Goal: Information Seeking & Learning: Compare options

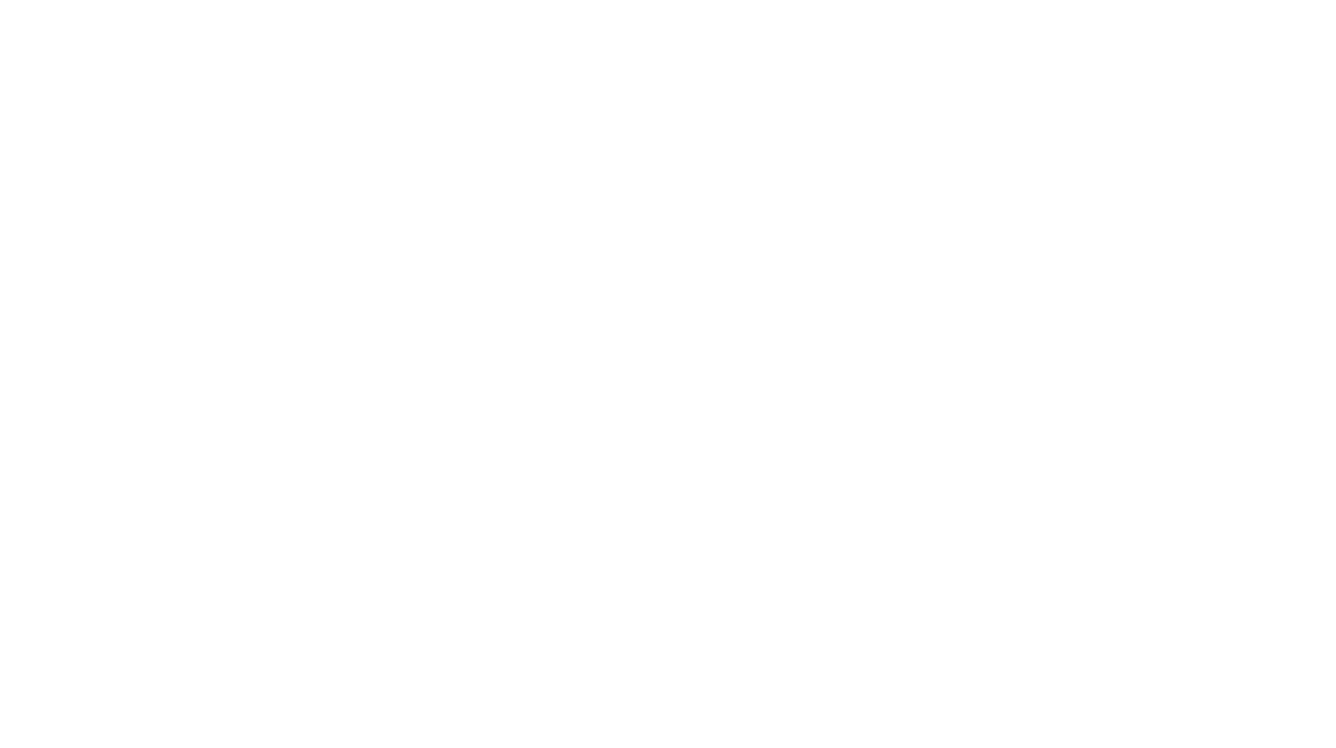
click at [635, 8] on html at bounding box center [668, 4] width 1336 height 8
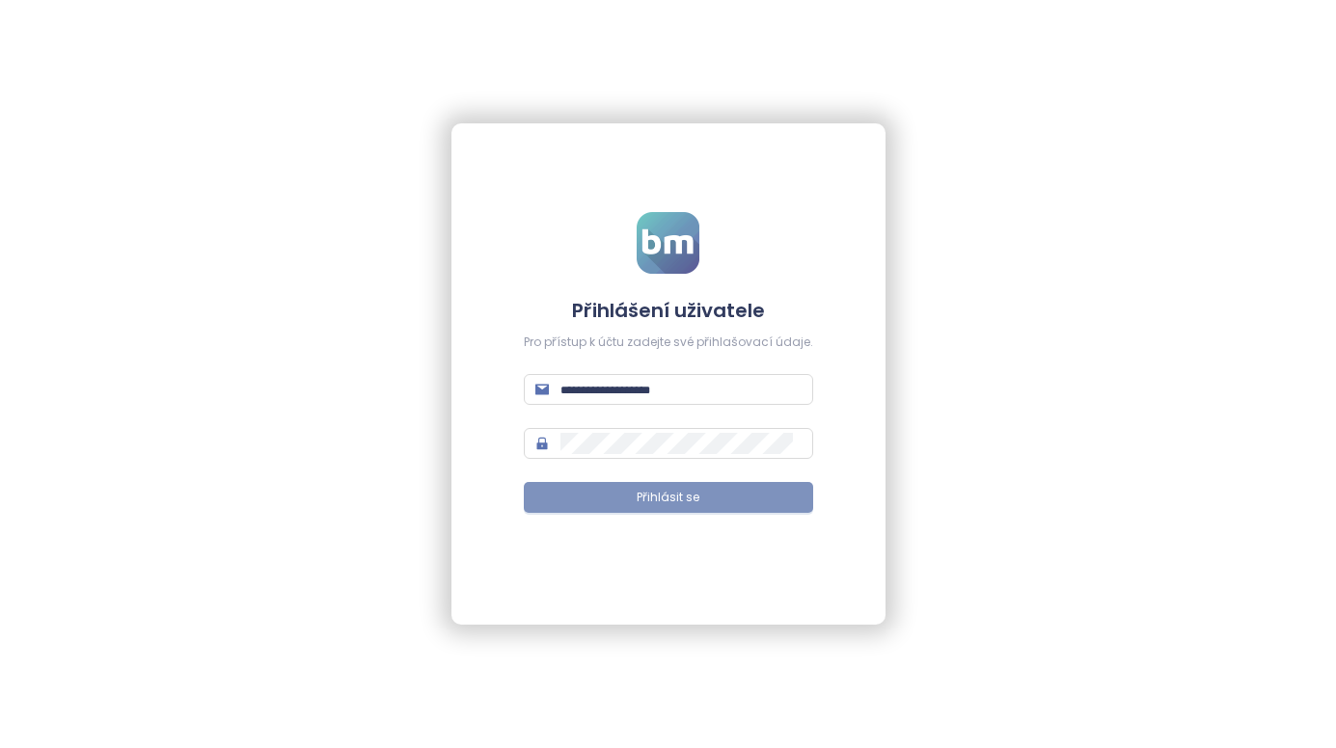
type input "**********"
click at [769, 503] on button "Přihlásit se" at bounding box center [668, 497] width 289 height 31
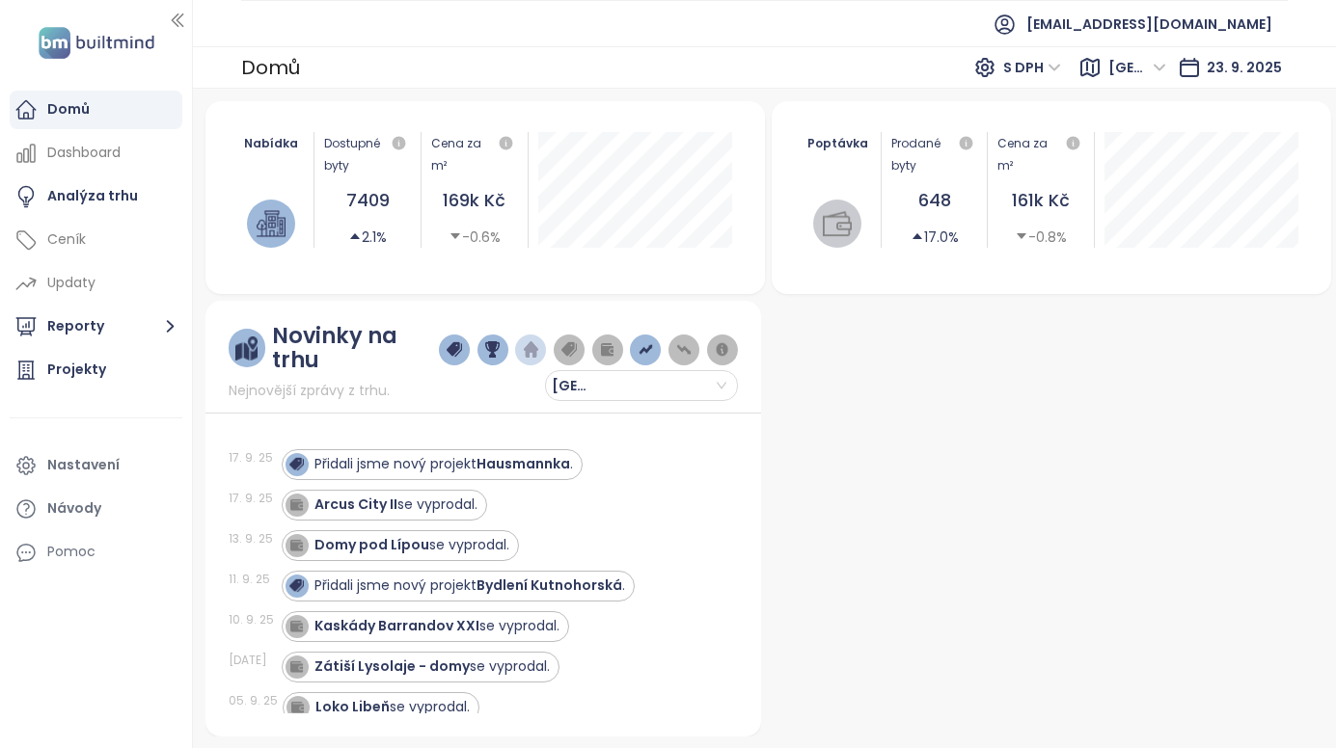
click at [122, 101] on div "Domů" at bounding box center [96, 110] width 173 height 39
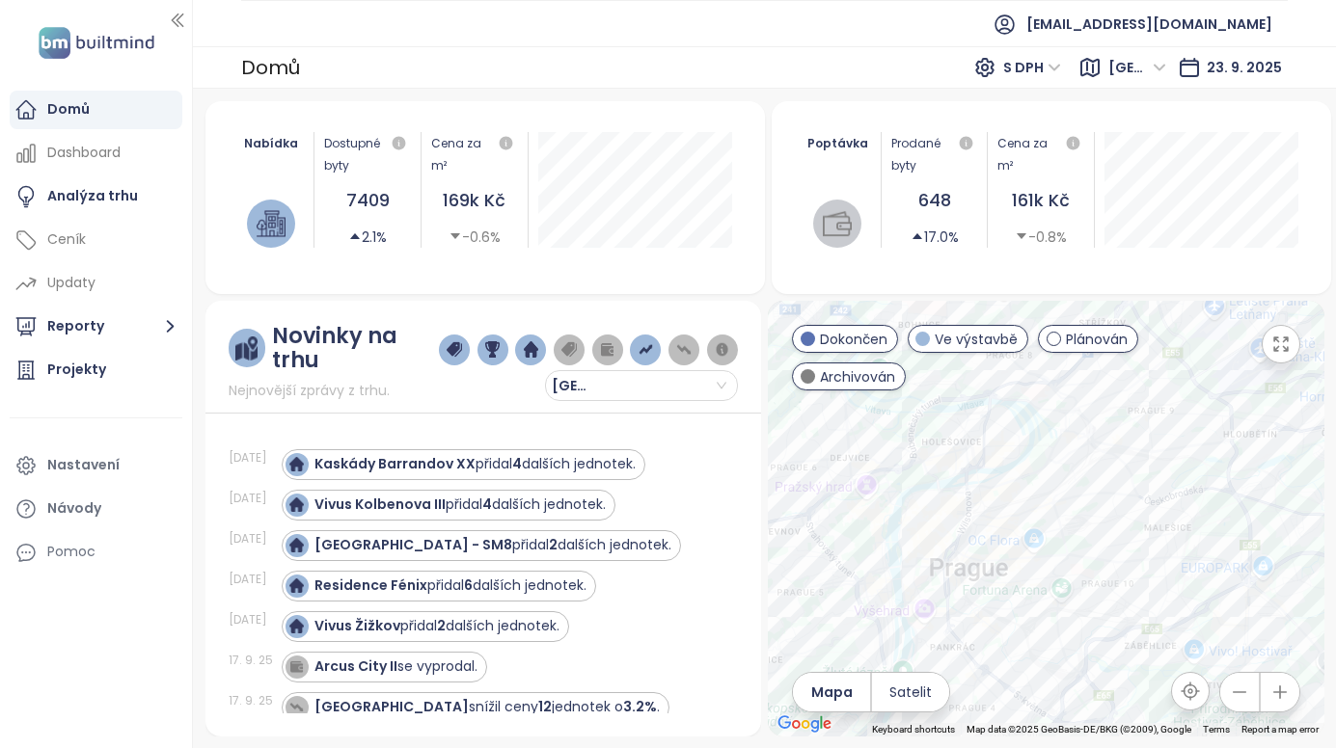
scroll to position [289, 0]
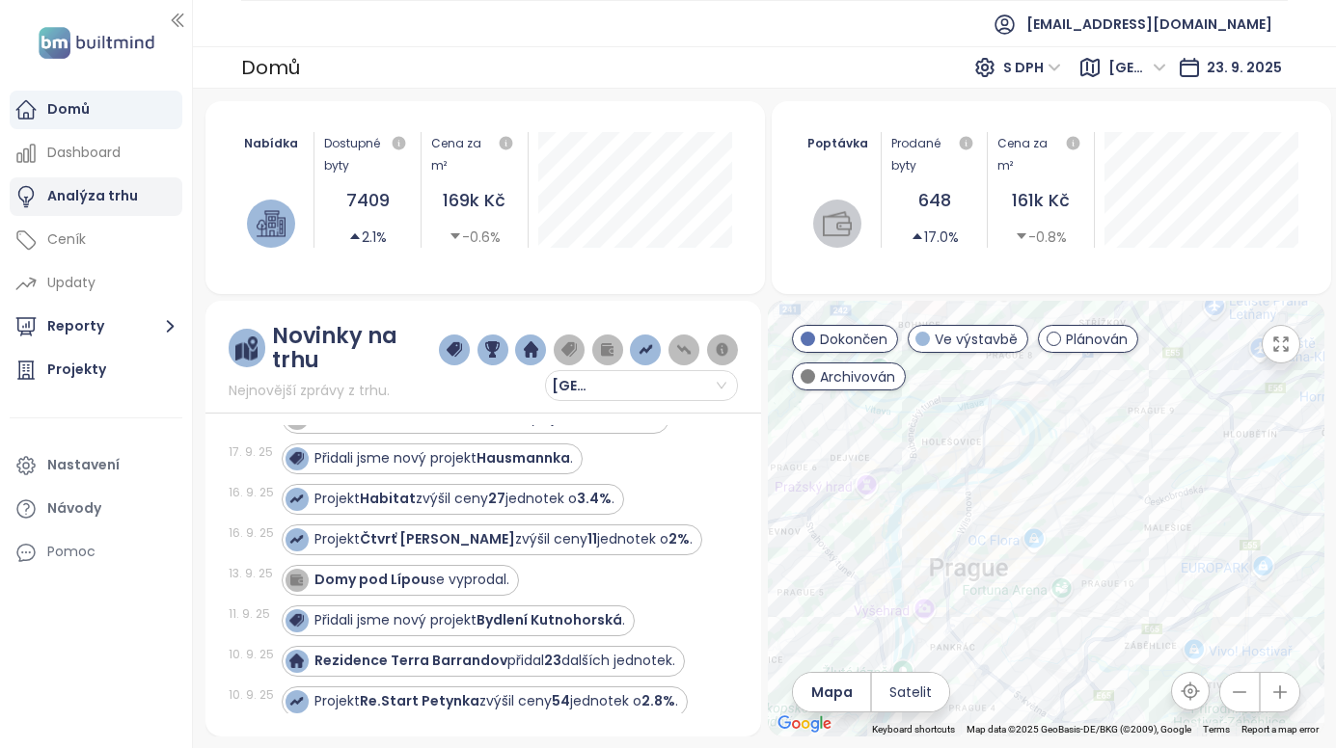
click at [109, 185] on div "Analýza trhu" at bounding box center [92, 196] width 91 height 24
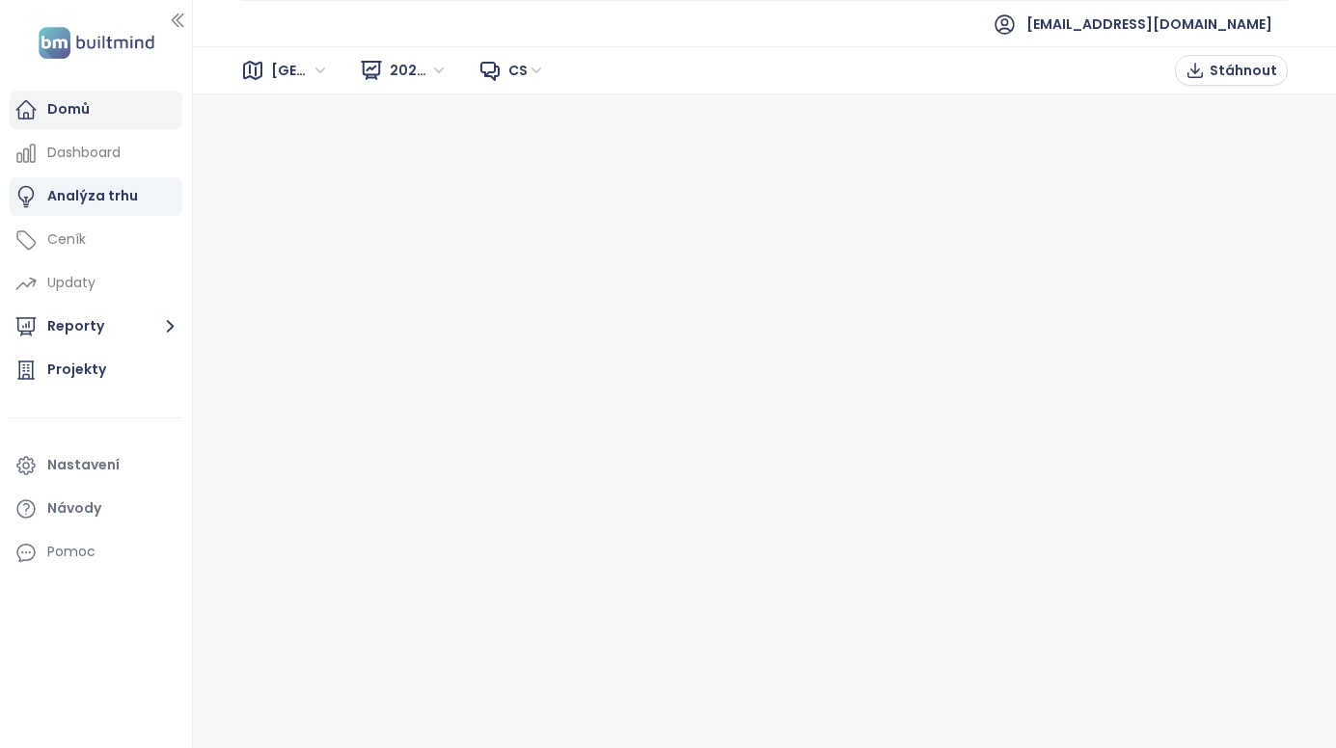
click at [103, 120] on div "Domů" at bounding box center [96, 110] width 173 height 39
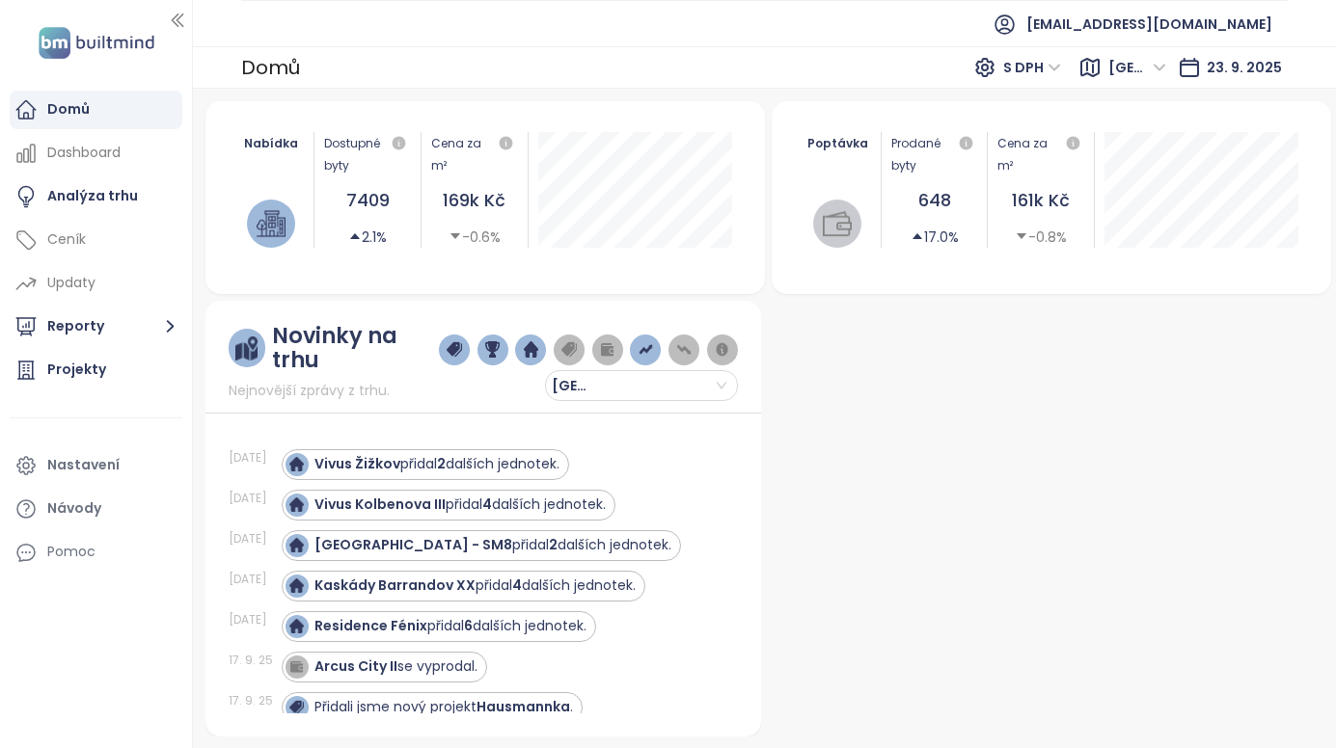
click at [975, 429] on div at bounding box center [1045, 519] width 555 height 436
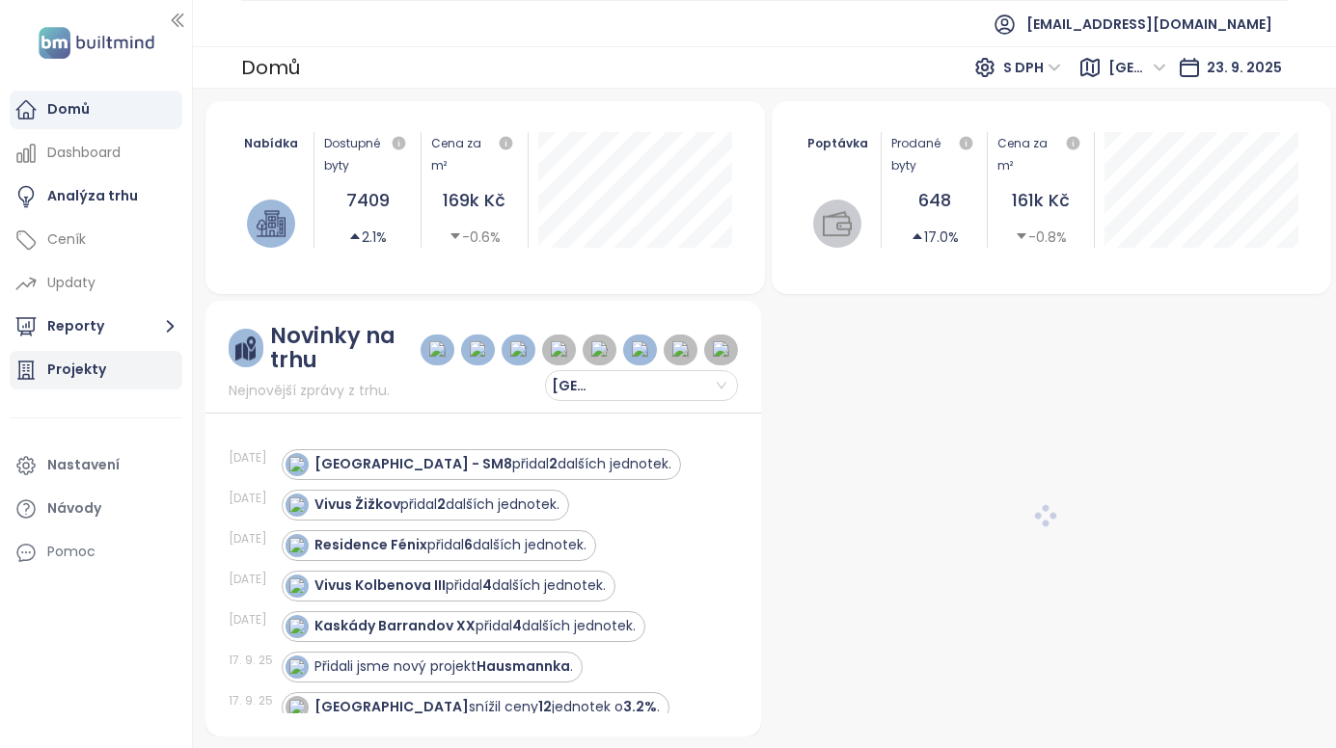
click at [92, 358] on div "Projekty" at bounding box center [96, 370] width 173 height 39
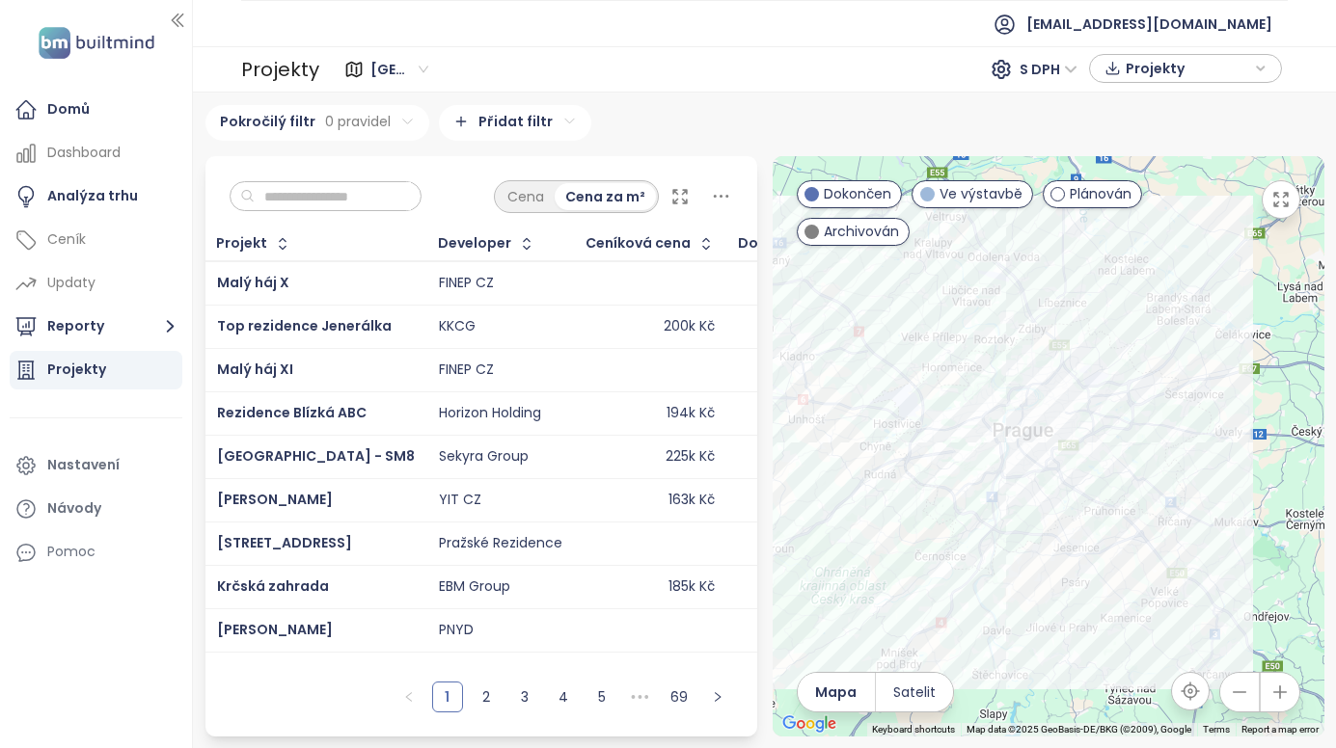
click at [334, 200] on input "text" at bounding box center [333, 196] width 156 height 29
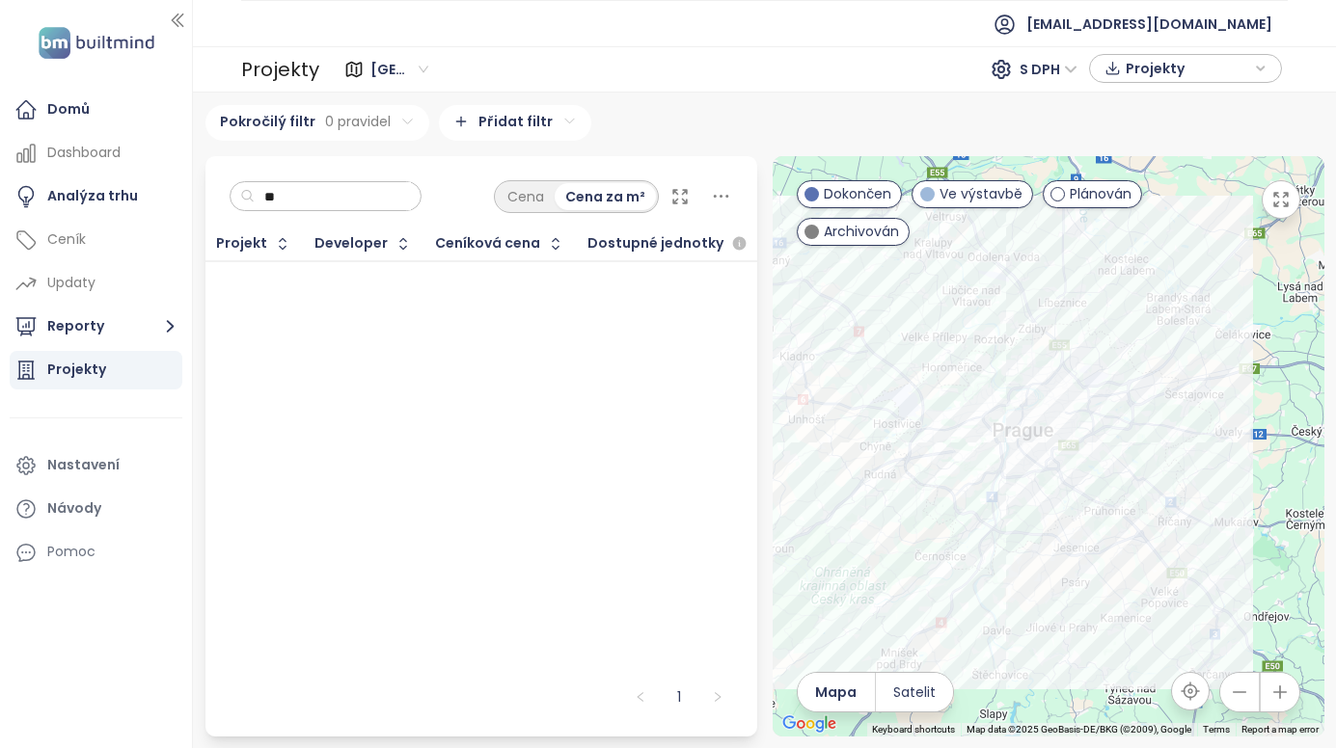
type input "*"
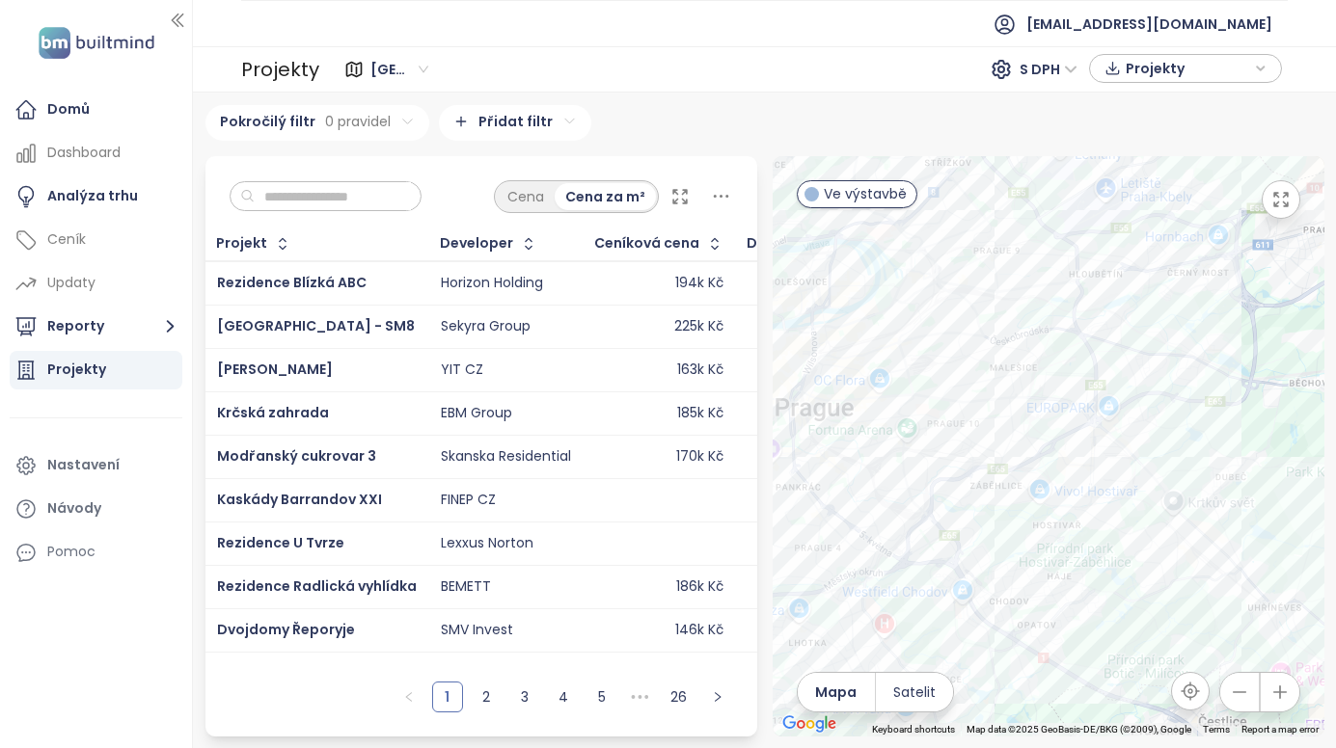
drag, startPoint x: 854, startPoint y: 342, endPoint x: 1170, endPoint y: 553, distance: 379.5
click at [1165, 544] on div at bounding box center [1048, 446] width 552 height 580
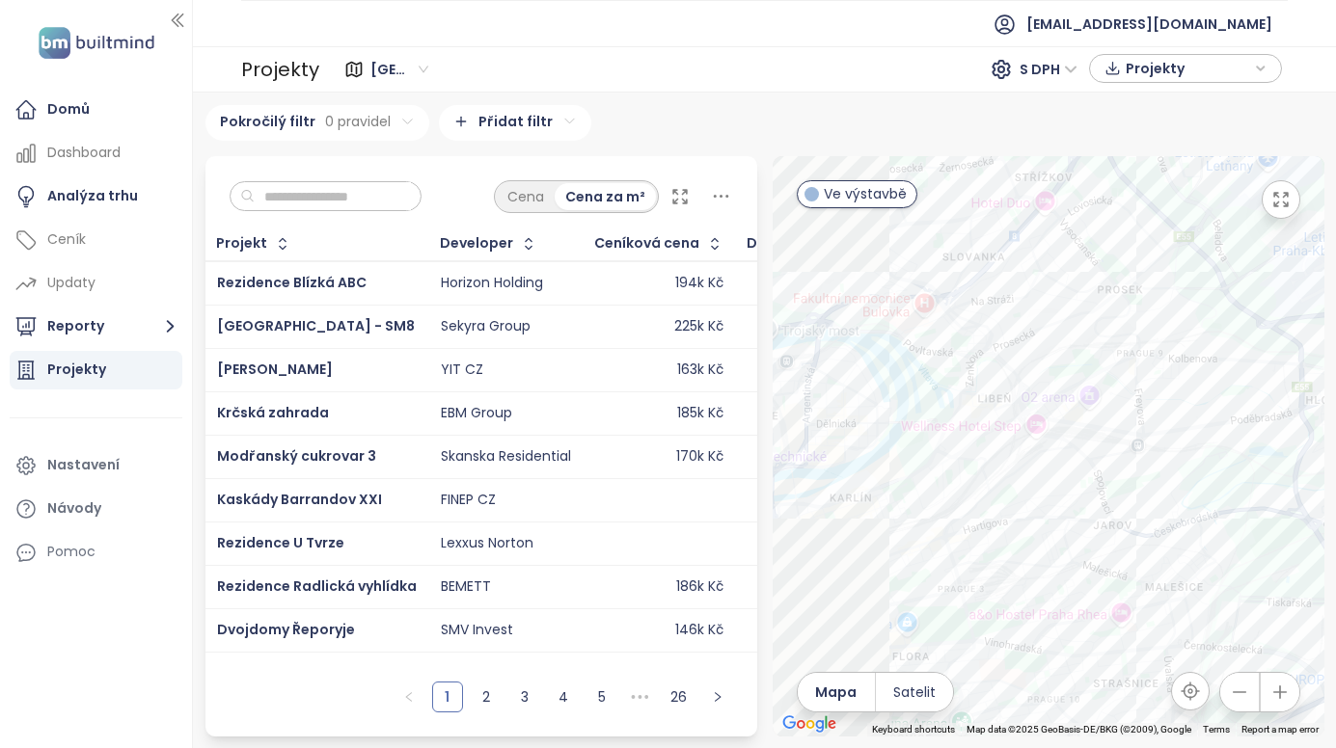
drag, startPoint x: 974, startPoint y: 426, endPoint x: 1158, endPoint y: 548, distance: 220.6
click at [1159, 552] on div at bounding box center [1048, 446] width 552 height 580
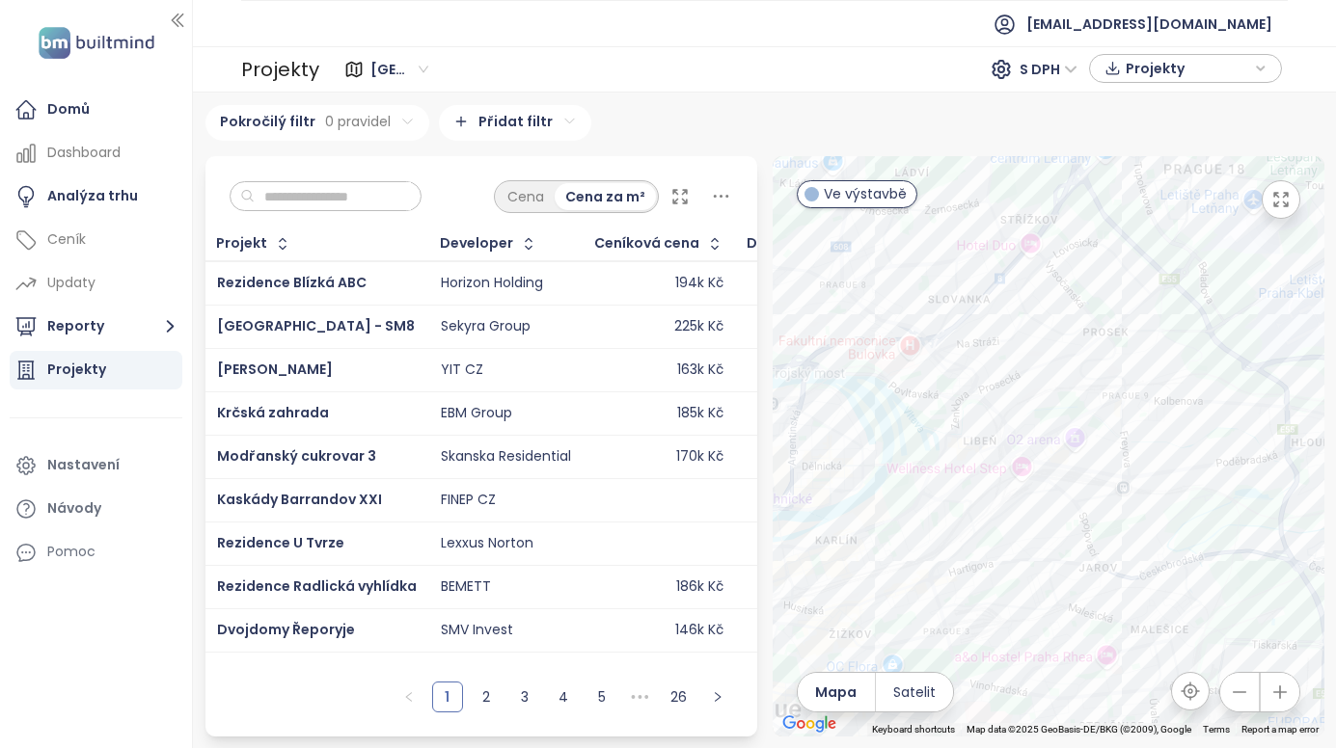
drag, startPoint x: 1112, startPoint y: 458, endPoint x: 993, endPoint y: 459, distance: 118.6
click at [996, 459] on div at bounding box center [1048, 446] width 552 height 580
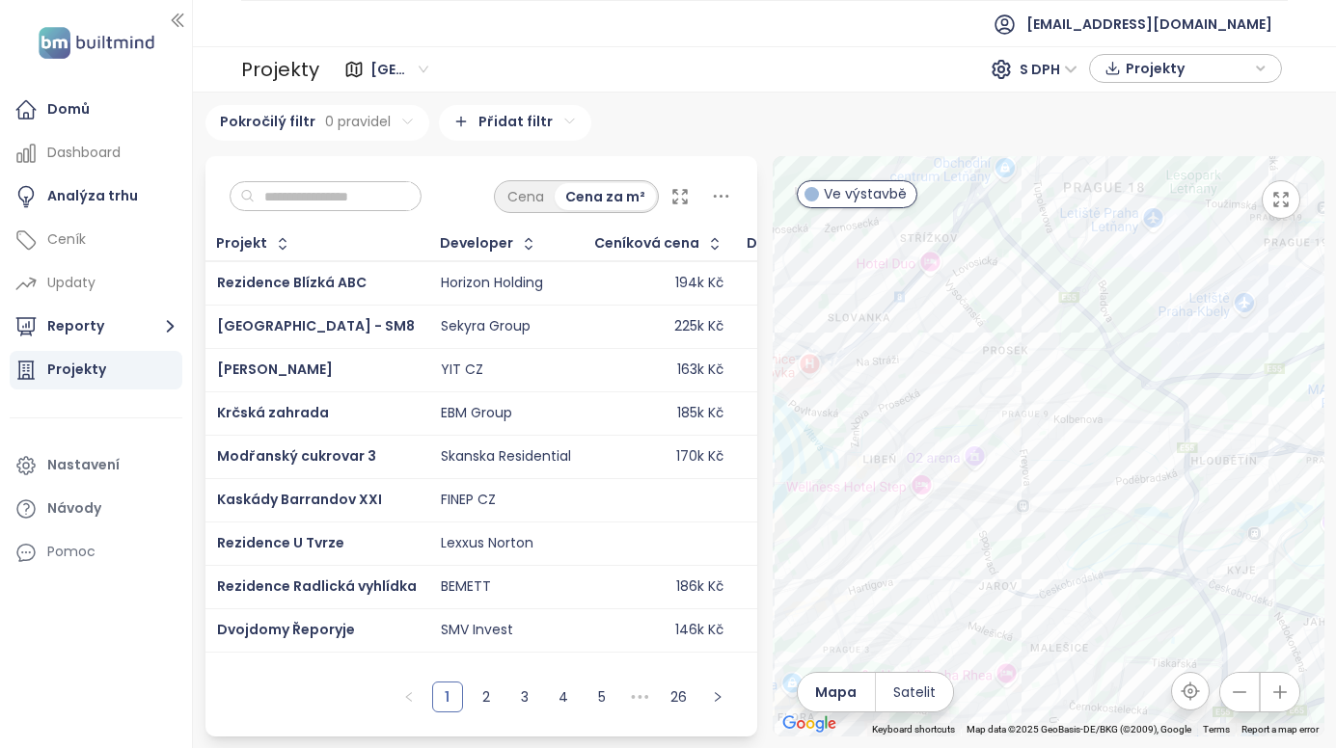
drag, startPoint x: 1184, startPoint y: 501, endPoint x: 1144, endPoint y: 507, distance: 40.9
click at [1144, 507] on div at bounding box center [1048, 446] width 552 height 580
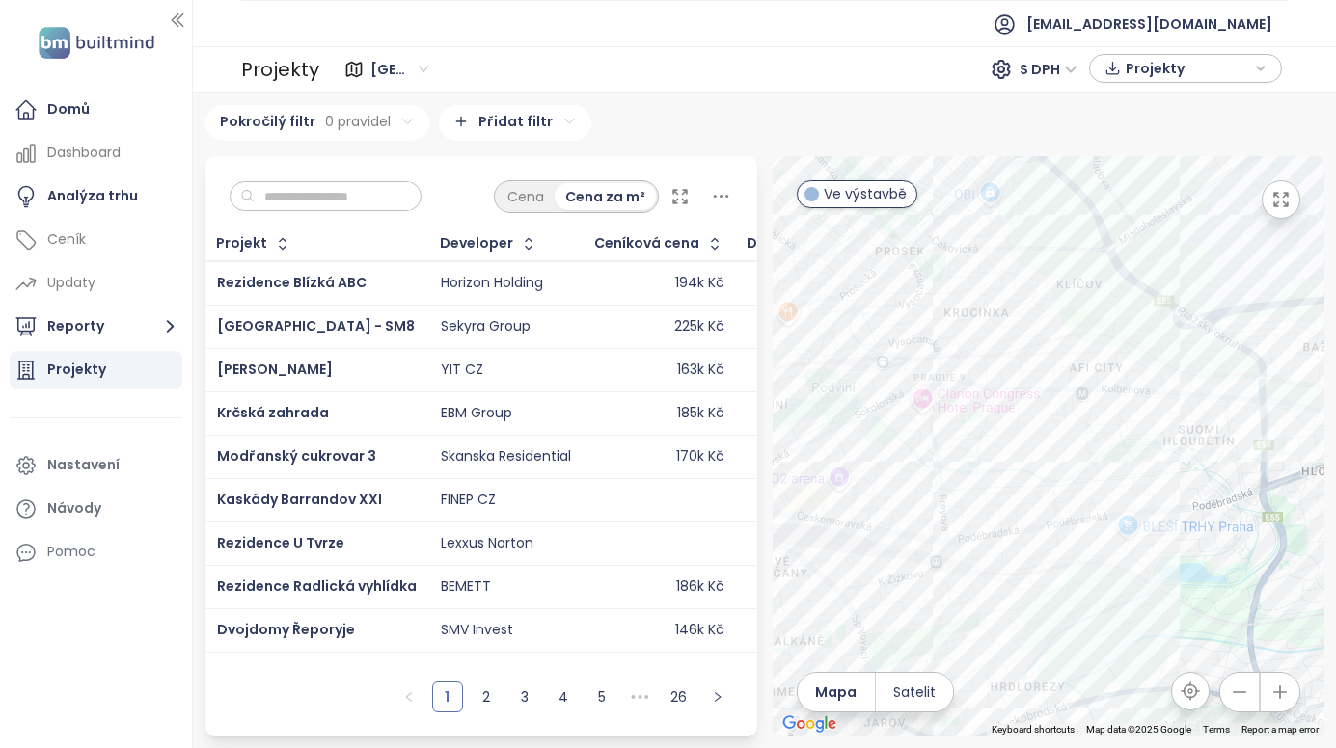
drag, startPoint x: 1120, startPoint y: 449, endPoint x: 1097, endPoint y: 468, distance: 28.8
click at [1097, 468] on div at bounding box center [1048, 446] width 552 height 580
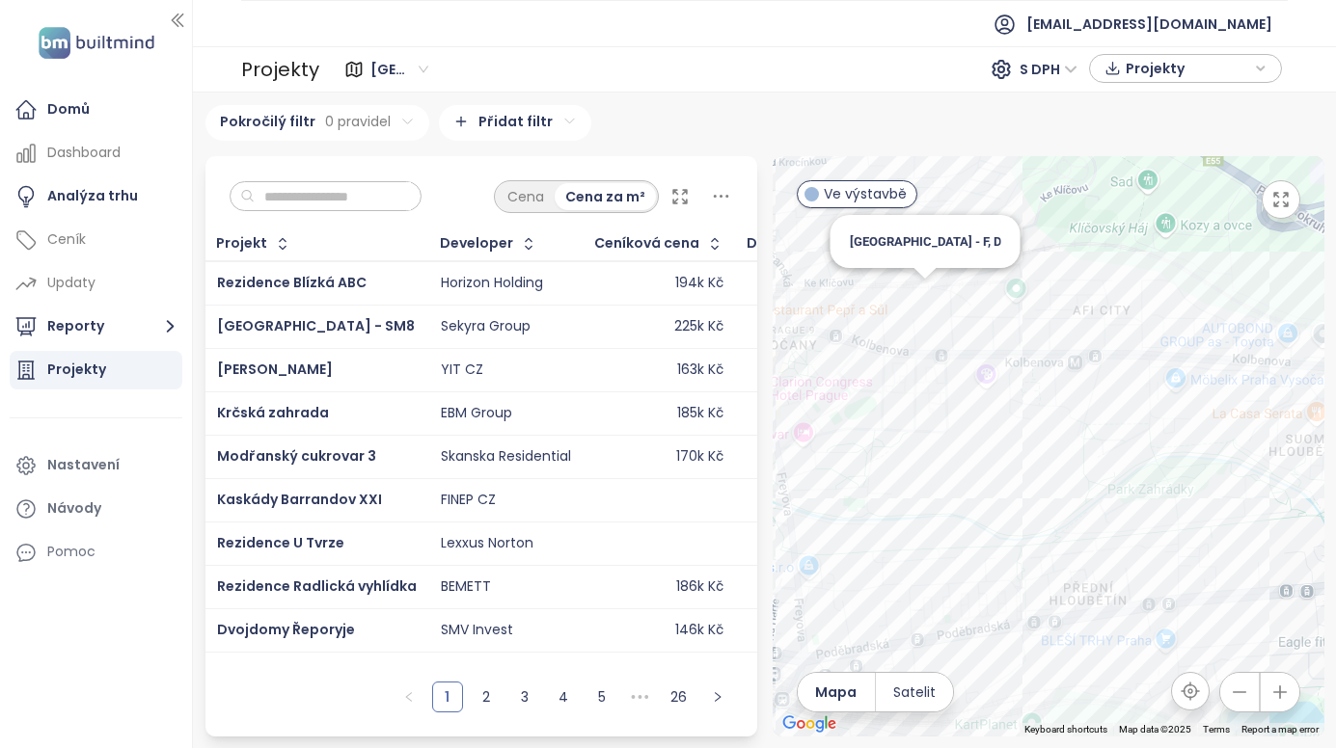
click at [921, 301] on div "Kolbenova park - F, D" at bounding box center [1048, 446] width 552 height 580
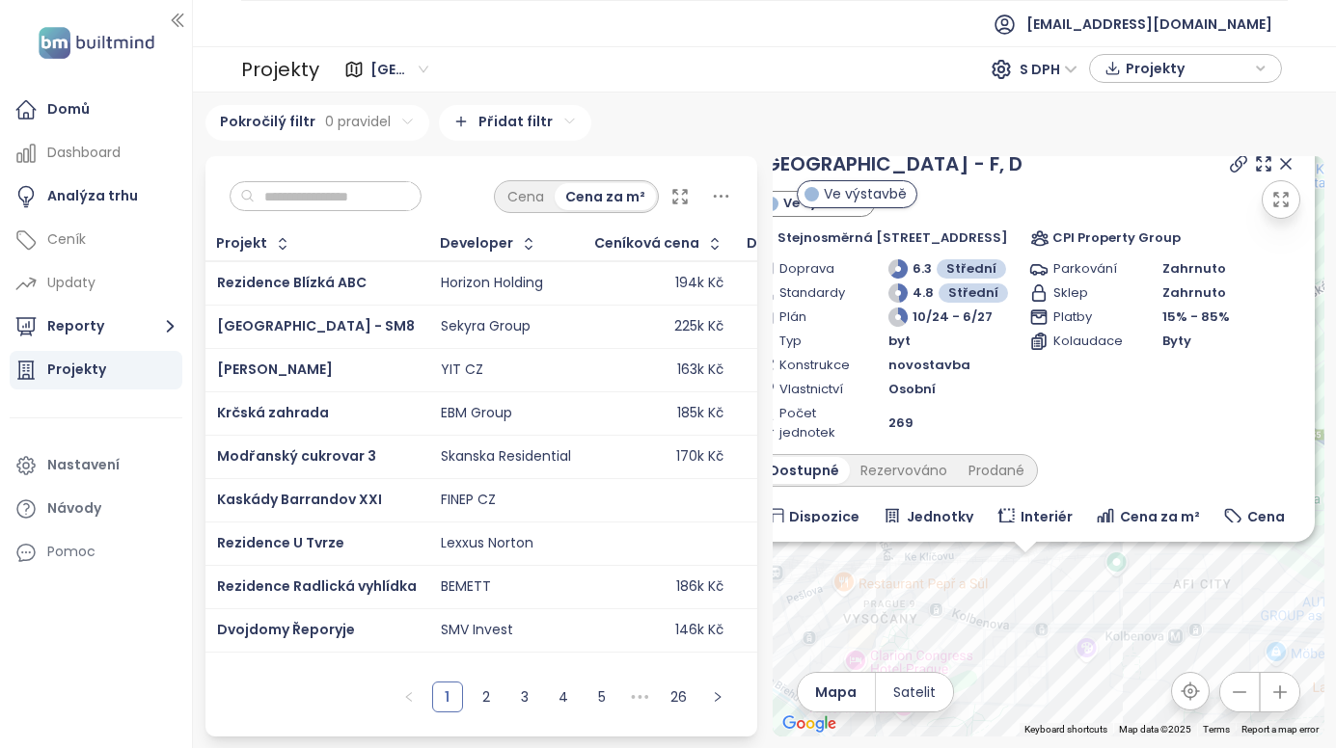
drag, startPoint x: 1075, startPoint y: 521, endPoint x: 957, endPoint y: 436, distance: 145.8
click at [957, 436] on div "Kolbenova park - F, D Ve výstavbě Stejnosměrná 1, 190 00 Praha 9-Vysočany, Czec…" at bounding box center [1048, 446] width 552 height 580
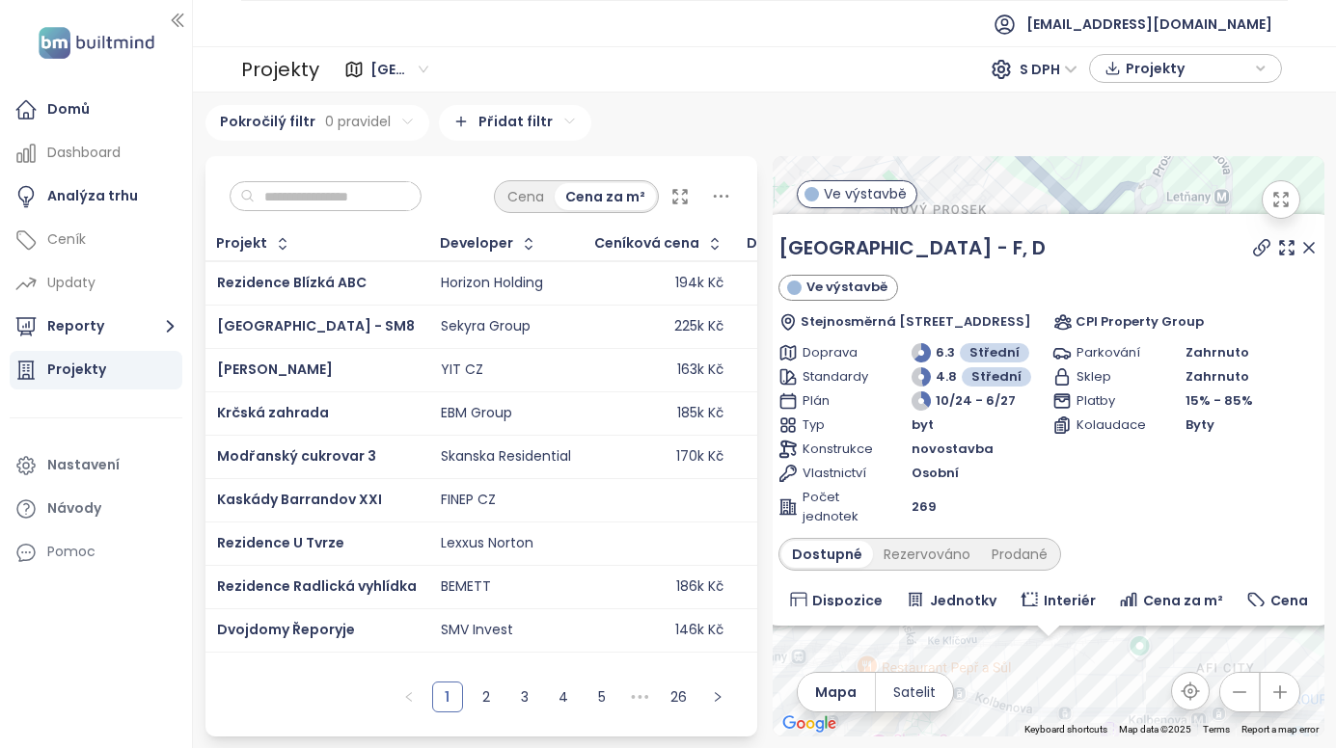
click at [369, 198] on input "text" at bounding box center [333, 196] width 156 height 29
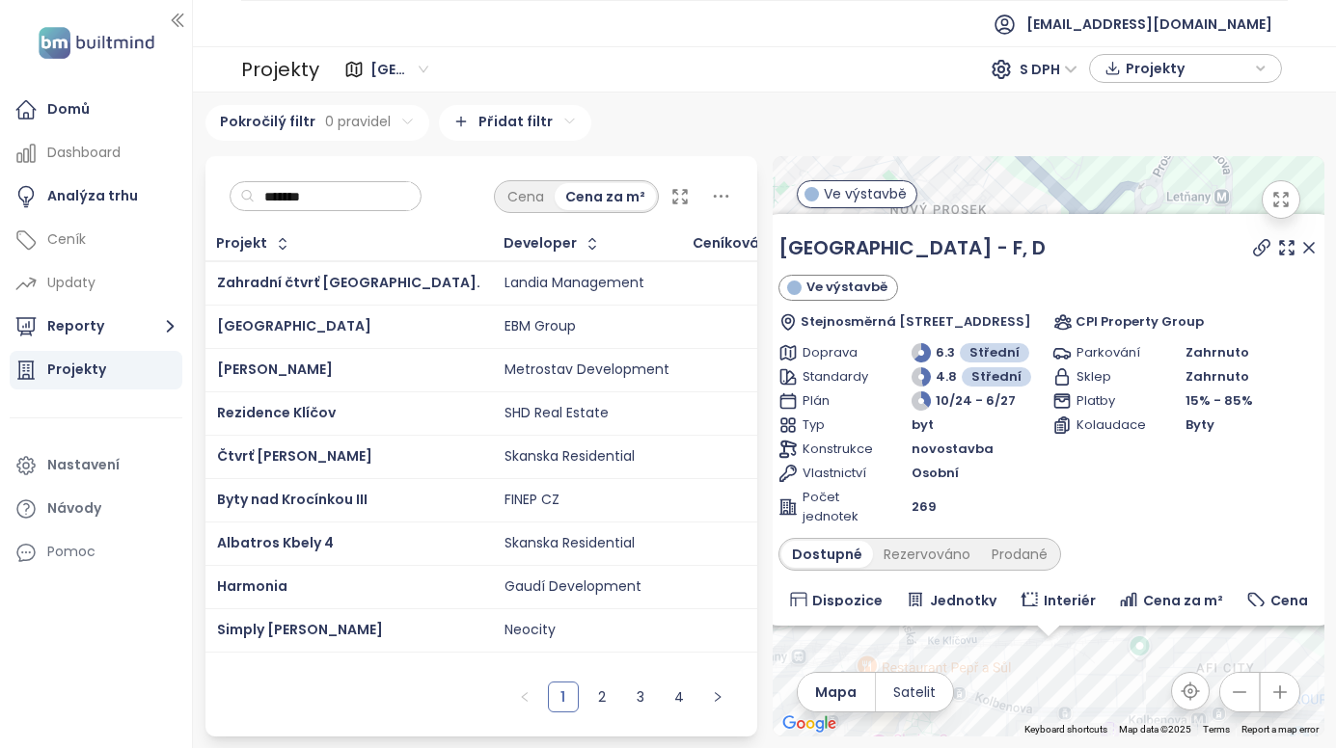
type input "*******"
click at [1299, 244] on icon at bounding box center [1308, 247] width 19 height 19
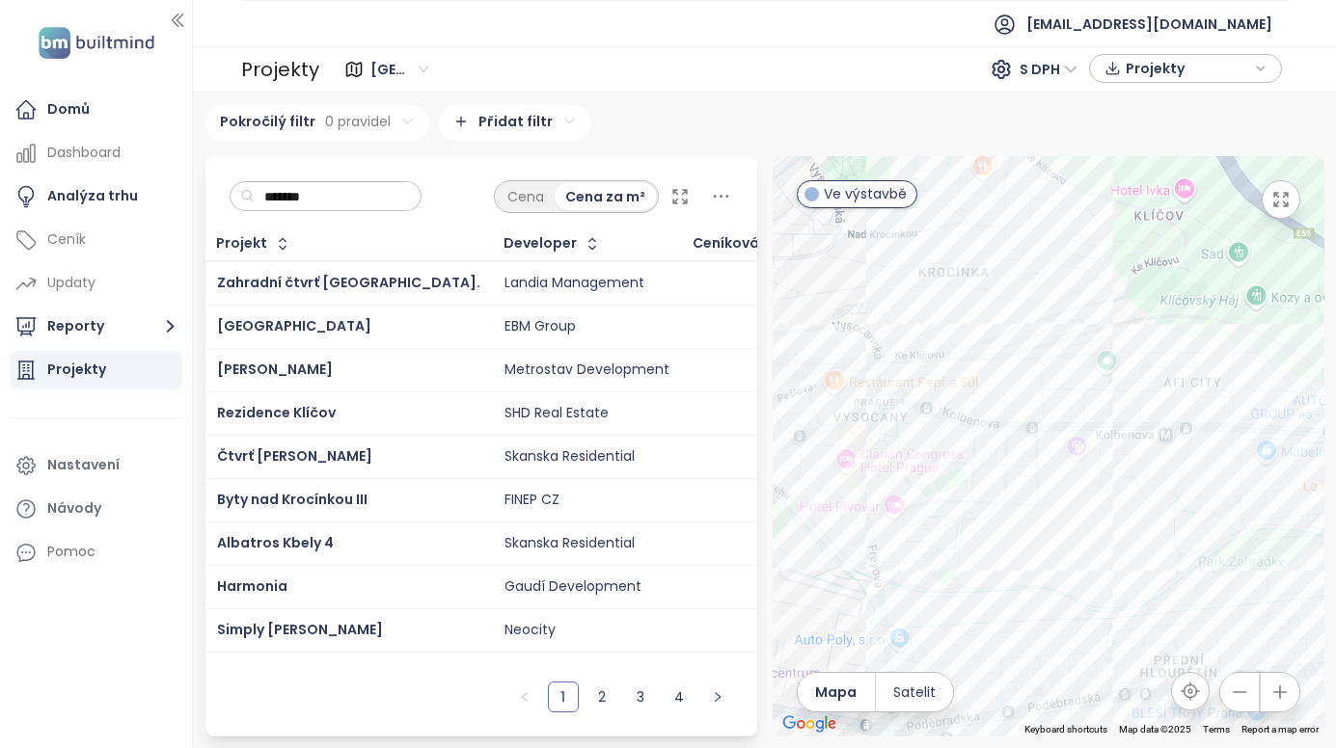
drag, startPoint x: 1133, startPoint y: 573, endPoint x: 1098, endPoint y: 283, distance: 291.4
click at [1098, 283] on div at bounding box center [1048, 446] width 552 height 580
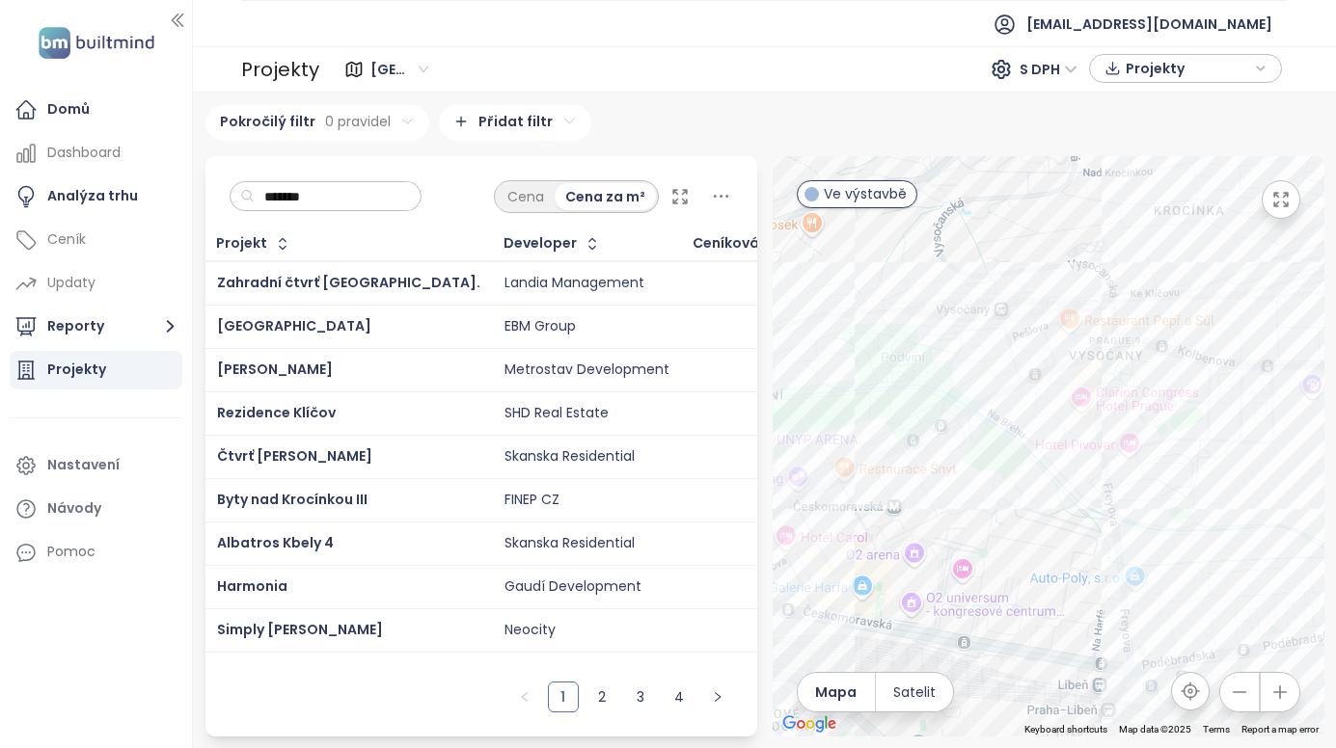
drag, startPoint x: 1028, startPoint y: 552, endPoint x: 1265, endPoint y: 488, distance: 245.6
click at [1265, 488] on div at bounding box center [1048, 446] width 552 height 580
click at [844, 513] on div "Mido Harfa" at bounding box center [1048, 446] width 552 height 580
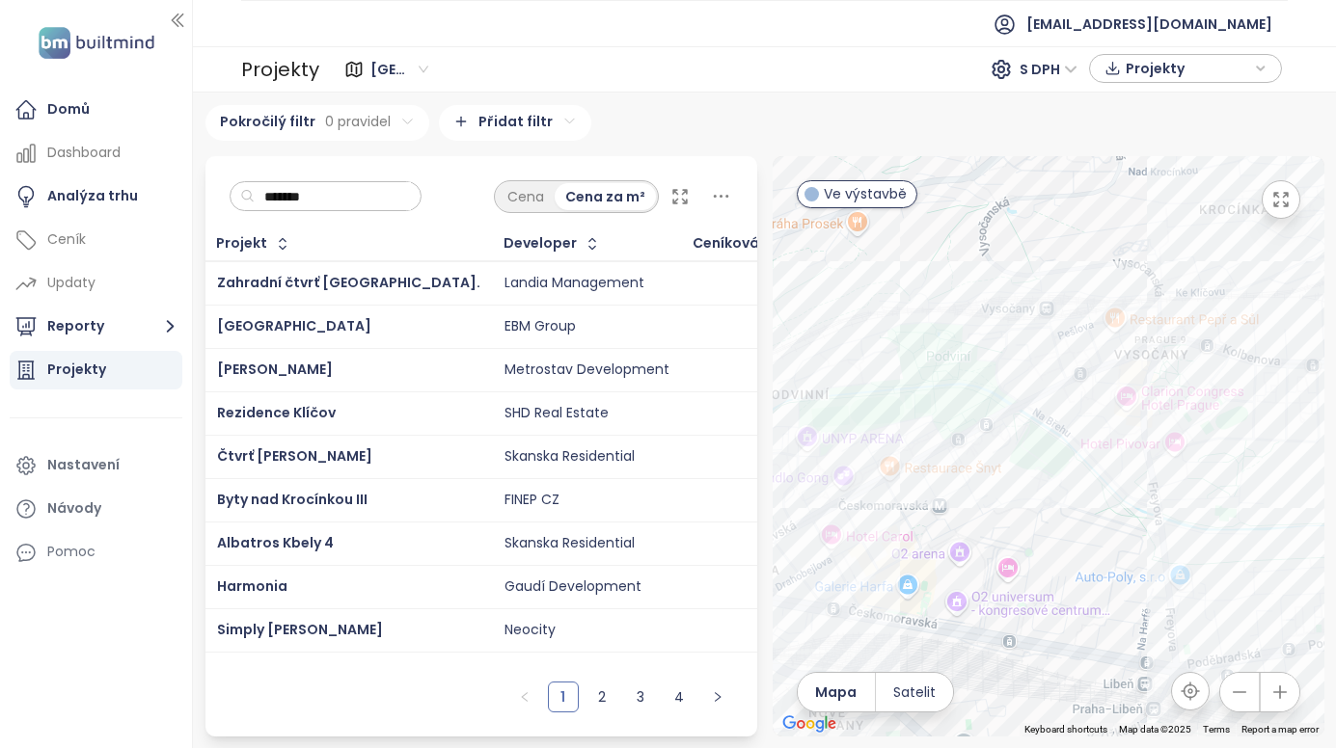
click at [882, 517] on div "Mido Harfa" at bounding box center [1048, 446] width 552 height 580
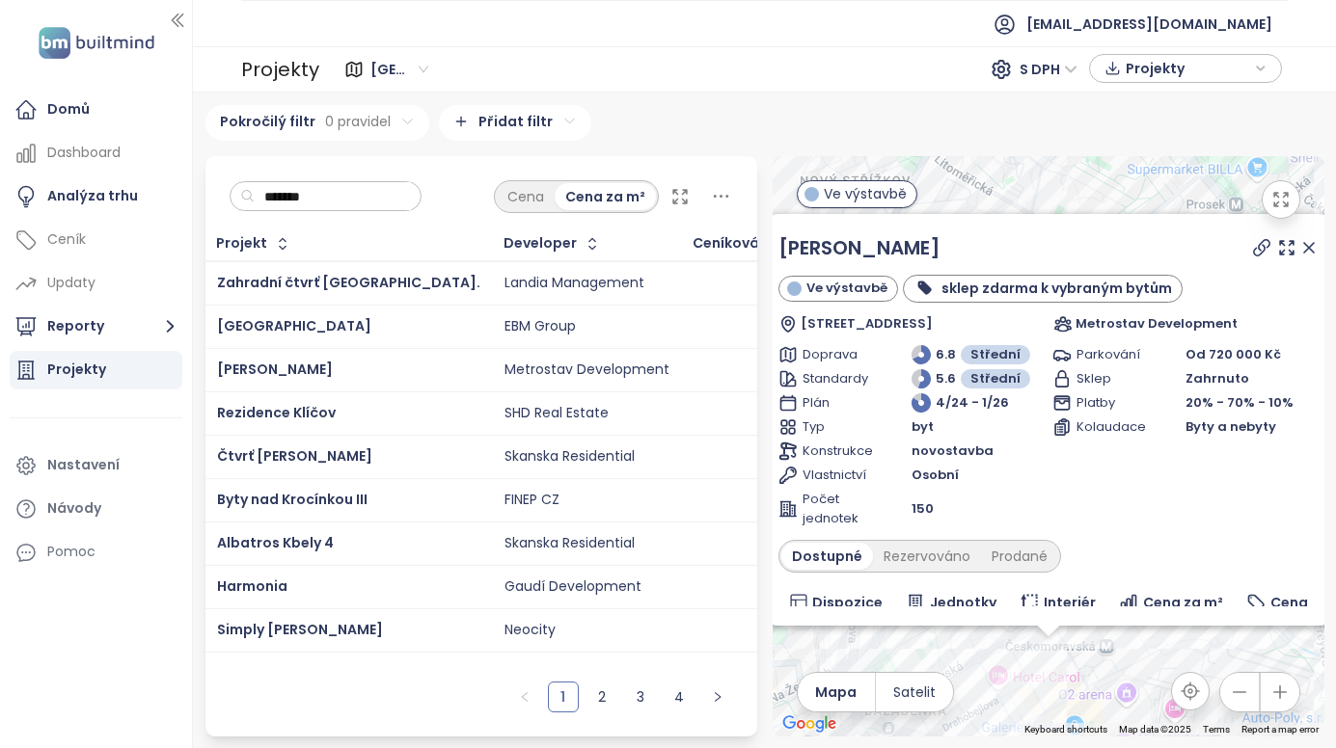
click at [1299, 251] on icon at bounding box center [1308, 247] width 19 height 19
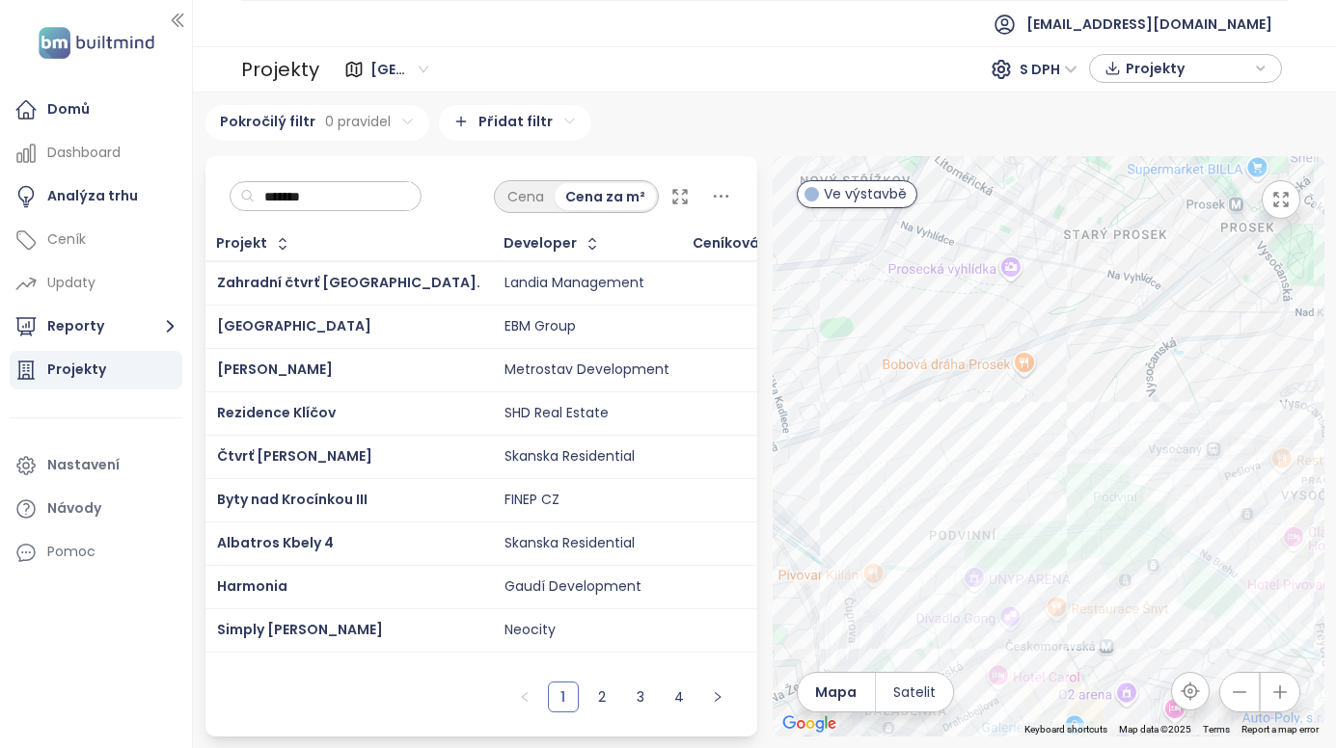
click at [779, 284] on div "119k Kč" at bounding box center [800, 283] width 42 height 17
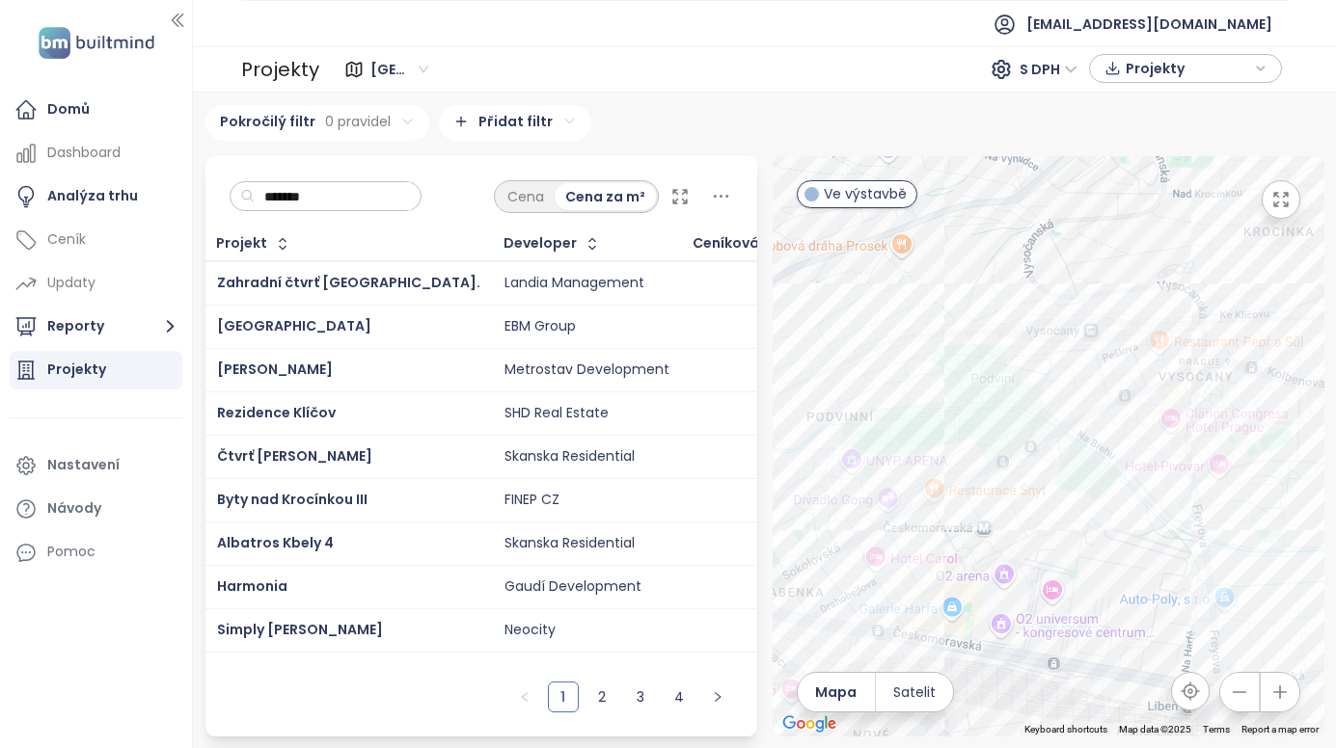
drag, startPoint x: 1083, startPoint y: 578, endPoint x: 960, endPoint y: 457, distance: 171.8
click at [960, 457] on div "Zahradní čtvrť Kyje II. Ve výstavbě Pivoňská 1741/1741, 198 00 Praha 9, Czechia…" at bounding box center [1048, 446] width 552 height 580
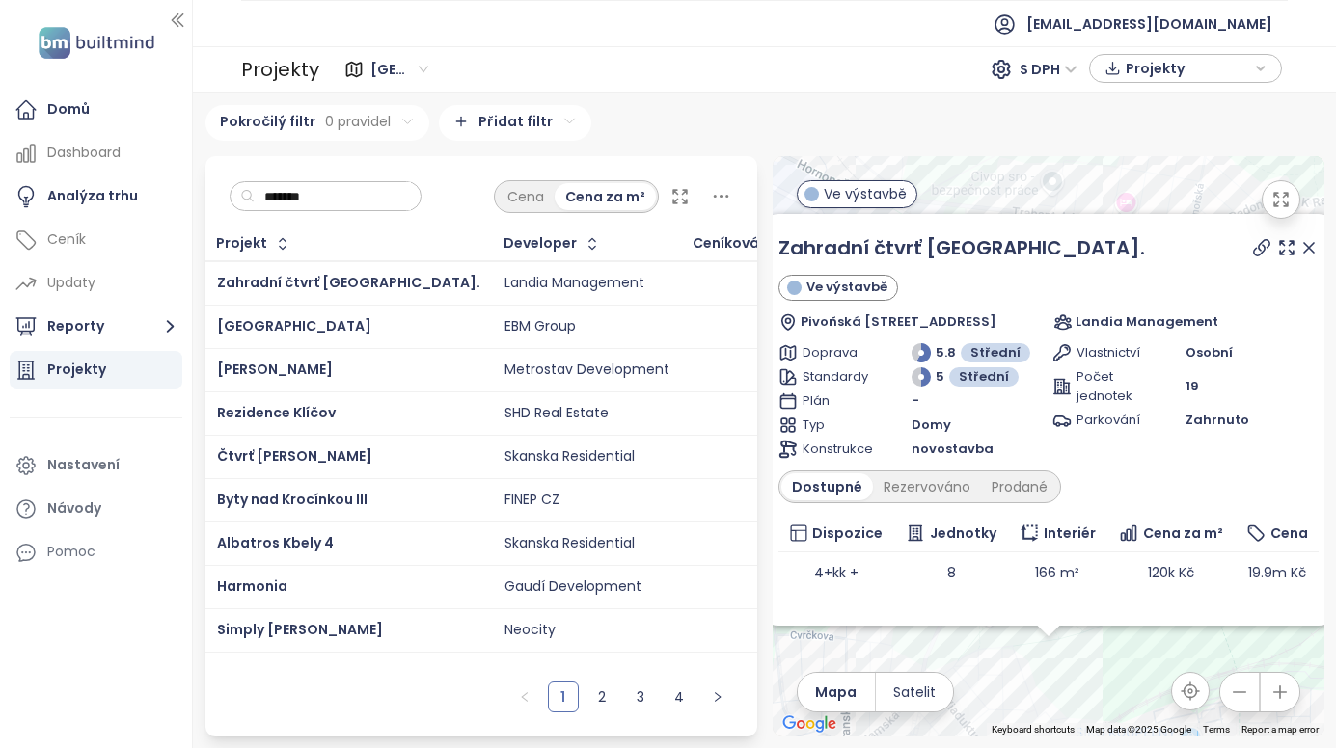
click at [1299, 249] on icon at bounding box center [1308, 247] width 19 height 19
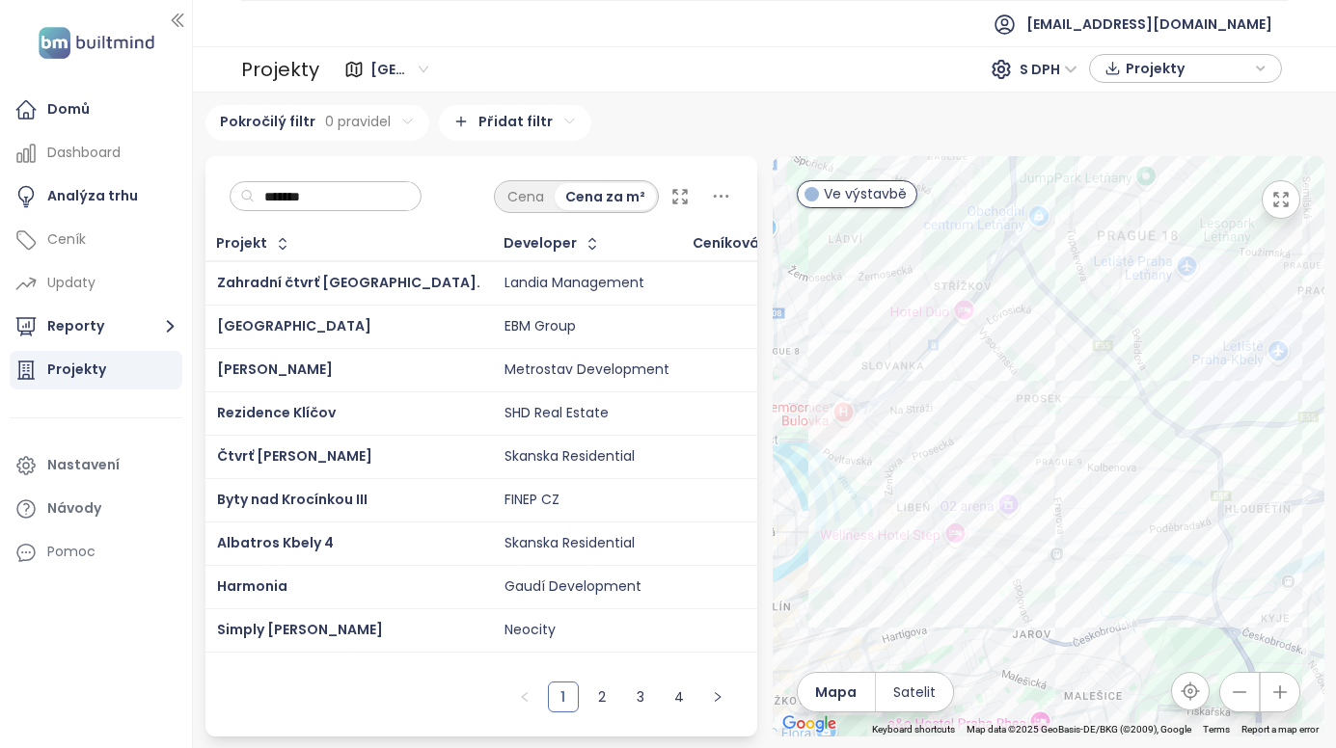
drag, startPoint x: 977, startPoint y: 624, endPoint x: 1304, endPoint y: 463, distance: 364.4
click at [1304, 463] on div at bounding box center [1048, 446] width 552 height 580
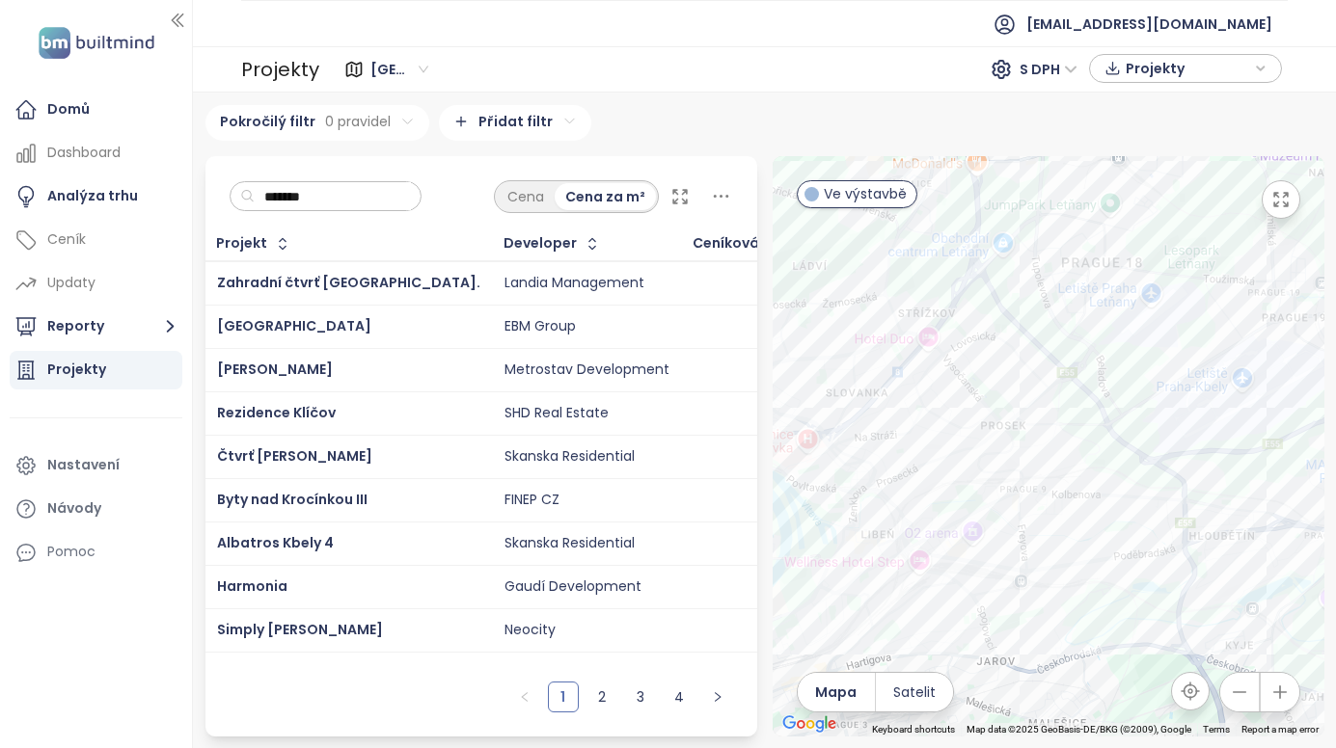
drag, startPoint x: 1084, startPoint y: 511, endPoint x: 1013, endPoint y: 545, distance: 78.1
click at [1013, 545] on div at bounding box center [1048, 446] width 552 height 580
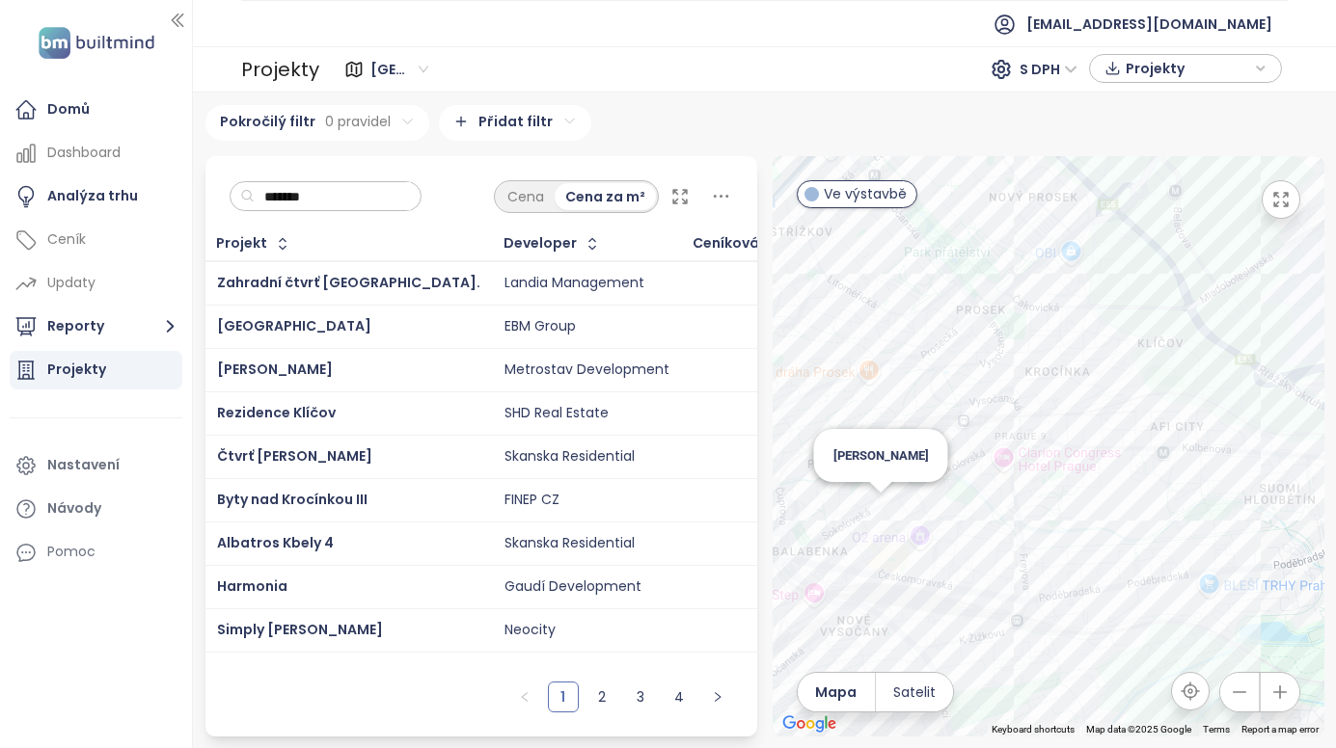
click at [875, 517] on div "Mido Harfa" at bounding box center [1048, 446] width 552 height 580
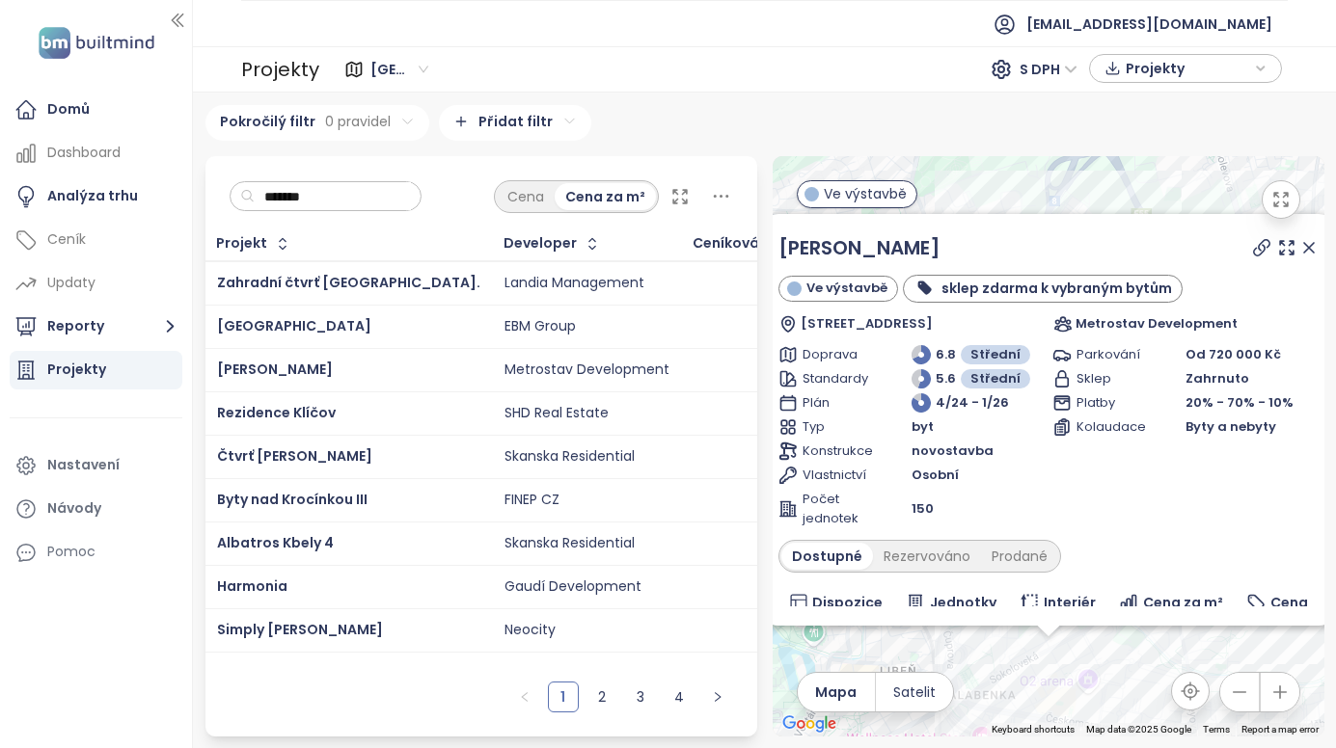
drag, startPoint x: 532, startPoint y: 286, endPoint x: 330, endPoint y: 292, distance: 202.6
click at [330, 293] on div "Zahradní čtvrť Kyje II." at bounding box center [348, 283] width 263 height 23
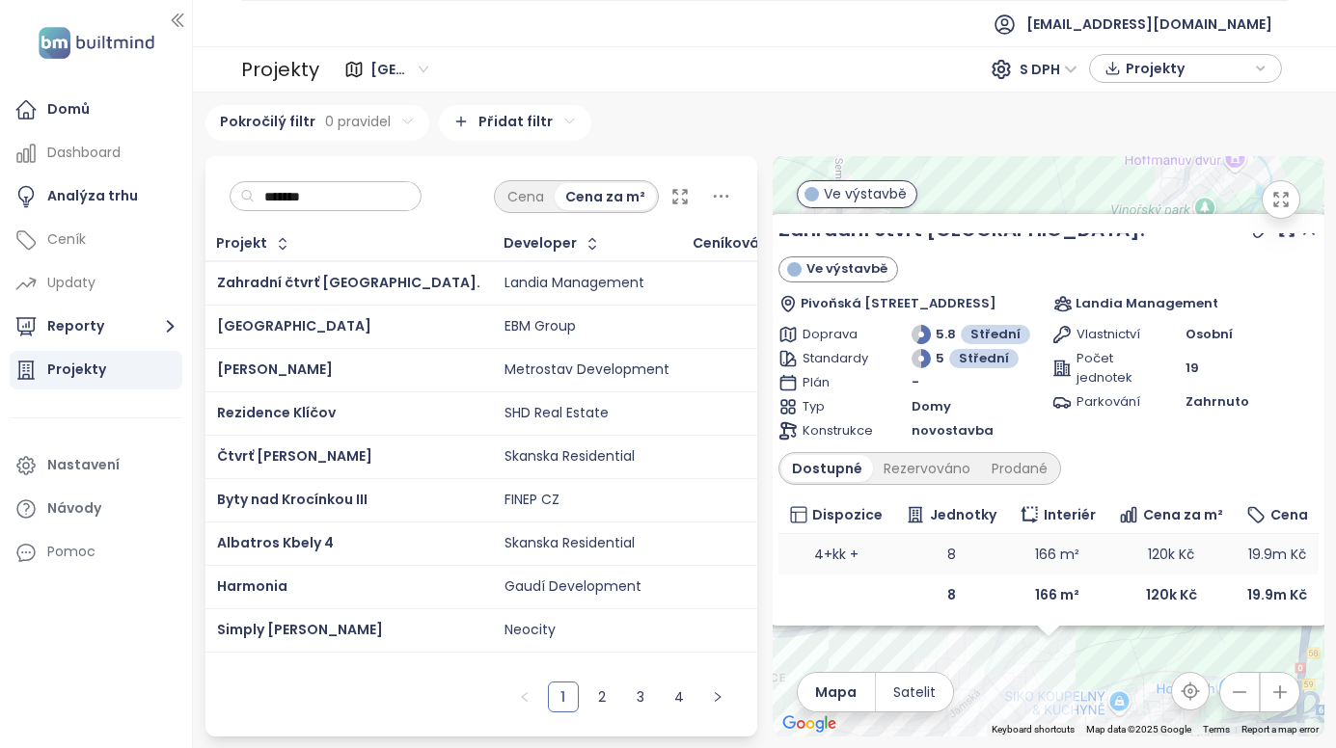
scroll to position [26, 0]
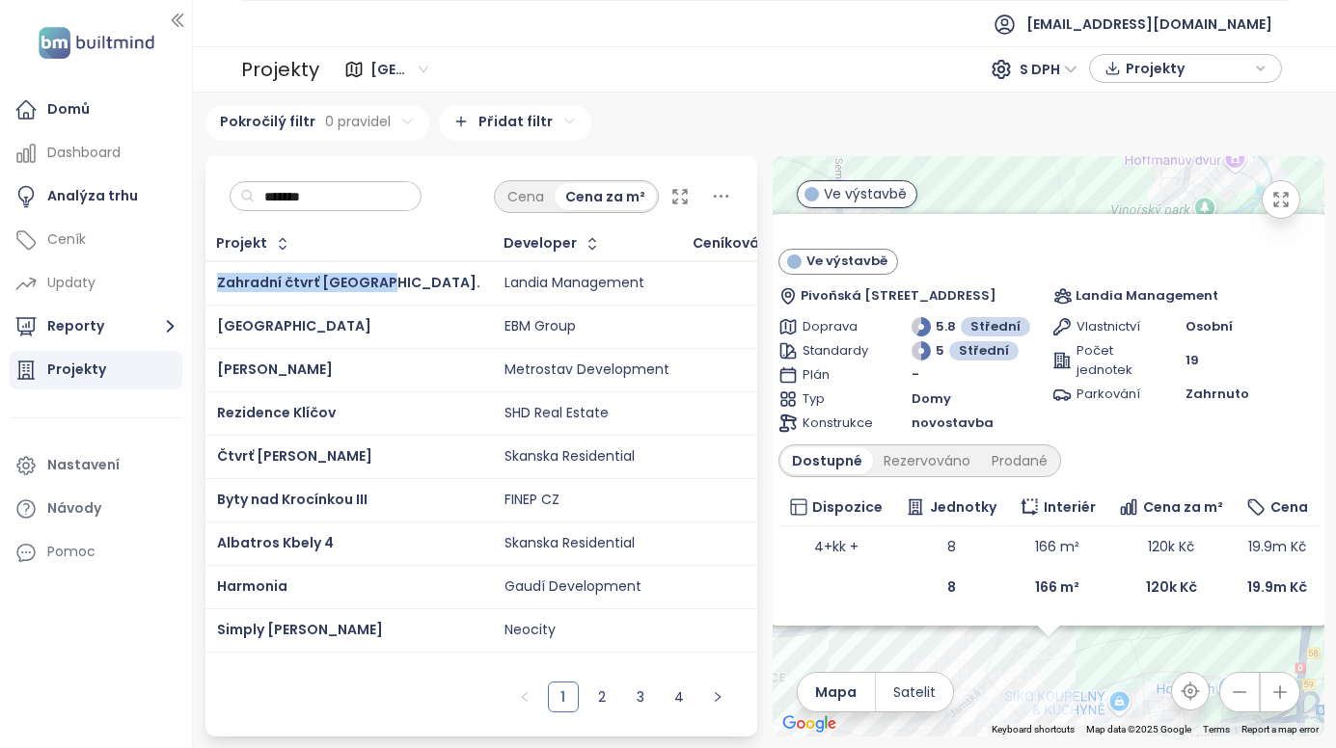
drag, startPoint x: 208, startPoint y: 280, endPoint x: 363, endPoint y: 295, distance: 155.1
click at [363, 295] on td "Zahradní čtvrť Kyje II." at bounding box center [348, 283] width 287 height 44
copy span "Zahradní čtvrť Kyje II."
drag, startPoint x: 212, startPoint y: 327, endPoint x: 333, endPoint y: 329, distance: 120.5
click at [333, 329] on td "Villa Resort Kbely" at bounding box center [348, 326] width 287 height 43
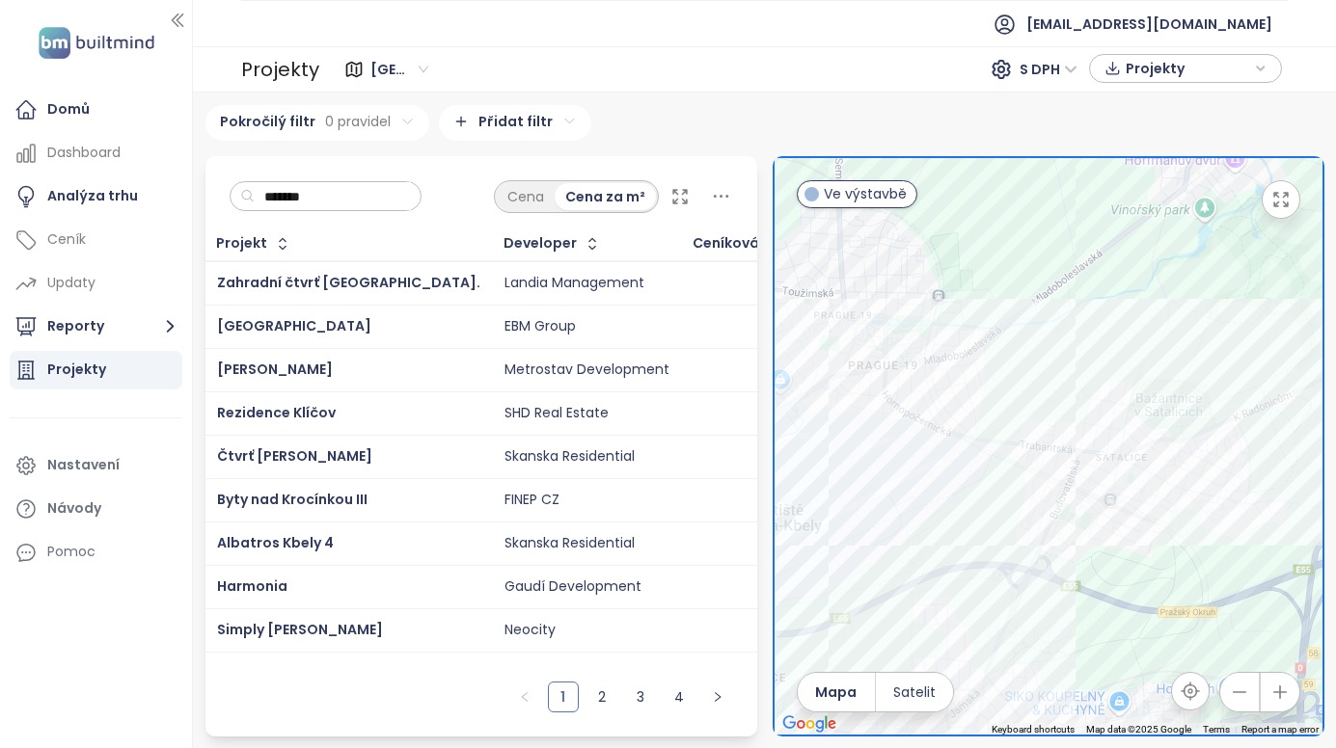
copy span "Villa Resort Kbely"
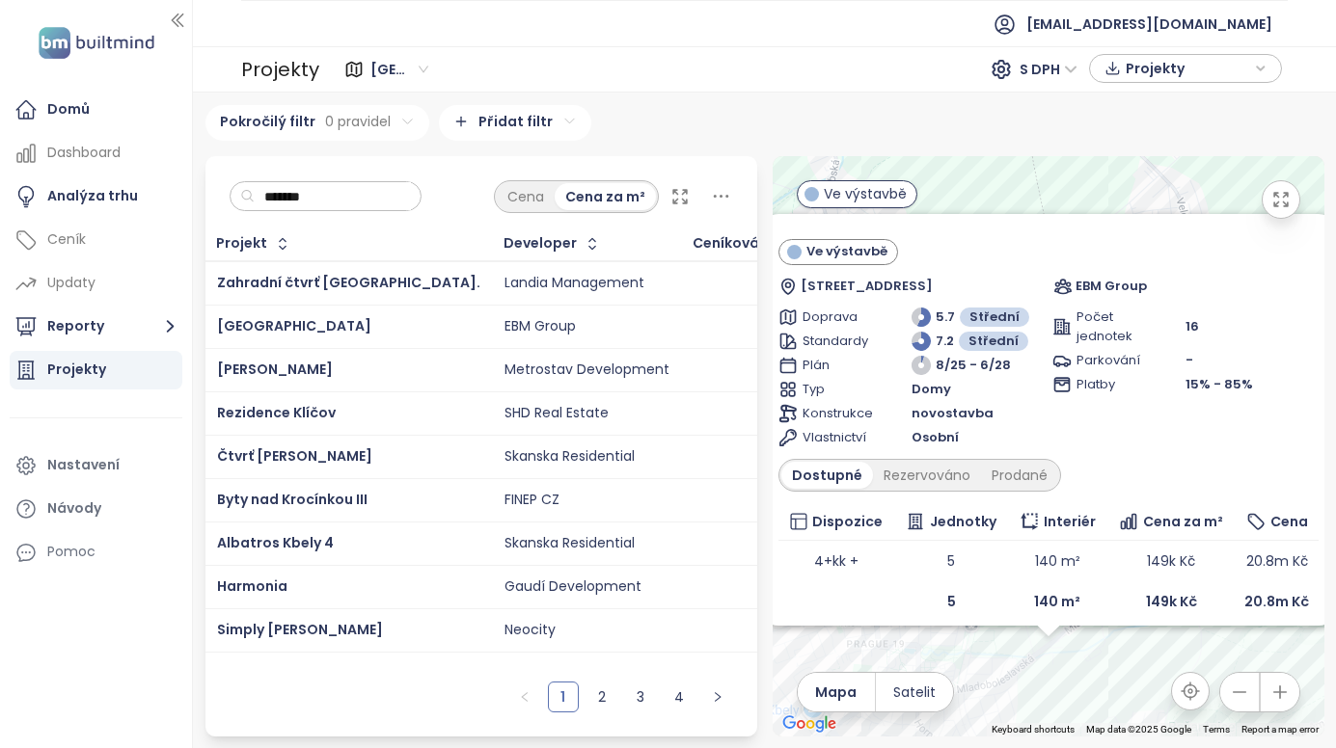
scroll to position [50, 0]
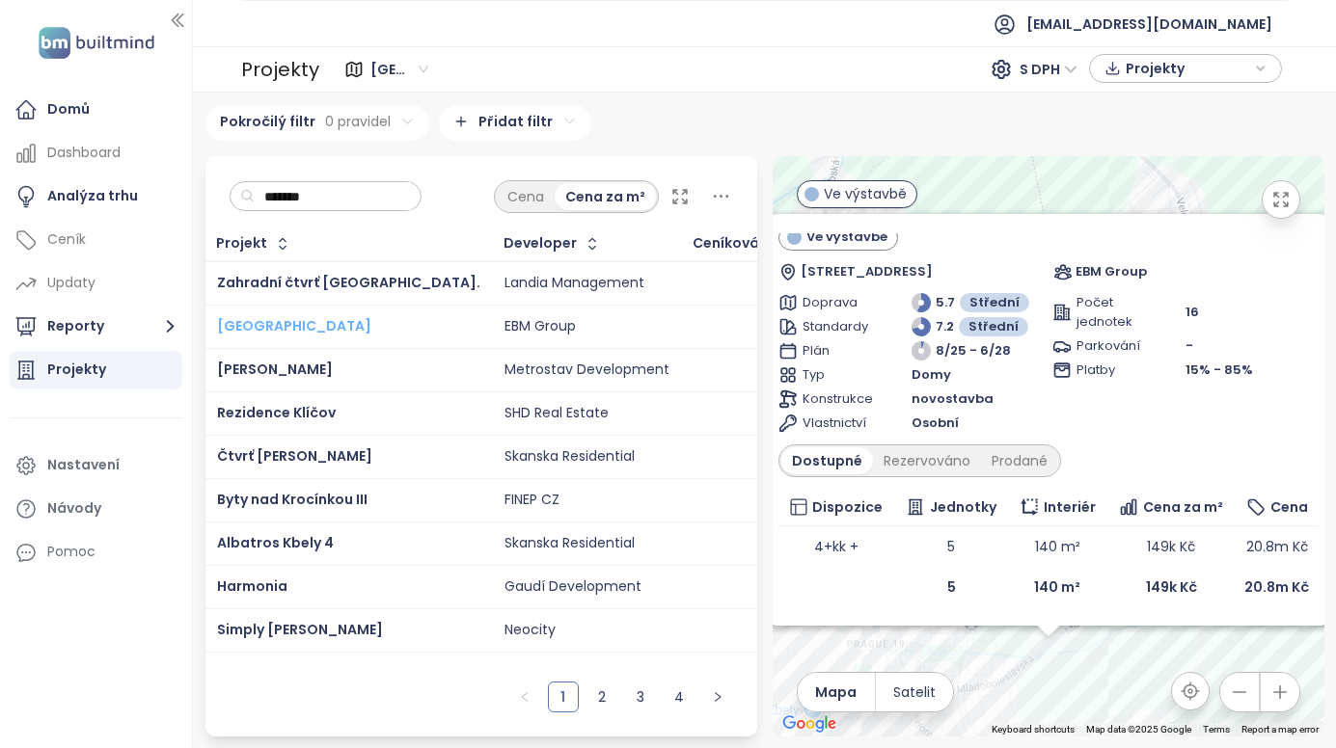
drag, startPoint x: 210, startPoint y: 327, endPoint x: 335, endPoint y: 336, distance: 124.7
click at [335, 336] on td "Villa Resort Kbely" at bounding box center [348, 326] width 287 height 43
copy span "Villa Resort Kbely"
drag, startPoint x: 210, startPoint y: 368, endPoint x: 289, endPoint y: 370, distance: 79.1
click at [289, 370] on td "Mido Harfa" at bounding box center [348, 369] width 287 height 43
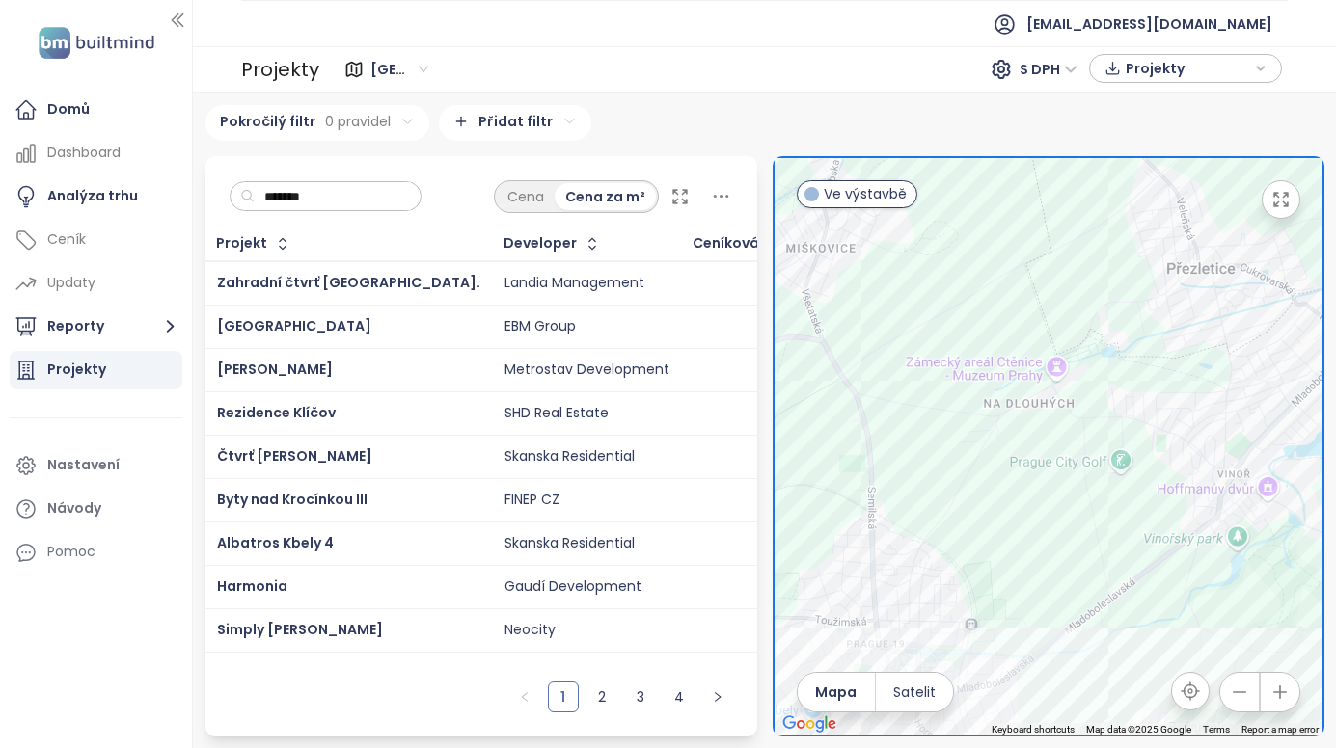
copy span "Mido Harfa"
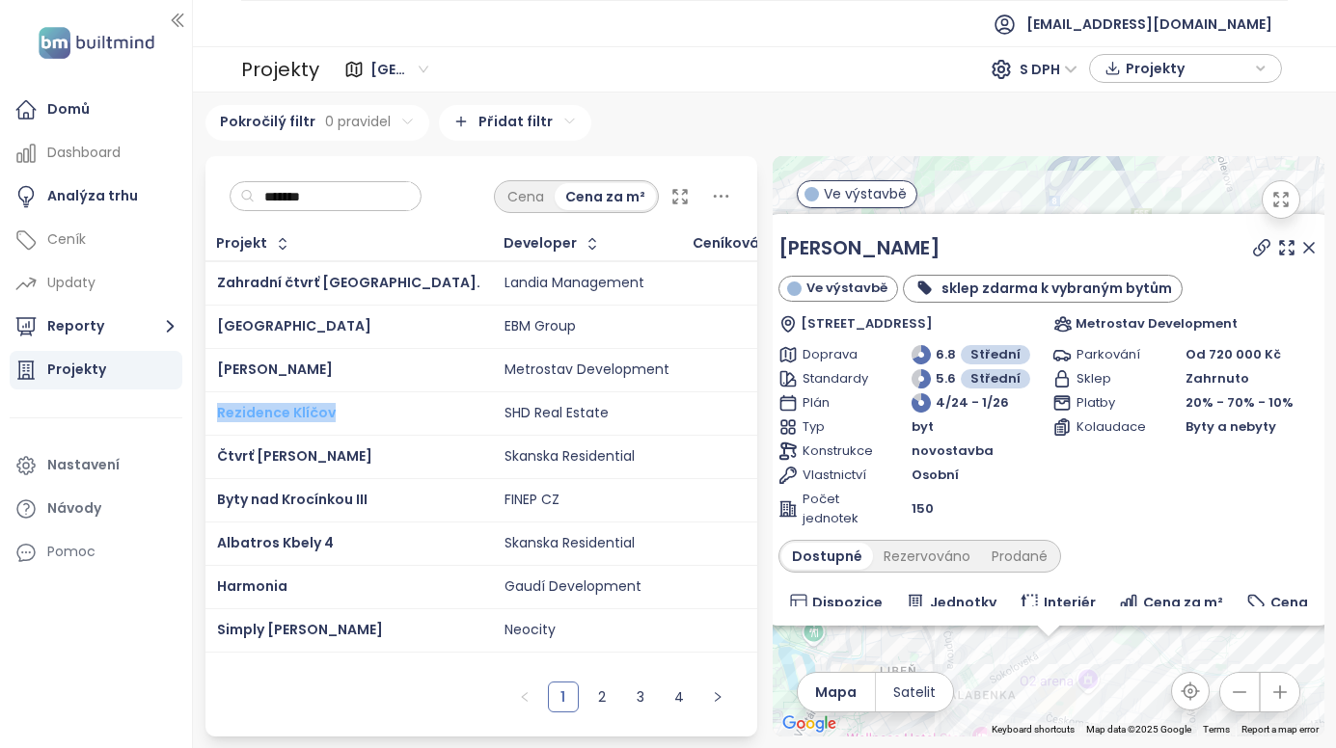
drag, startPoint x: 213, startPoint y: 414, endPoint x: 330, endPoint y: 419, distance: 116.8
click at [330, 419] on td "Rezidence Klíčov" at bounding box center [348, 412] width 287 height 43
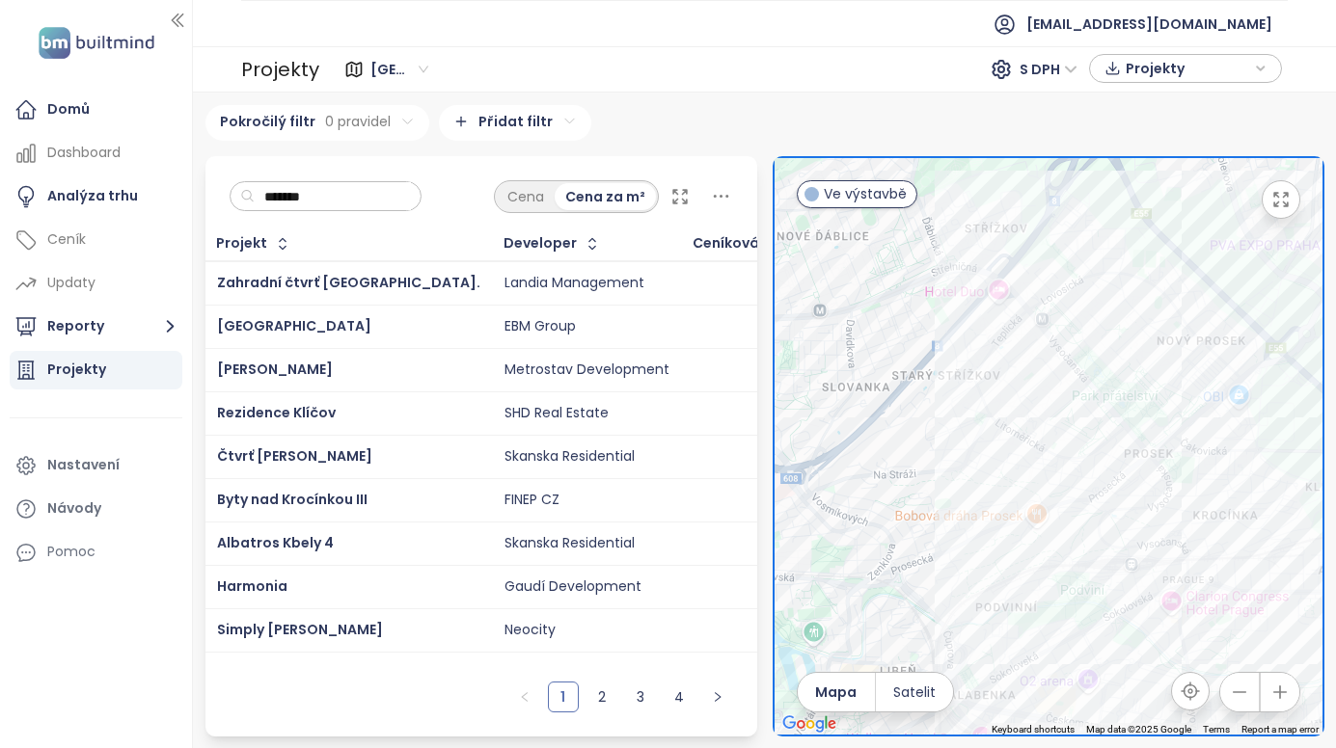
copy span "Rezidence Klíčov"
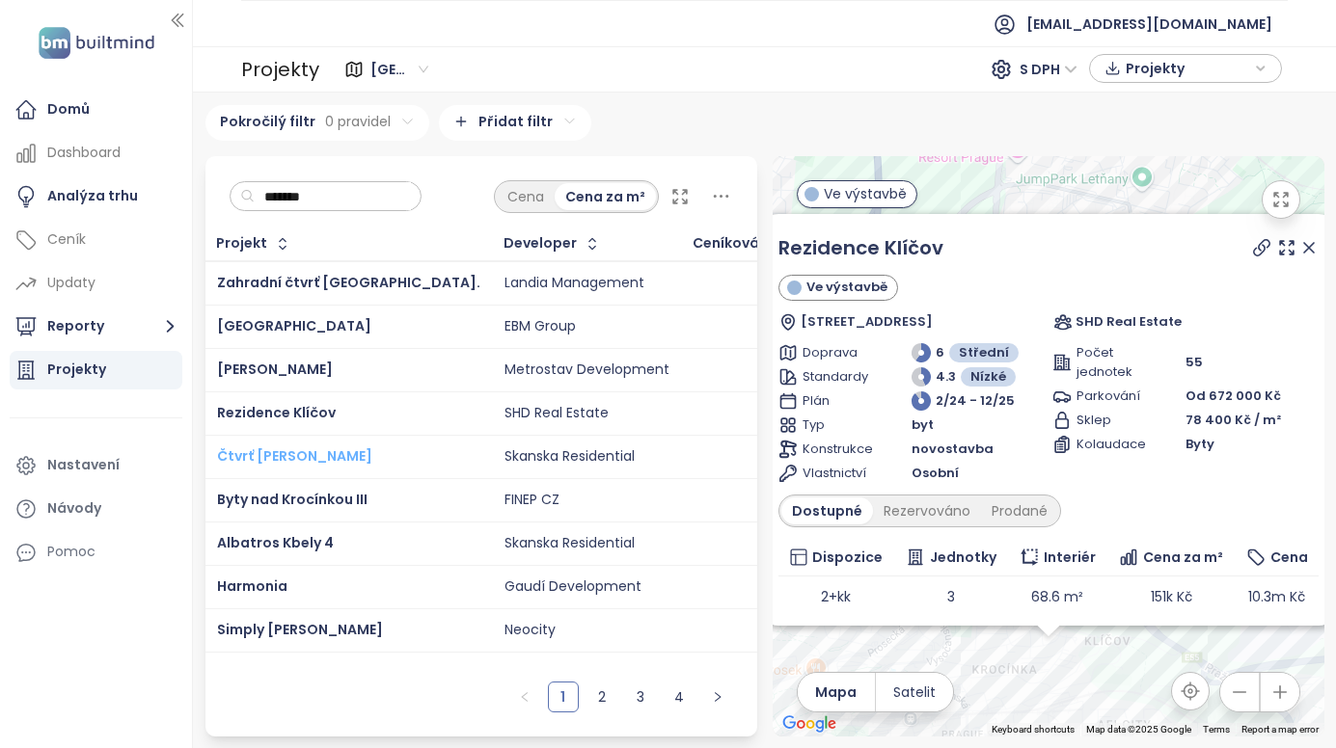
drag, startPoint x: 213, startPoint y: 459, endPoint x: 393, endPoint y: 462, distance: 180.3
click at [393, 462] on td "Čtvrť Emila Kolbena - KAM" at bounding box center [348, 456] width 287 height 43
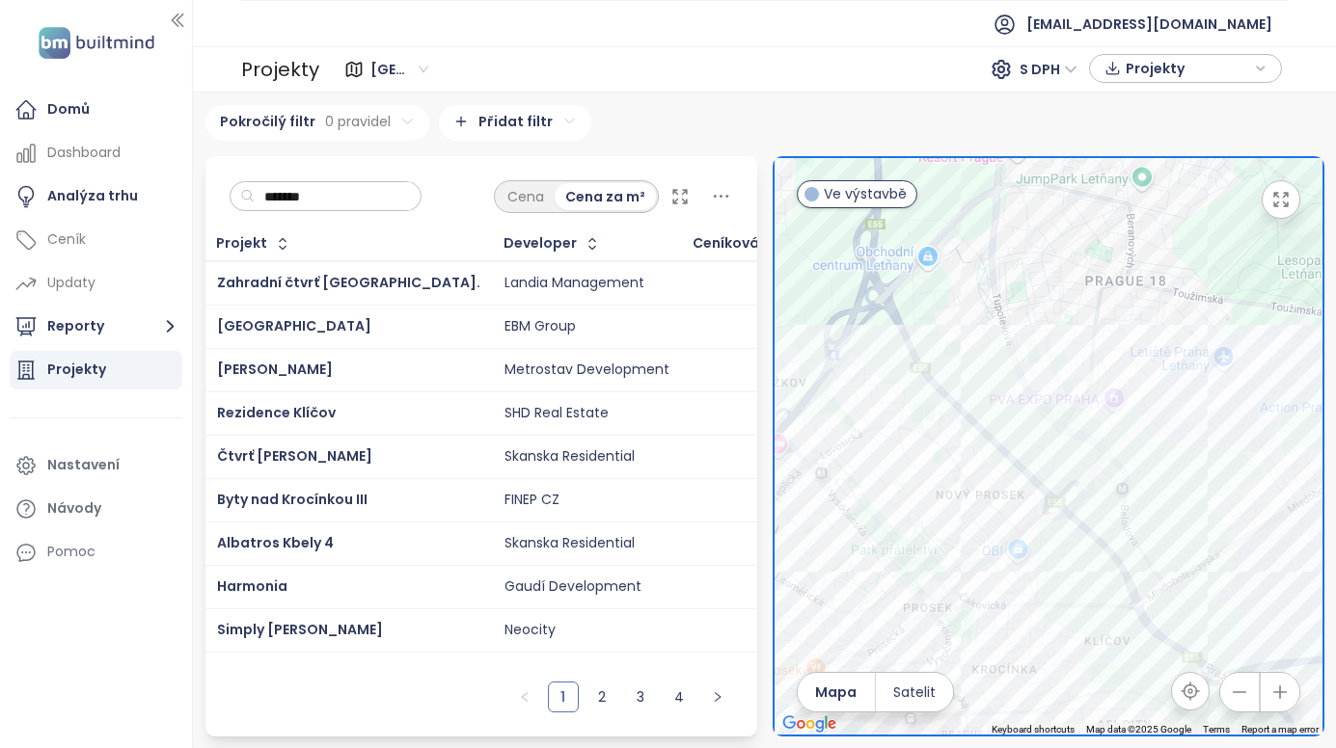
copy span "Čtvrť Emila Kolbena - KAM"
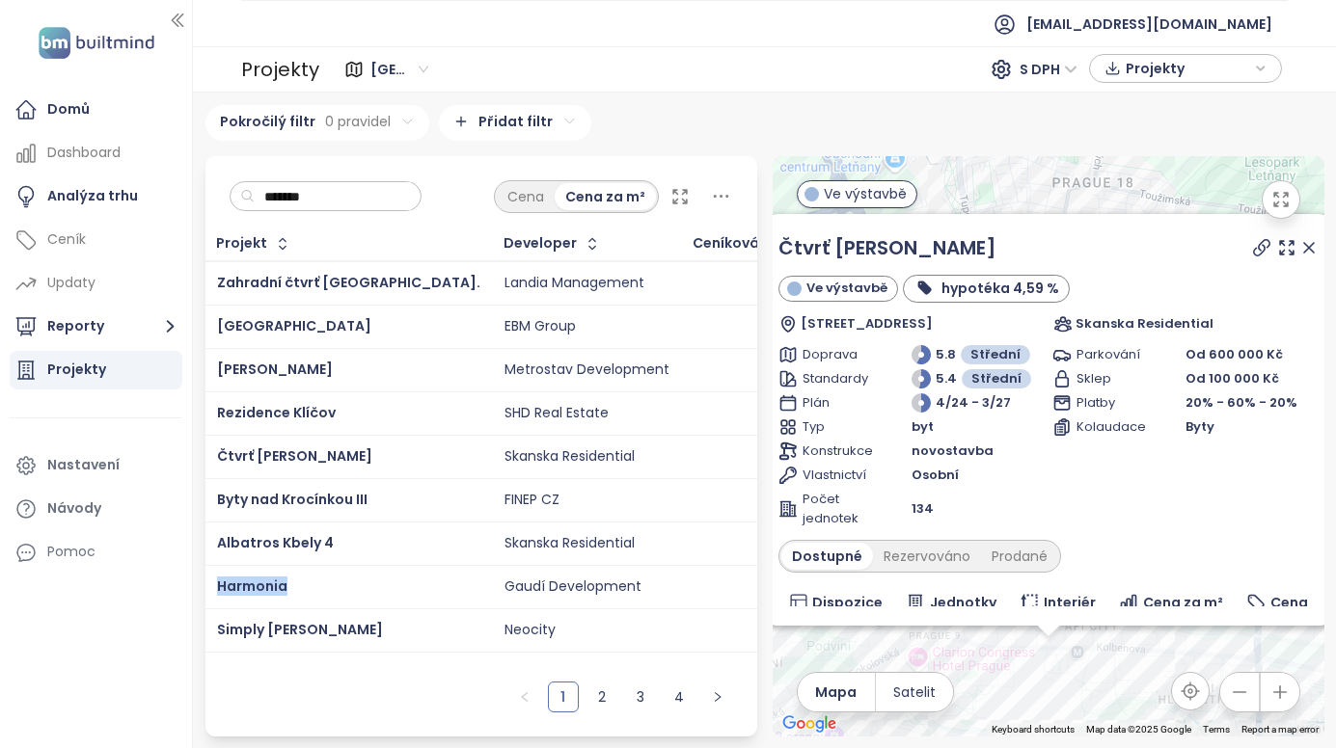
drag, startPoint x: 208, startPoint y: 588, endPoint x: 318, endPoint y: 604, distance: 111.0
click at [318, 604] on td "Harmonia" at bounding box center [348, 586] width 287 height 43
copy span "Harmonia"
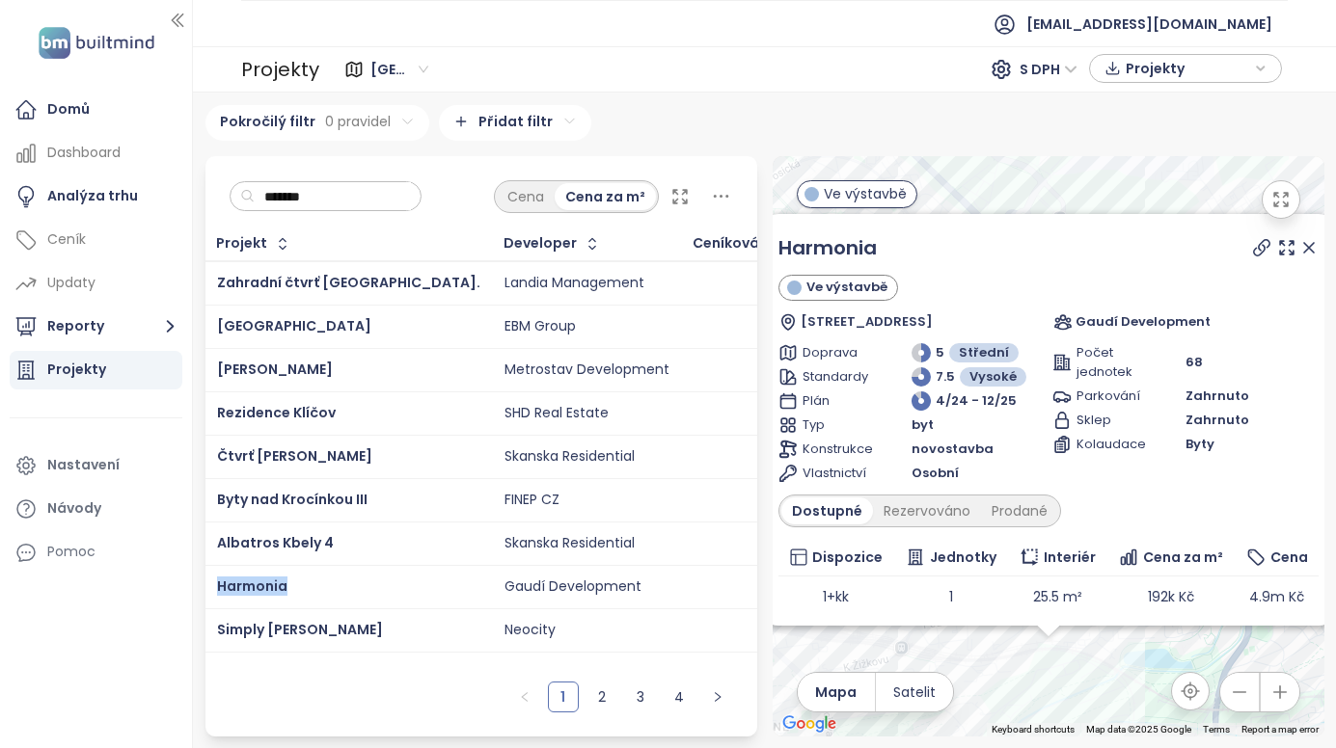
drag, startPoint x: 211, startPoint y: 590, endPoint x: 297, endPoint y: 587, distance: 85.9
click at [297, 587] on td "Harmonia" at bounding box center [348, 586] width 287 height 43
copy span "Harmonia"
drag, startPoint x: 213, startPoint y: 370, endPoint x: 290, endPoint y: 375, distance: 77.3
click at [290, 375] on td "Mido Harfa" at bounding box center [348, 369] width 287 height 43
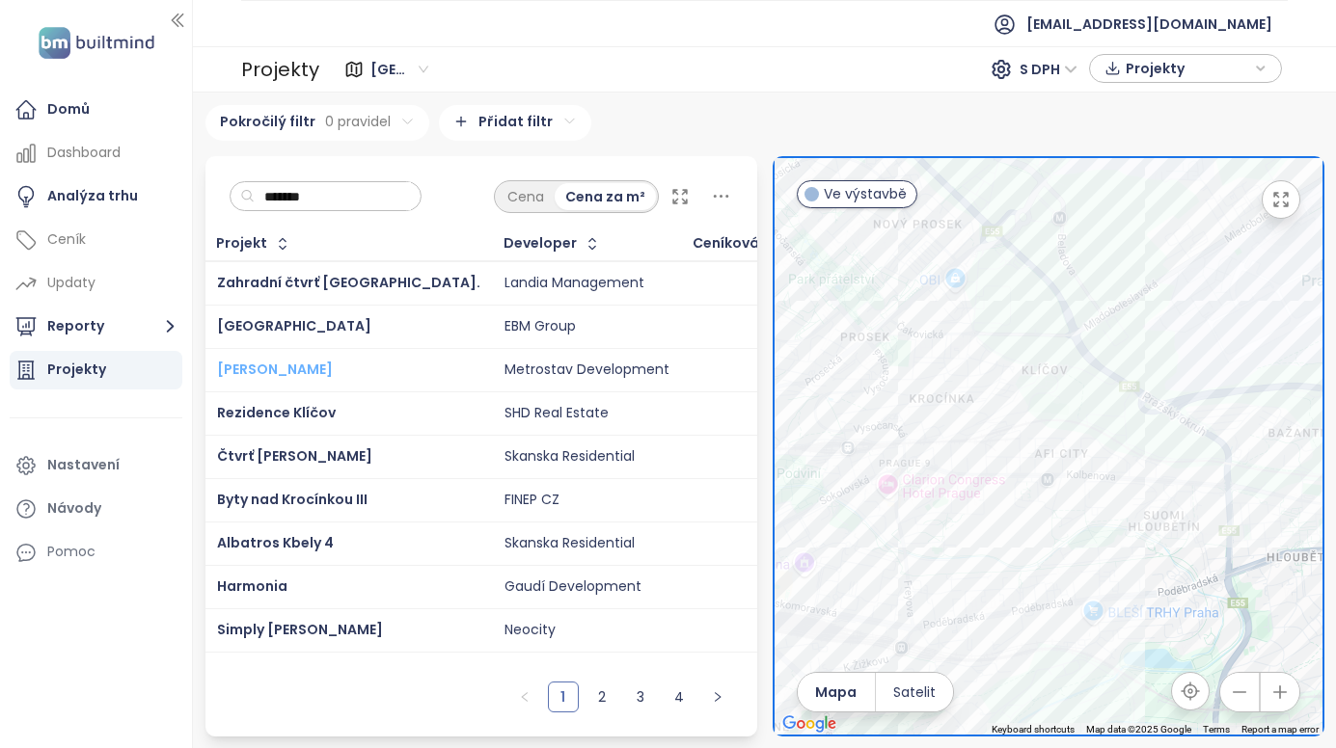
copy span "Mido Harfa"
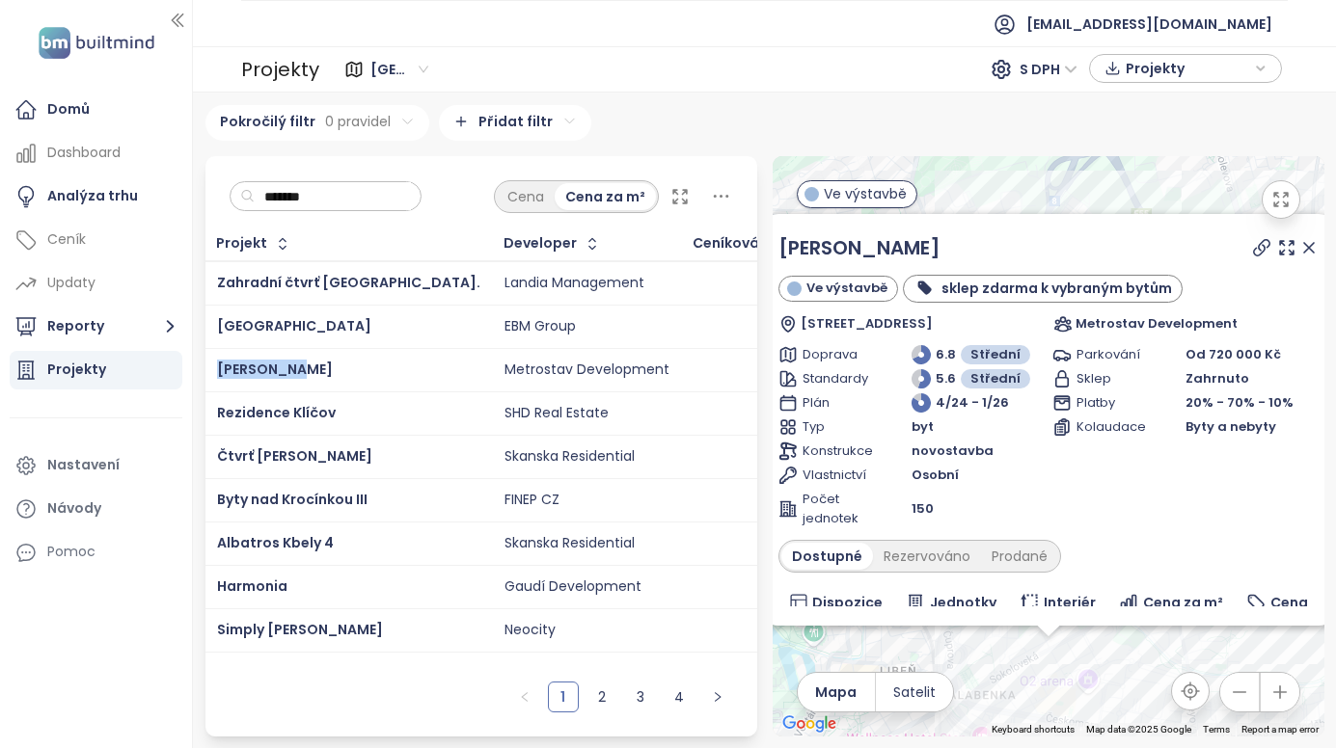
drag, startPoint x: 208, startPoint y: 368, endPoint x: 293, endPoint y: 370, distance: 84.9
click at [293, 370] on td "Mido Harfa" at bounding box center [348, 369] width 287 height 43
copy span "Mido Harfa"
drag, startPoint x: 210, startPoint y: 412, endPoint x: 329, endPoint y: 418, distance: 118.8
click at [329, 418] on td "Rezidence Klíčov" at bounding box center [348, 412] width 287 height 43
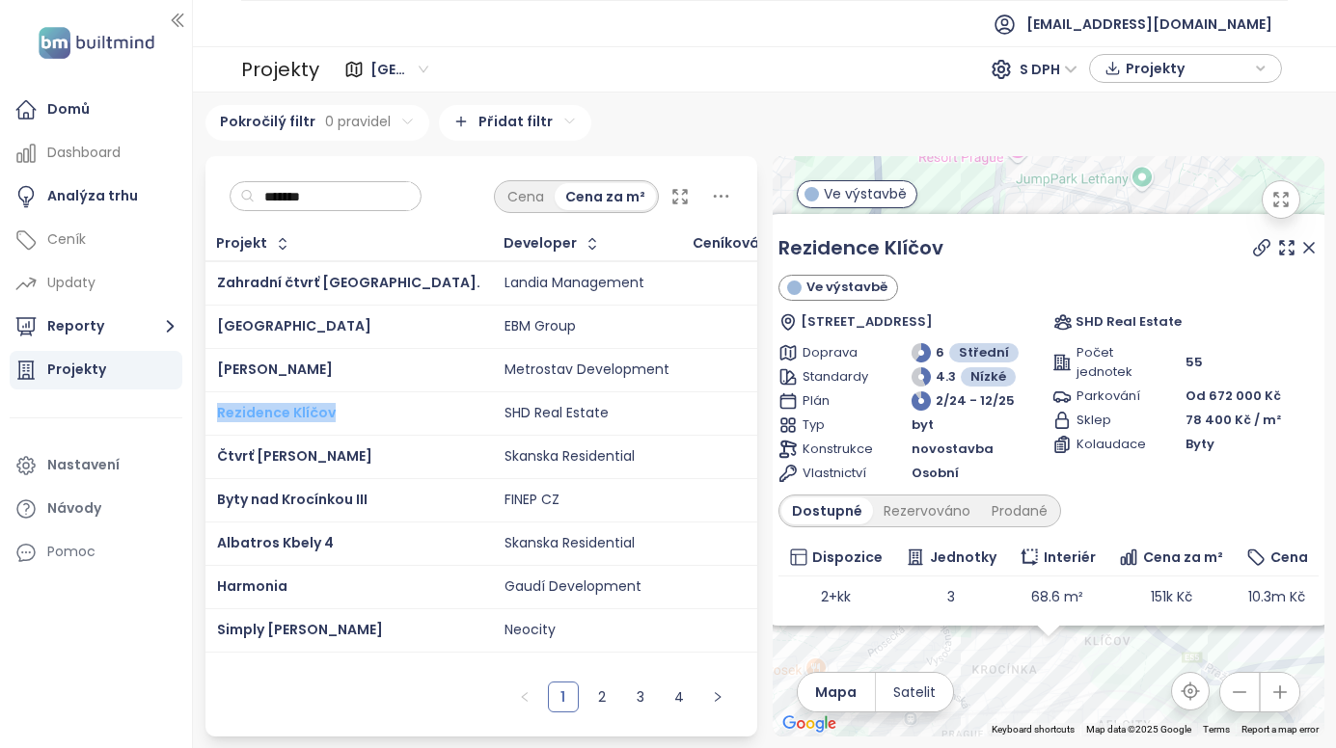
drag, startPoint x: 208, startPoint y: 412, endPoint x: 328, endPoint y: 418, distance: 119.8
click at [328, 418] on td "Rezidence Klíčov" at bounding box center [348, 412] width 287 height 43
drag, startPoint x: 213, startPoint y: 453, endPoint x: 395, endPoint y: 453, distance: 182.2
click at [395, 453] on td "Čtvrť Emila Kolbena - KAM" at bounding box center [348, 456] width 287 height 43
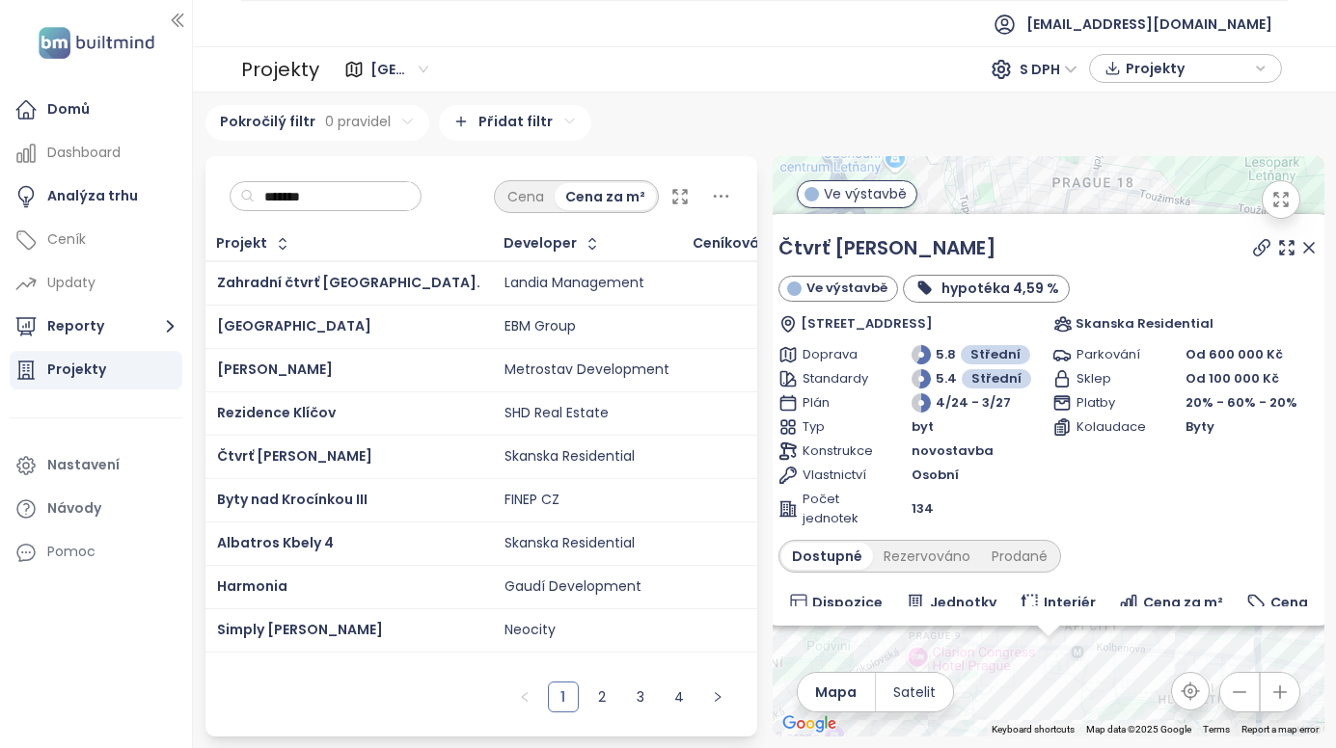
drag, startPoint x: 214, startPoint y: 457, endPoint x: 405, endPoint y: 463, distance: 191.0
click at [405, 463] on td "Čtvrť Emila Kolbena - KAM" at bounding box center [348, 456] width 287 height 43
drag, startPoint x: 215, startPoint y: 632, endPoint x: 310, endPoint y: 627, distance: 94.6
click at [310, 627] on td "Simply Prosek" at bounding box center [348, 629] width 287 height 43
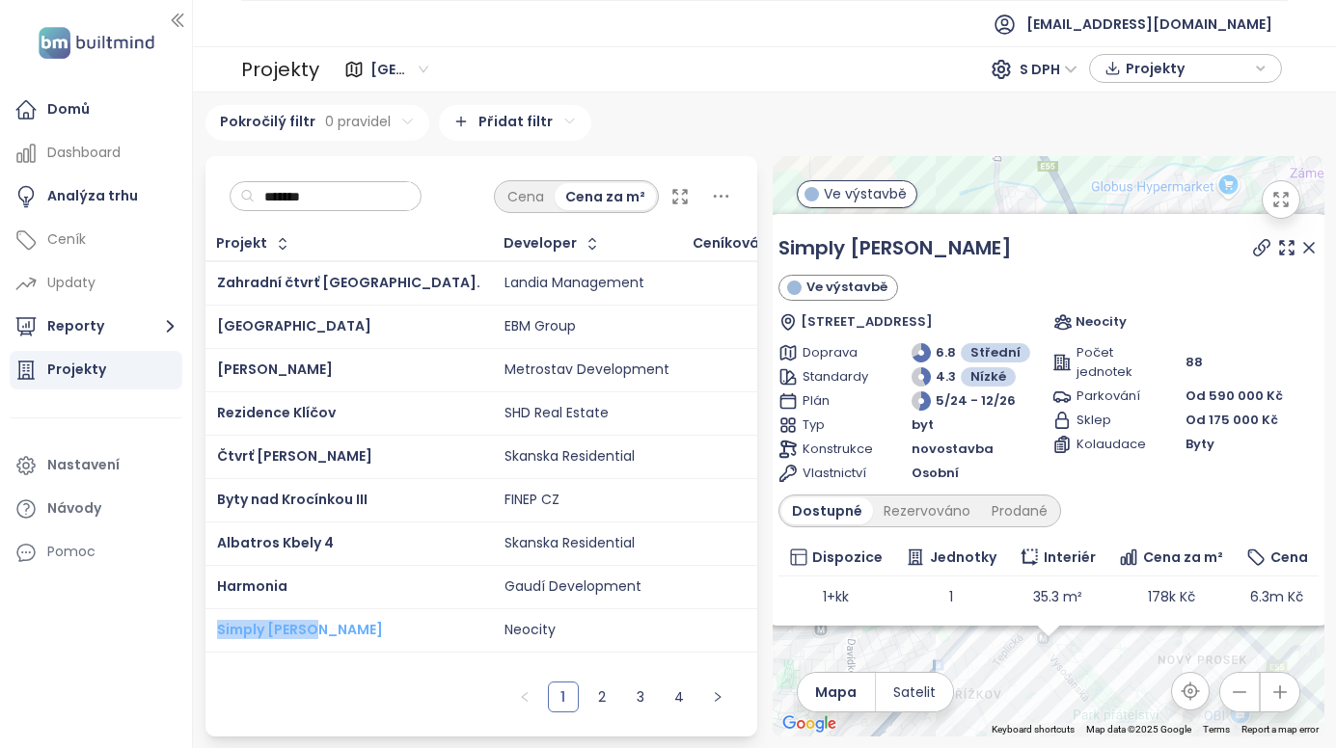
drag, startPoint x: 212, startPoint y: 634, endPoint x: 312, endPoint y: 634, distance: 100.3
click at [312, 634] on td "Simply Prosek" at bounding box center [348, 629] width 287 height 43
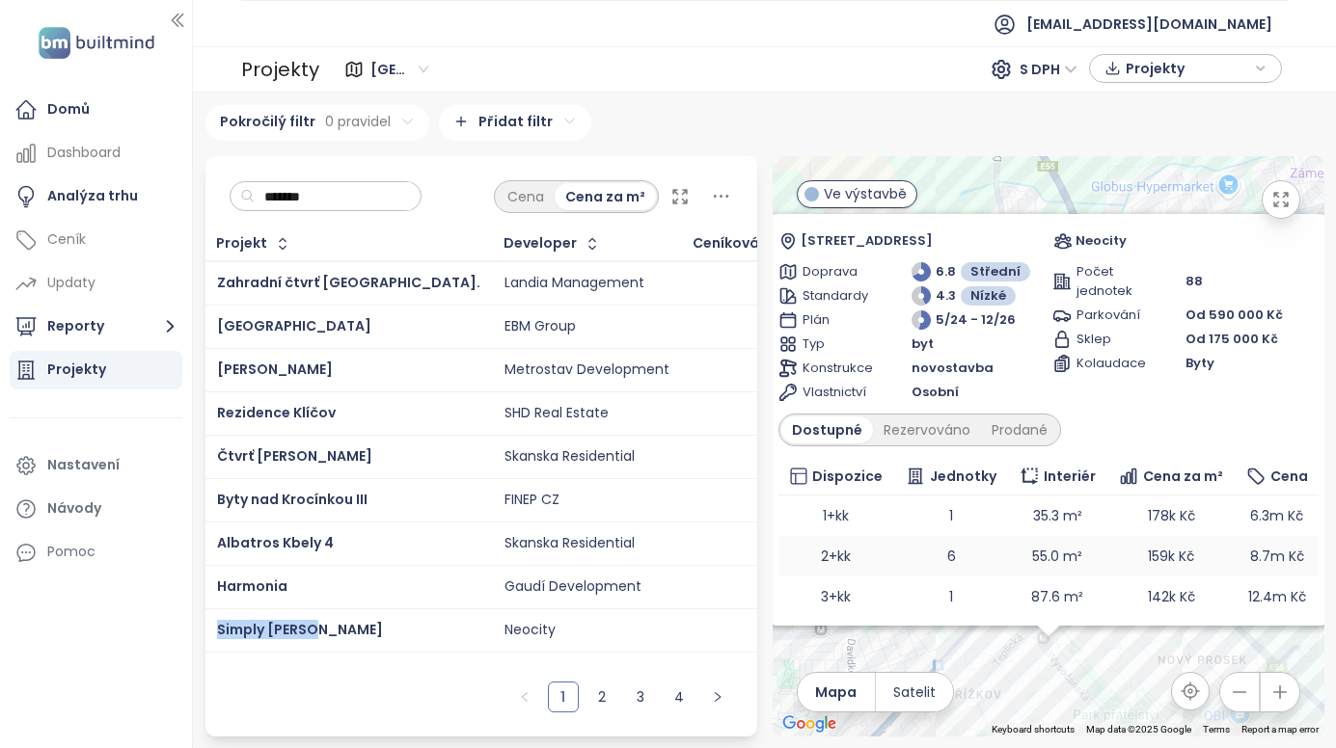
scroll to position [172, 0]
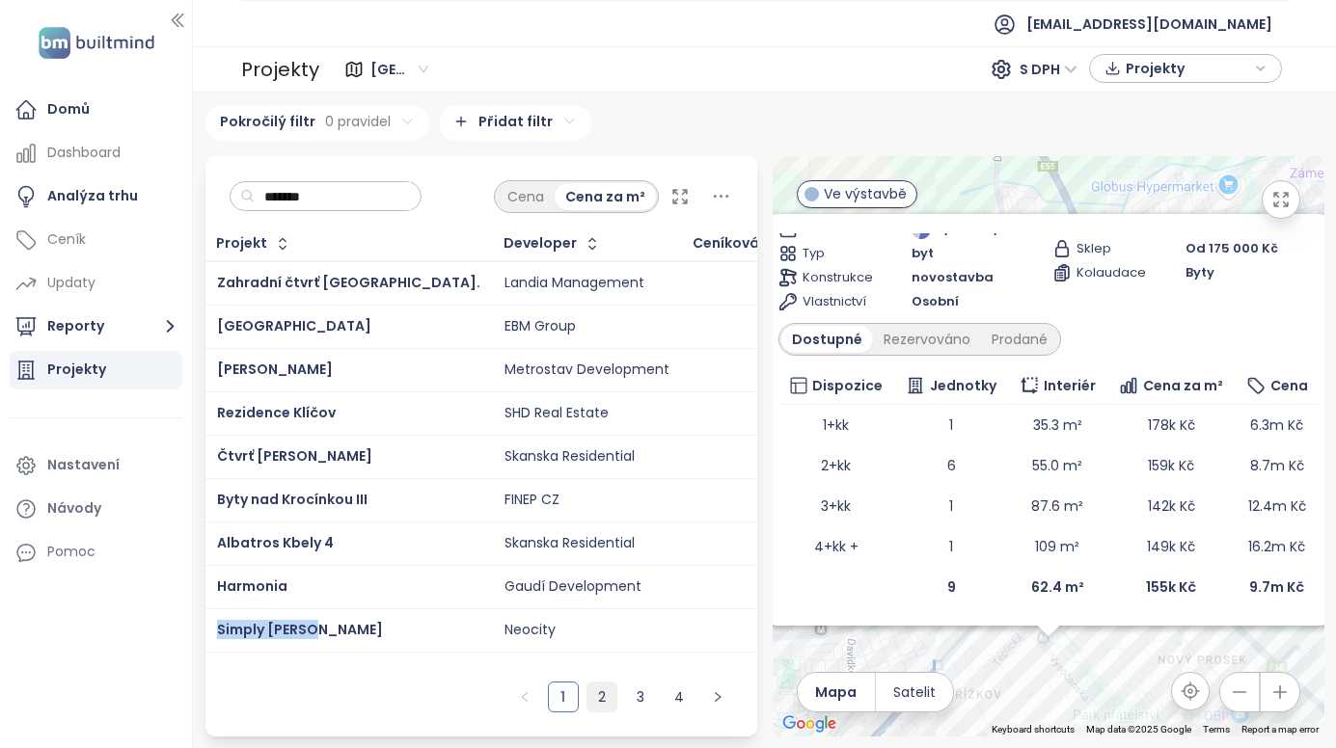
click at [600, 696] on link "2" at bounding box center [601, 697] width 29 height 29
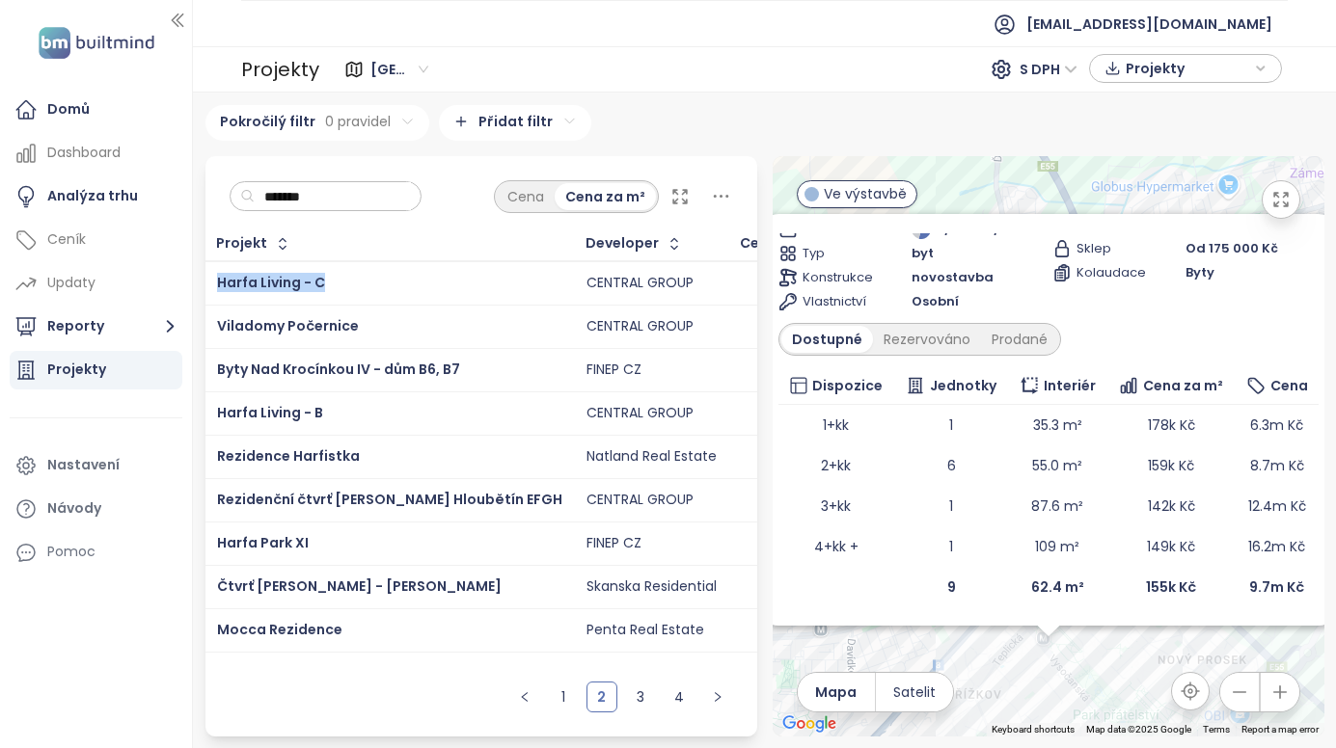
drag, startPoint x: 211, startPoint y: 290, endPoint x: 333, endPoint y: 296, distance: 121.6
click at [333, 296] on td "Harfa Living - C" at bounding box center [389, 283] width 369 height 44
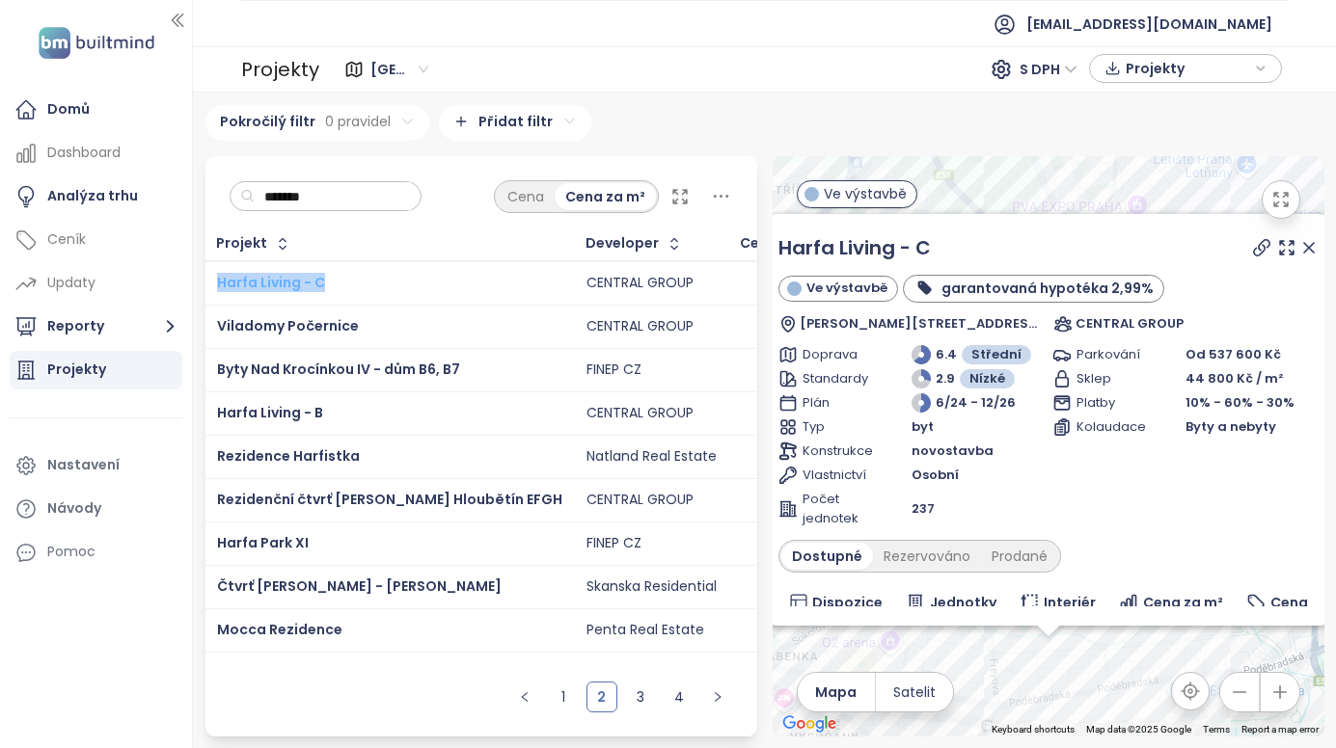
drag, startPoint x: 216, startPoint y: 278, endPoint x: 318, endPoint y: 285, distance: 102.5
click at [318, 285] on td "Harfa Living - C" at bounding box center [389, 283] width 369 height 44
drag, startPoint x: 210, startPoint y: 371, endPoint x: 460, endPoint y: 382, distance: 250.0
click at [460, 382] on td "Byty Nad Krocínkou IV - dům B6, B7" at bounding box center [389, 369] width 369 height 43
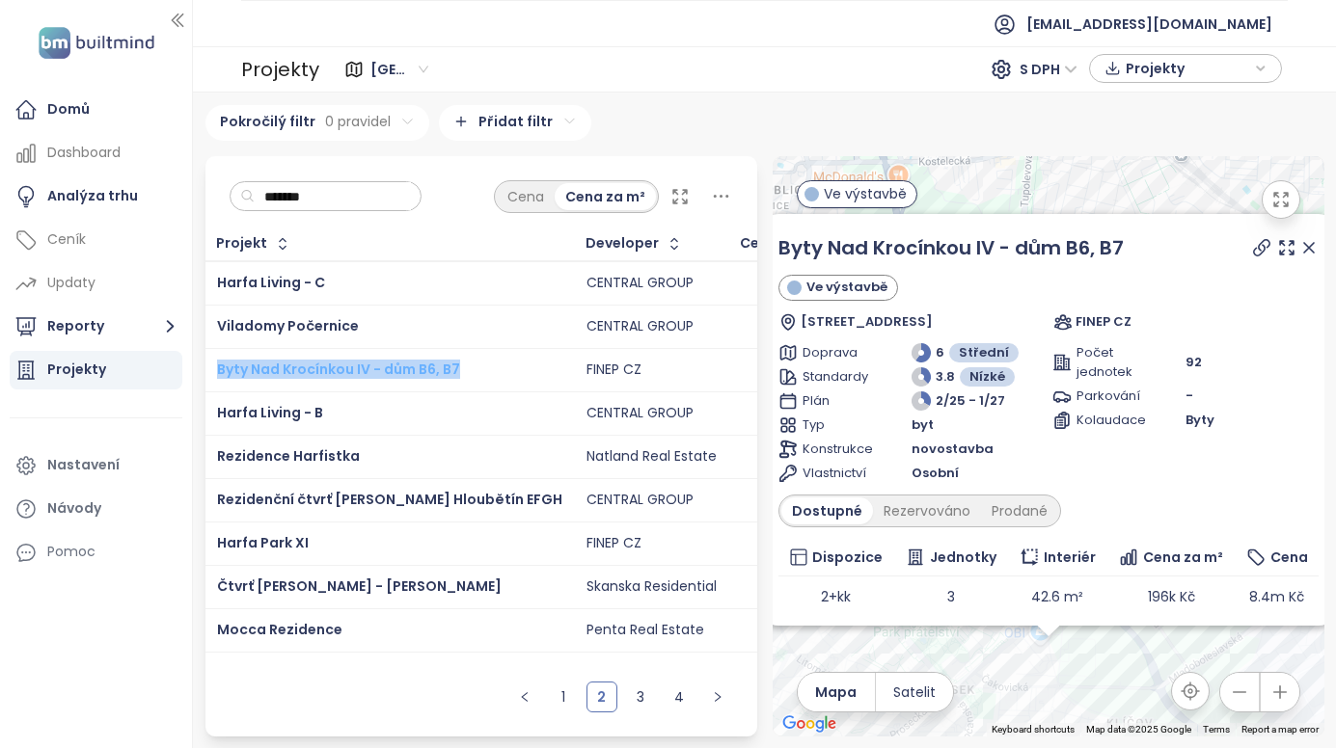
drag, startPoint x: 212, startPoint y: 369, endPoint x: 457, endPoint y: 376, distance: 245.0
click at [457, 376] on td "Byty Nad Krocínkou IV - dům B6, B7" at bounding box center [389, 369] width 369 height 43
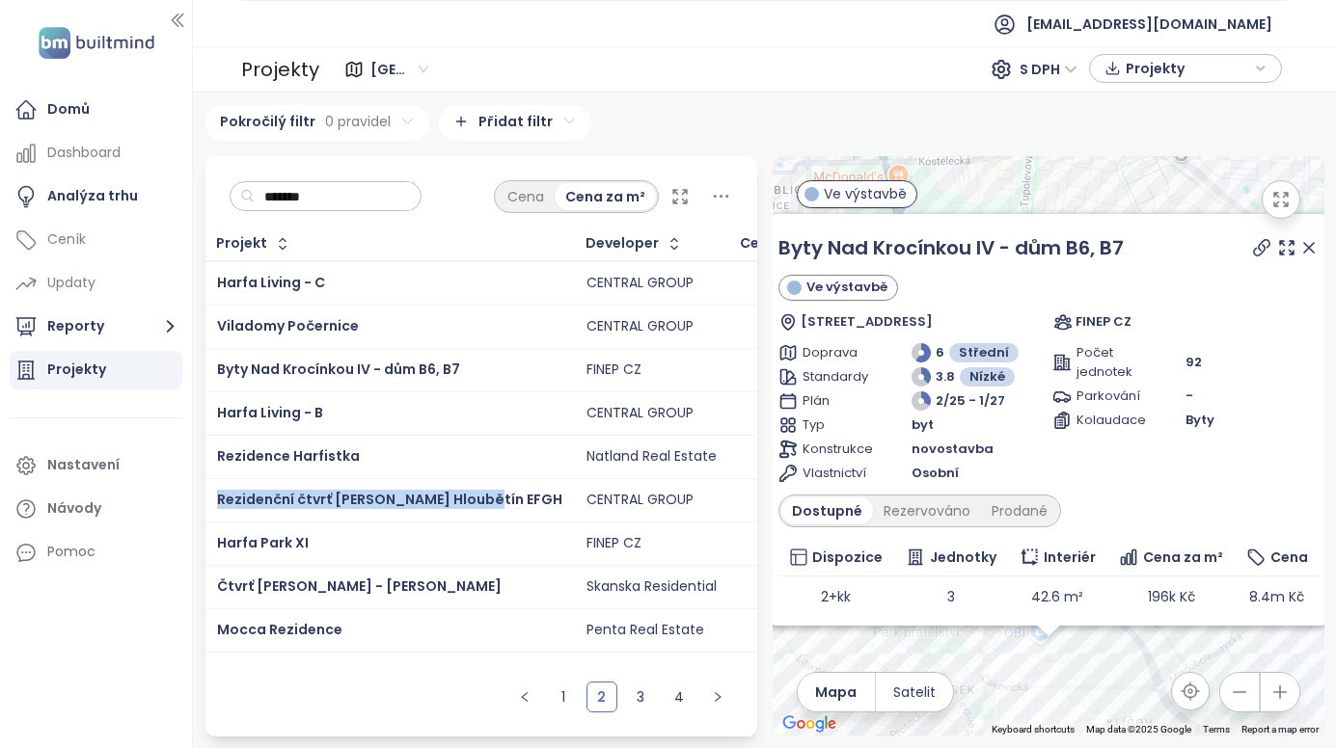
drag, startPoint x: 214, startPoint y: 505, endPoint x: 474, endPoint y: 514, distance: 260.5
click at [474, 514] on td "Rezidenční čtvrť Tesla Hloubětín EFGH" at bounding box center [389, 499] width 369 height 43
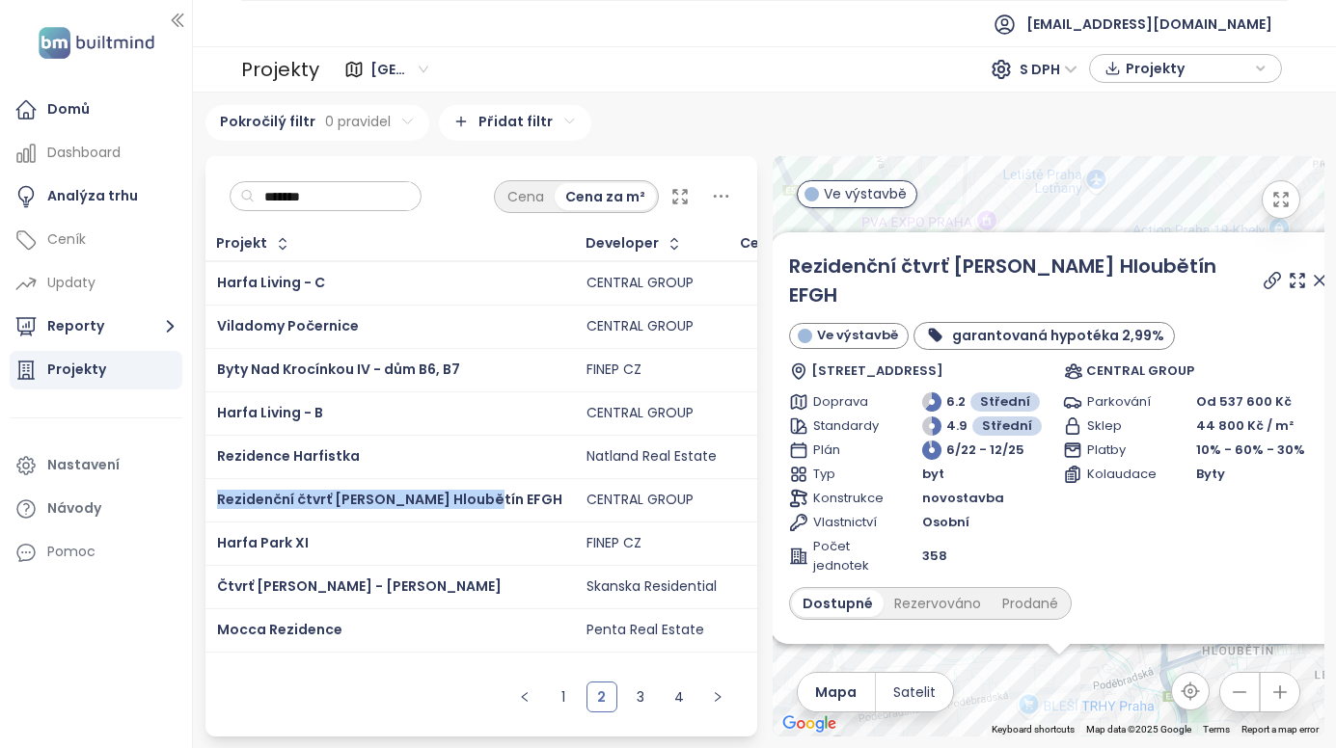
drag, startPoint x: 213, startPoint y: 507, endPoint x: 483, endPoint y: 502, distance: 270.0
click at [483, 502] on td "Rezidenční čtvrť Tesla Hloubětín EFGH" at bounding box center [389, 499] width 369 height 43
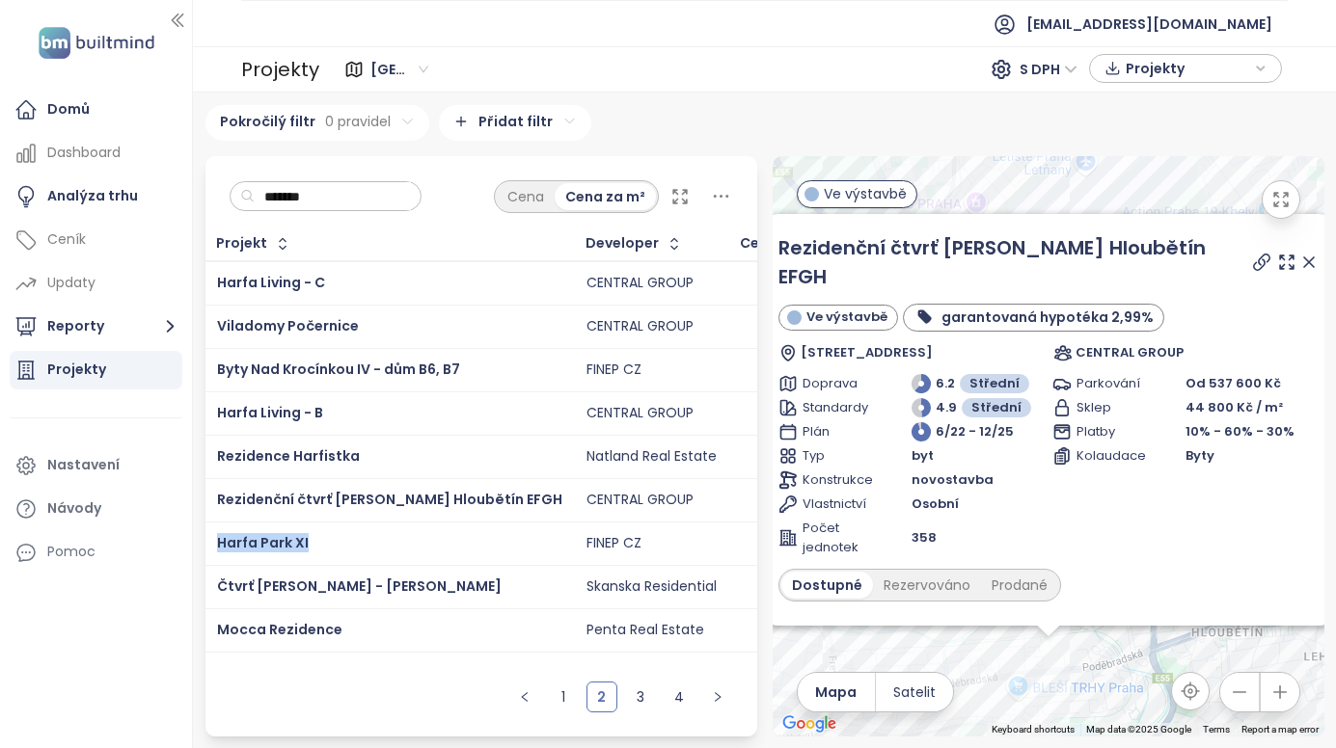
drag, startPoint x: 213, startPoint y: 542, endPoint x: 323, endPoint y: 533, distance: 110.3
click at [323, 533] on td "Harfa Park XI" at bounding box center [389, 543] width 369 height 43
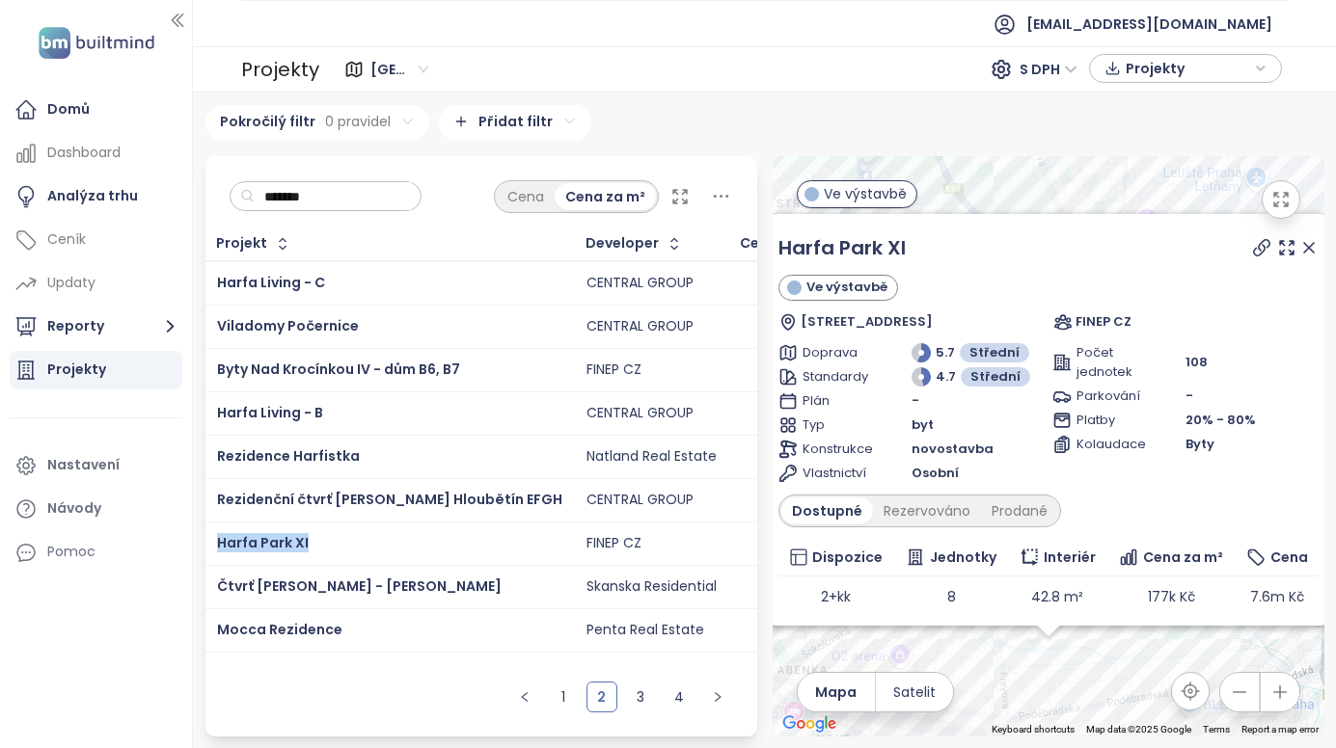
drag, startPoint x: 212, startPoint y: 547, endPoint x: 322, endPoint y: 544, distance: 110.0
click at [322, 544] on td "Harfa Park XI" at bounding box center [389, 543] width 369 height 43
click at [640, 691] on link "3" at bounding box center [640, 697] width 29 height 29
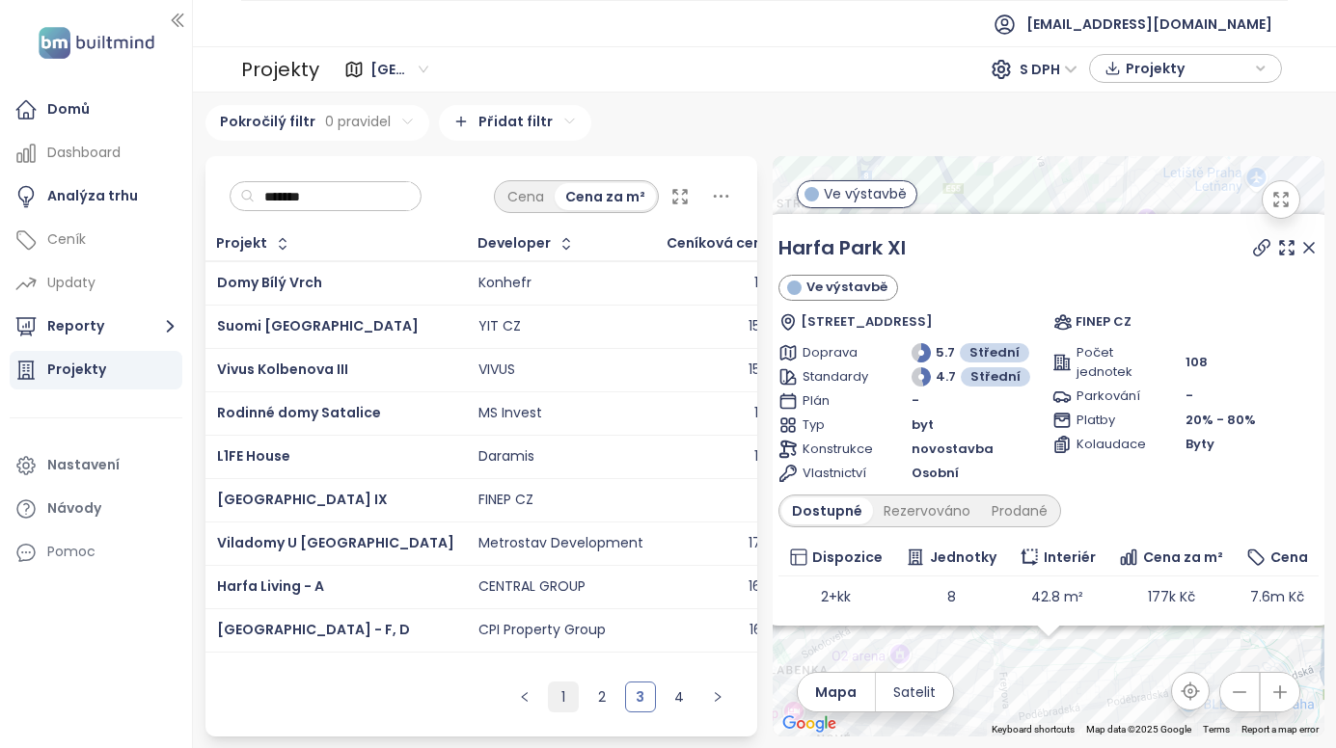
click at [560, 706] on link "1" at bounding box center [563, 697] width 29 height 29
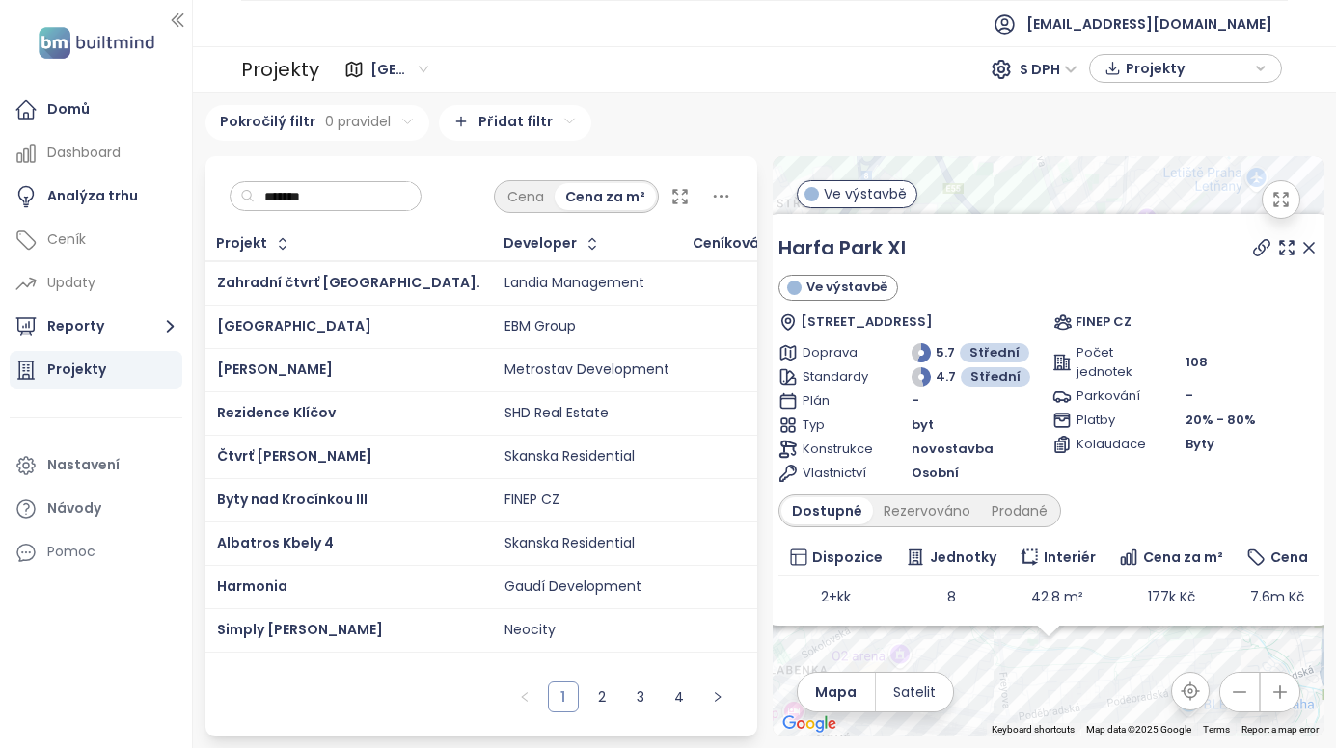
click at [562, 699] on link "1" at bounding box center [563, 697] width 29 height 29
click at [558, 697] on link "1" at bounding box center [563, 697] width 29 height 29
click at [365, 289] on div "Zahradní čtvrť Kyje II." at bounding box center [348, 283] width 263 height 23
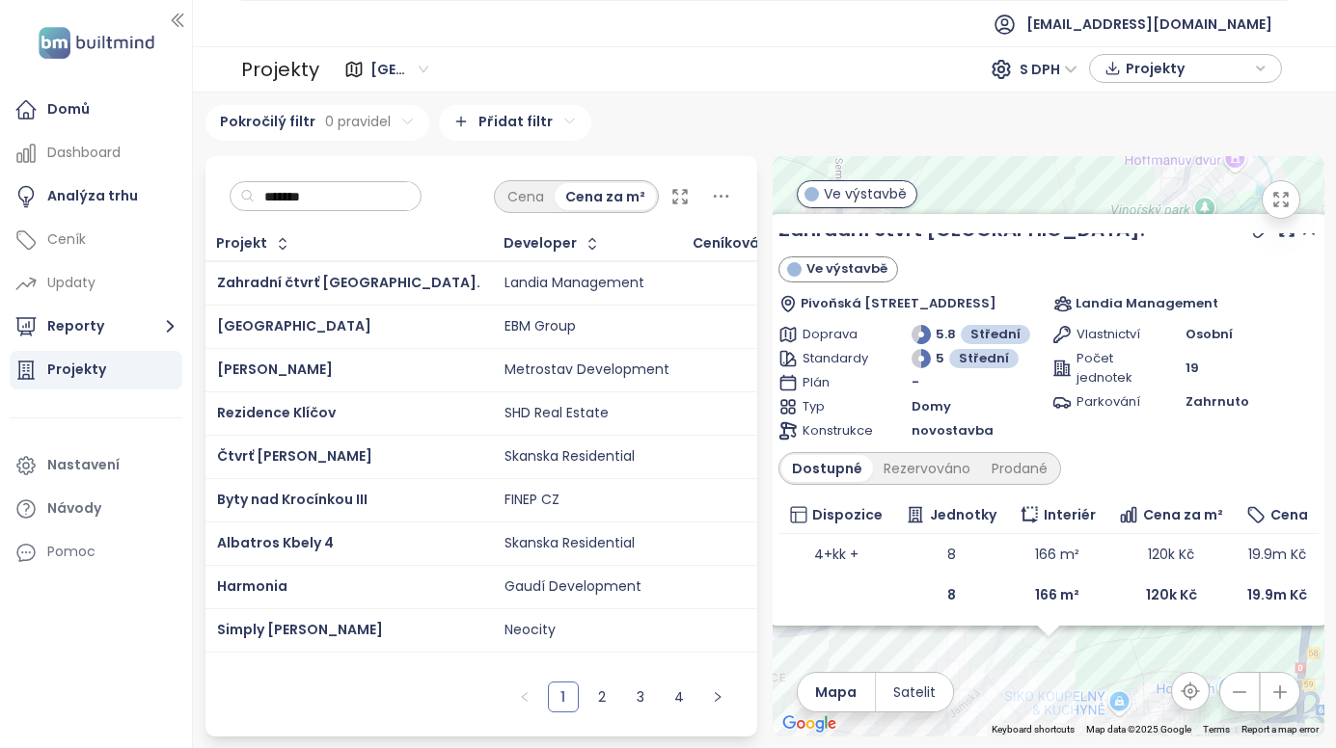
scroll to position [26, 0]
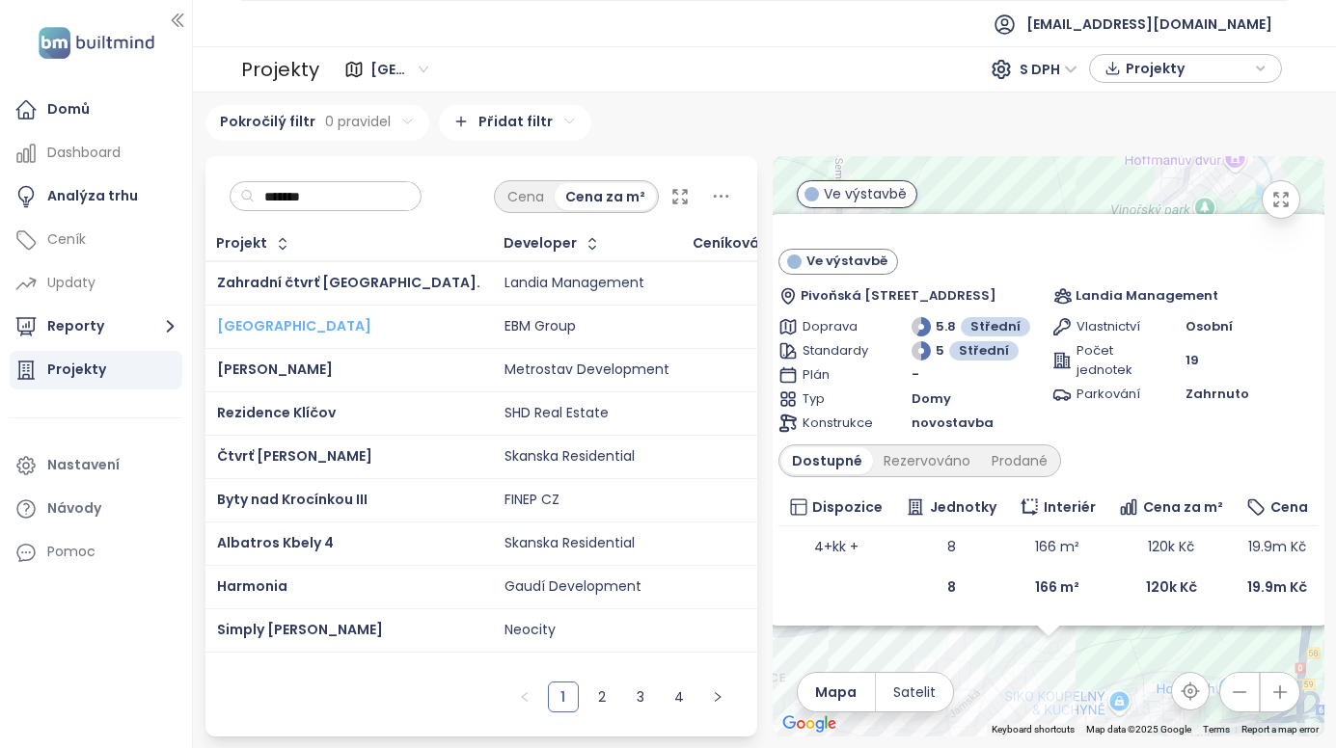
click at [308, 324] on span "Villa Resort Kbely" at bounding box center [294, 325] width 154 height 19
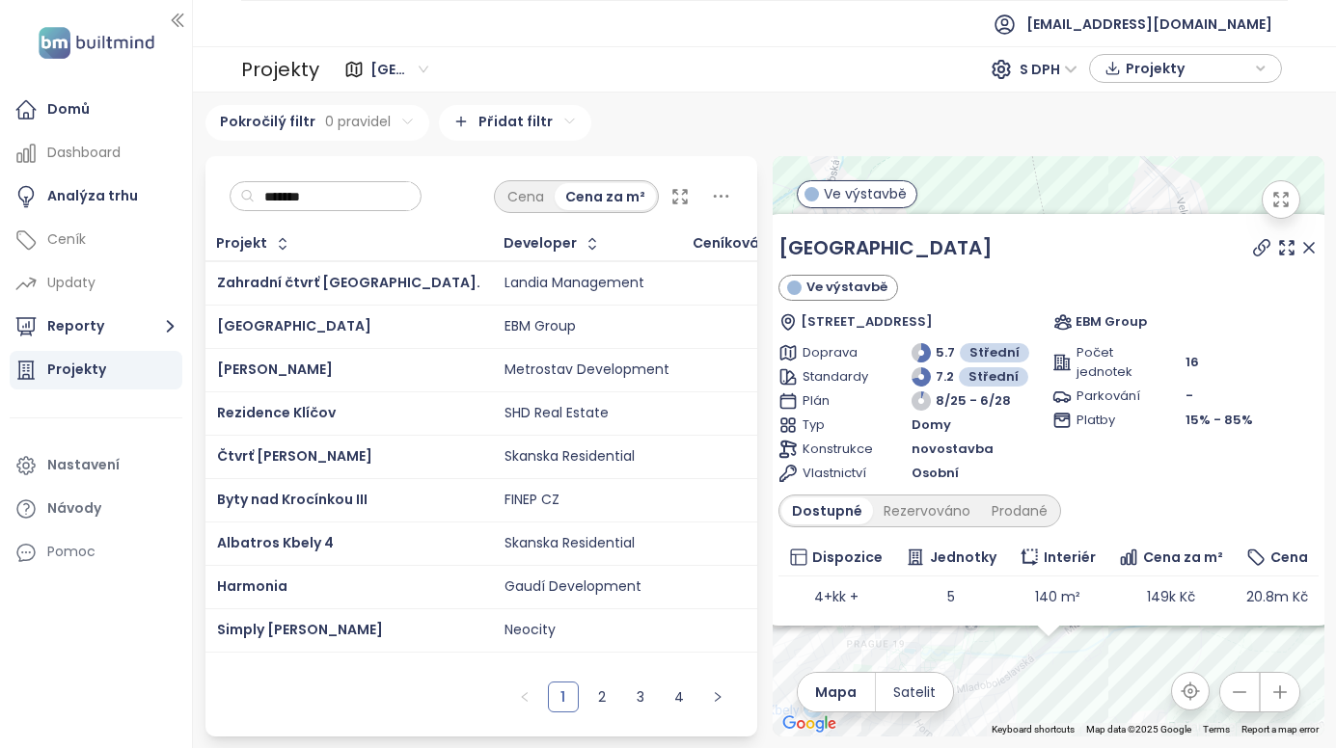
click at [372, 329] on div "Villa Resort Kbely" at bounding box center [348, 326] width 263 height 23
click at [370, 329] on div "Villa Resort Kbely" at bounding box center [348, 326] width 263 height 23
click at [233, 329] on span "Villa Resort Kbely" at bounding box center [294, 325] width 154 height 19
click at [502, 343] on td "EBM Group" at bounding box center [587, 326] width 189 height 43
click at [527, 323] on div "EBM Group" at bounding box center [586, 326] width 165 height 23
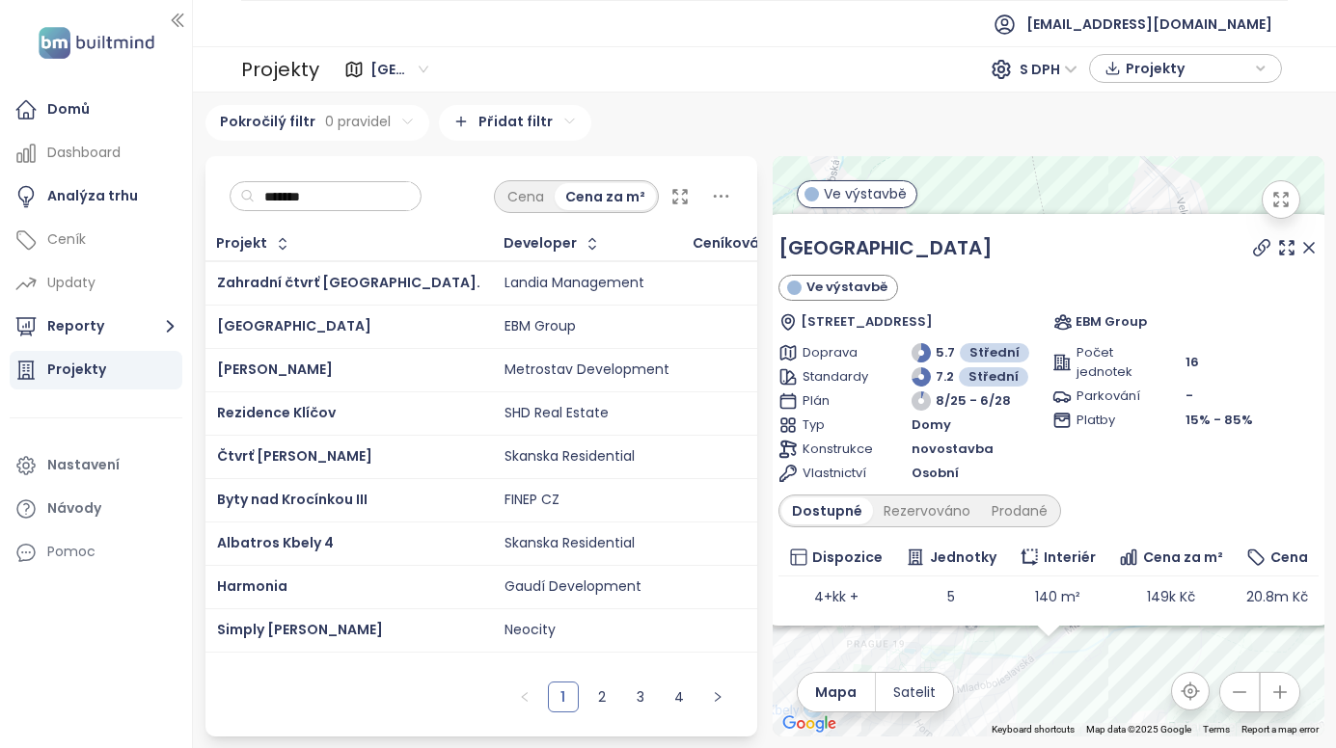
click at [773, 331] on div "148k Kč" at bounding box center [797, 326] width 48 height 17
click at [211, 332] on td "Villa Resort Kbely" at bounding box center [348, 326] width 287 height 43
click at [235, 310] on td "Villa Resort Kbely" at bounding box center [348, 326] width 287 height 43
click at [238, 315] on div "Villa Resort Kbely" at bounding box center [348, 326] width 263 height 23
click at [237, 320] on span "Villa Resort Kbely" at bounding box center [294, 325] width 154 height 19
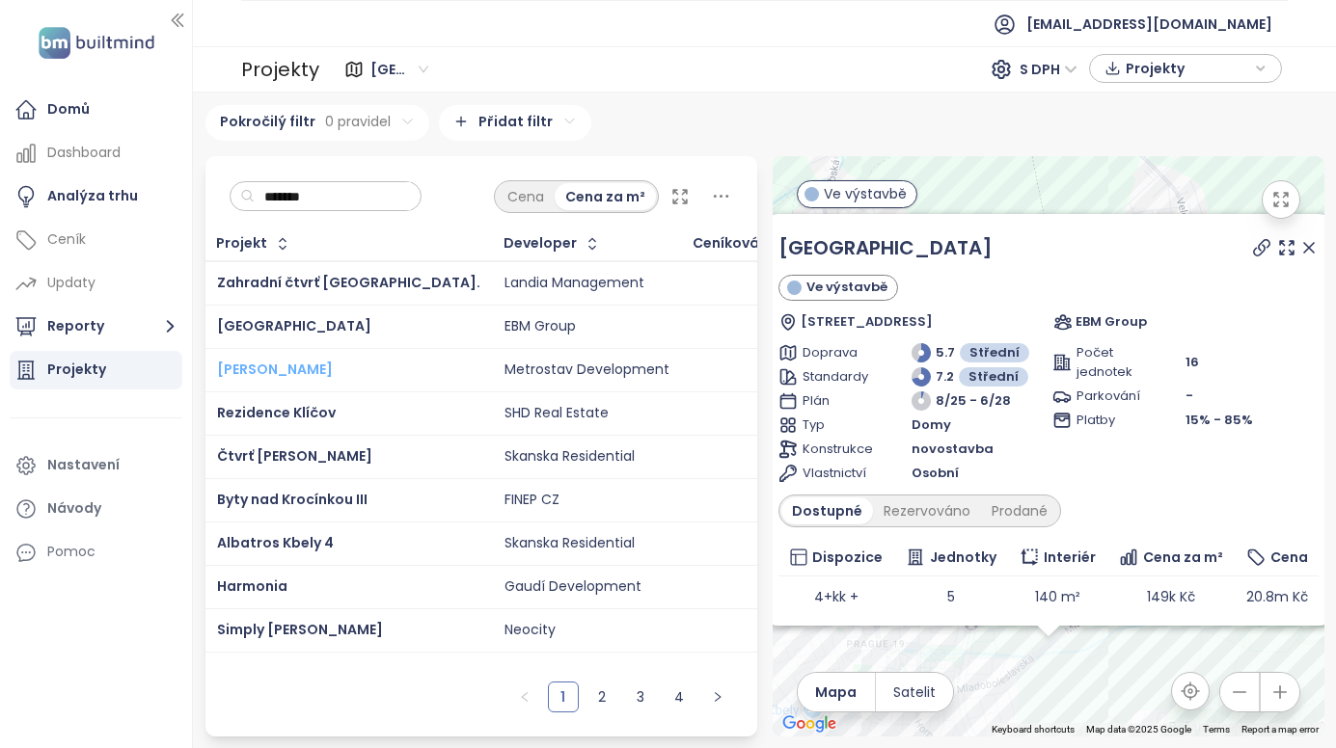
click at [245, 371] on span "Mido Harfa" at bounding box center [275, 369] width 116 height 19
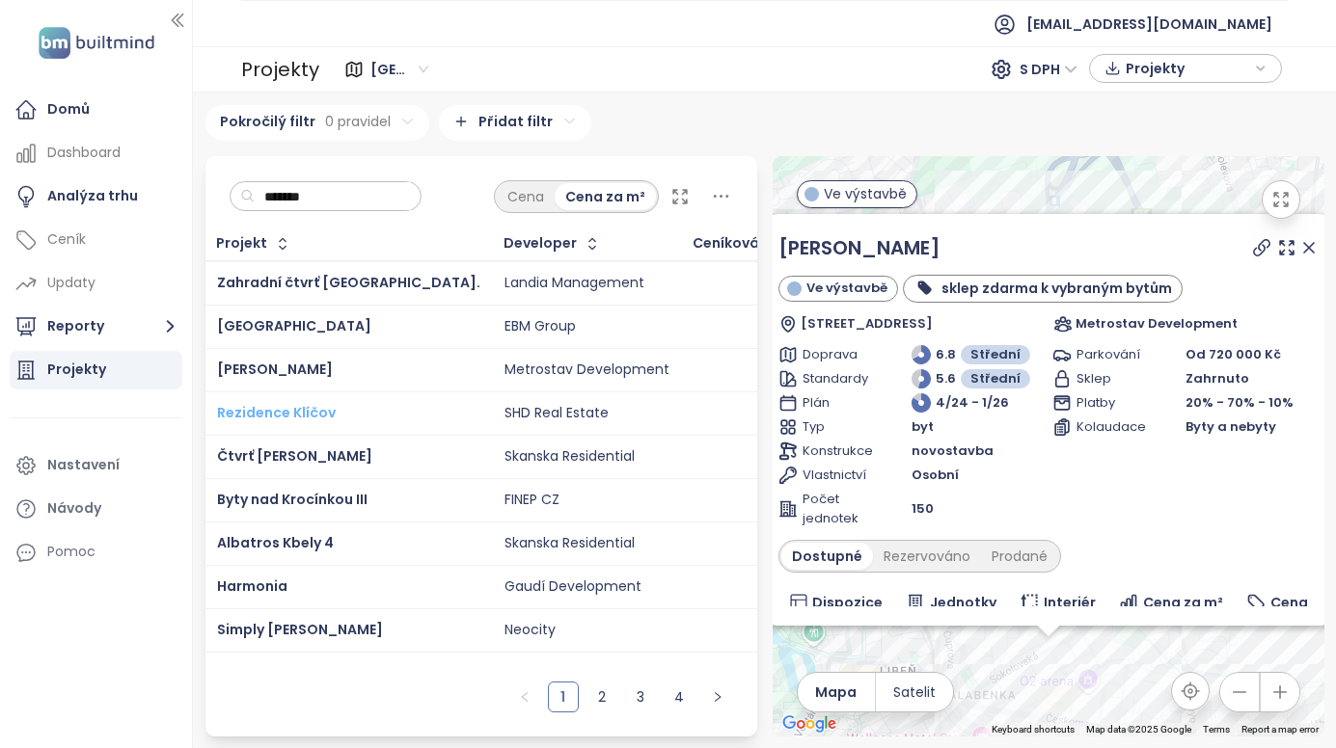
click at [274, 411] on span "Rezidence Klíčov" at bounding box center [276, 412] width 119 height 19
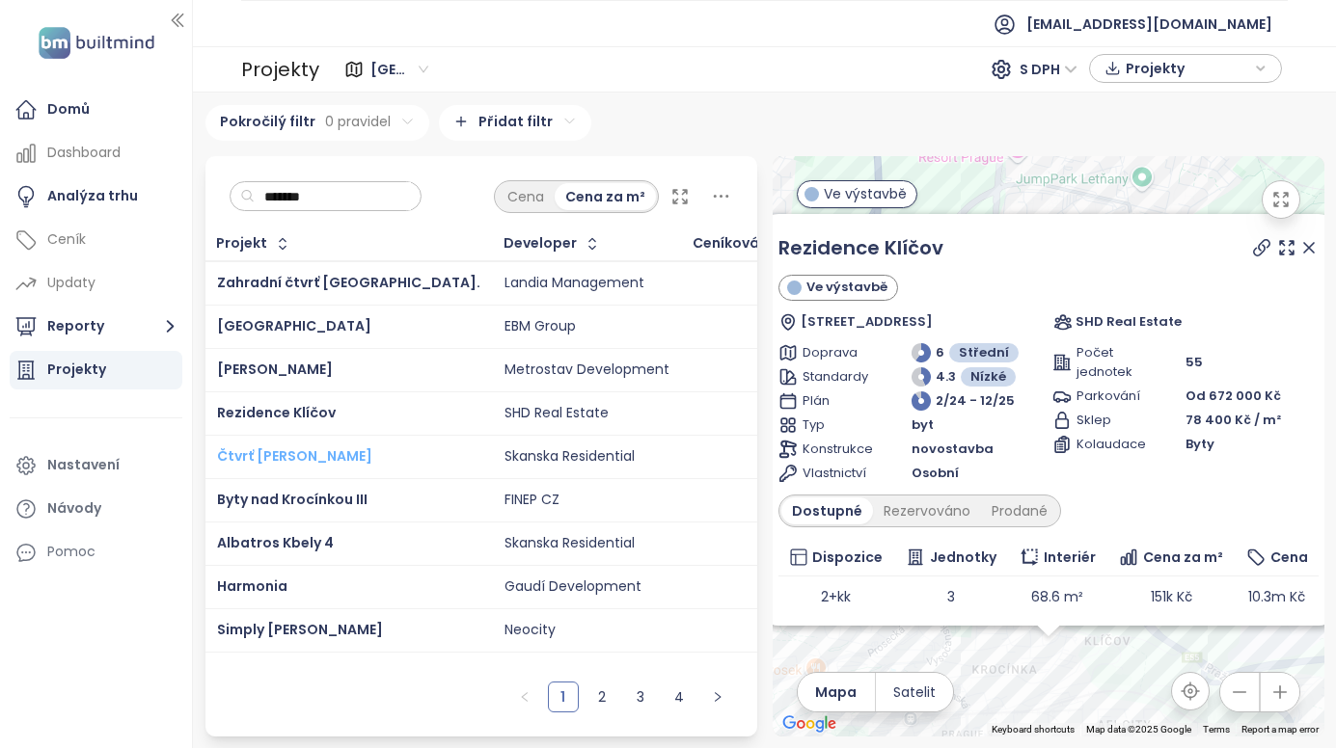
click at [290, 454] on span "Čtvrť Emila Kolbena - KAM" at bounding box center [294, 455] width 155 height 19
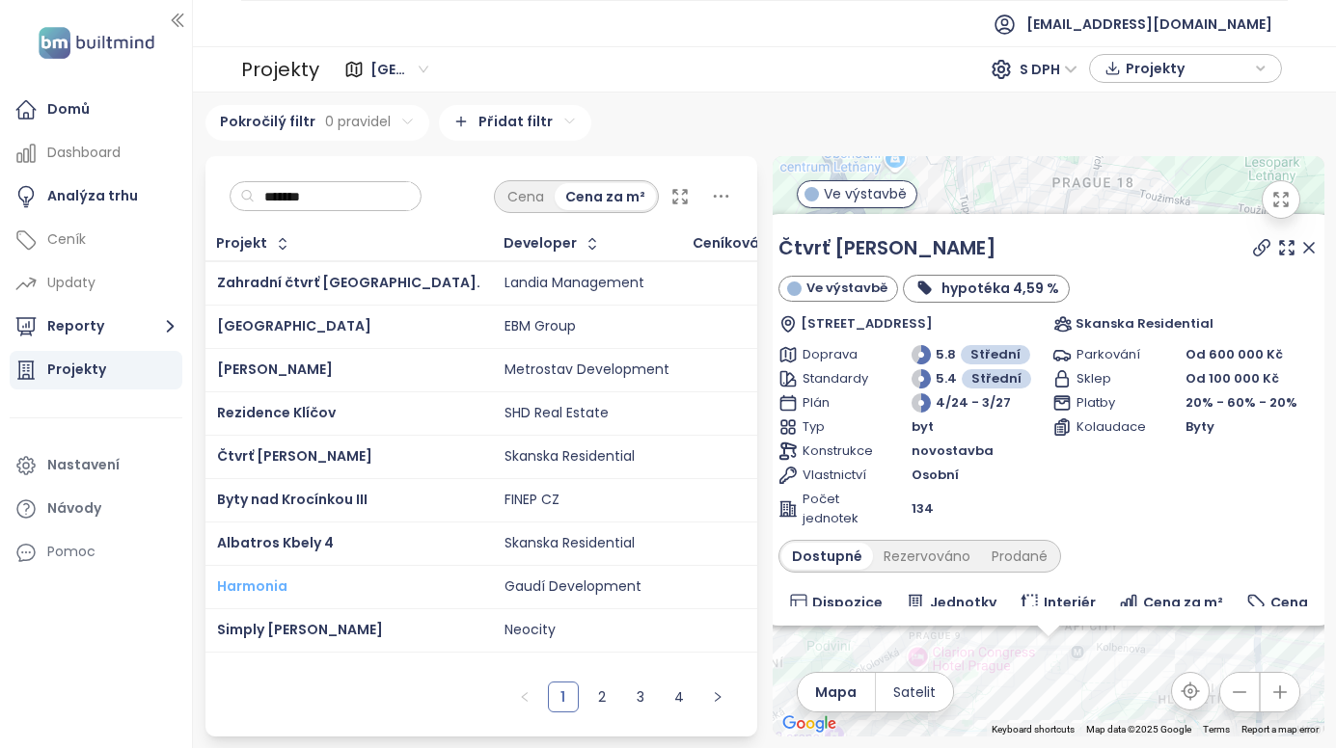
click at [272, 586] on span "Harmonia" at bounding box center [252, 586] width 70 height 19
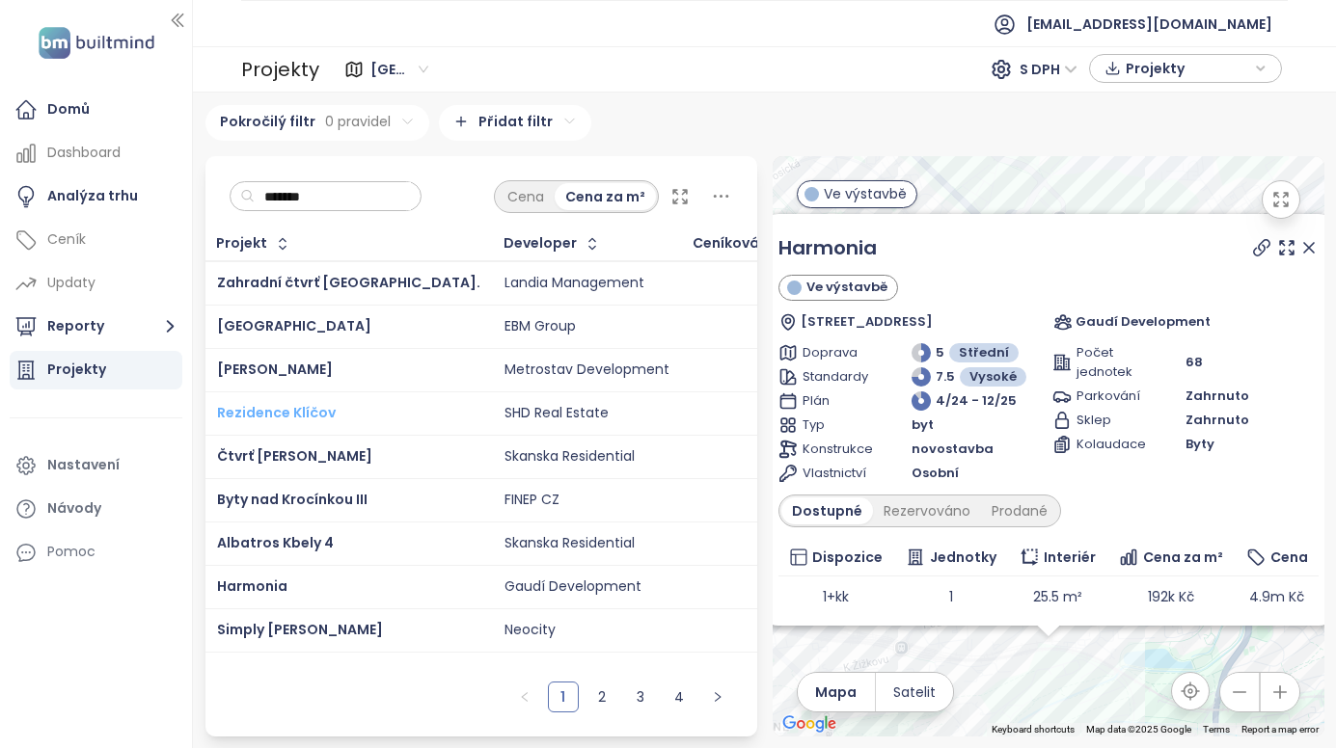
click at [280, 411] on span "Rezidence Klíčov" at bounding box center [276, 412] width 119 height 19
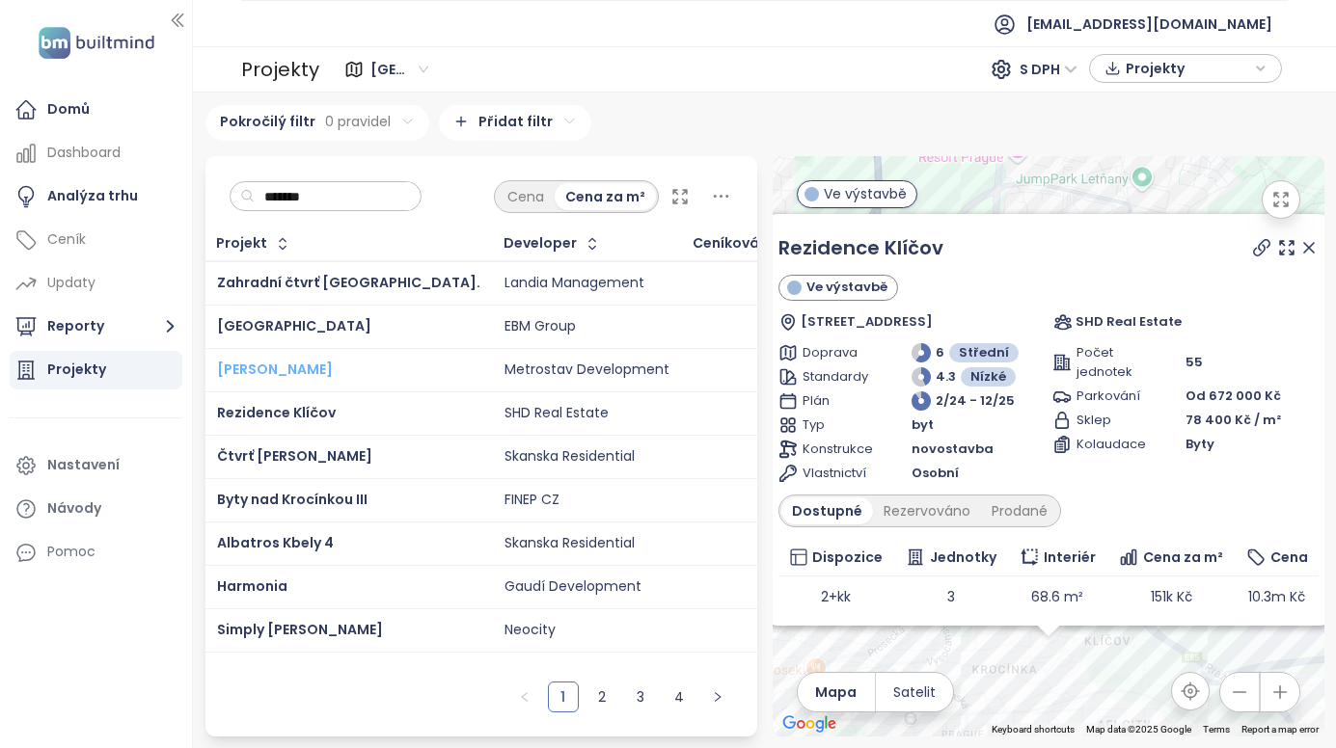
click at [255, 367] on span "Mido Harfa" at bounding box center [275, 369] width 116 height 19
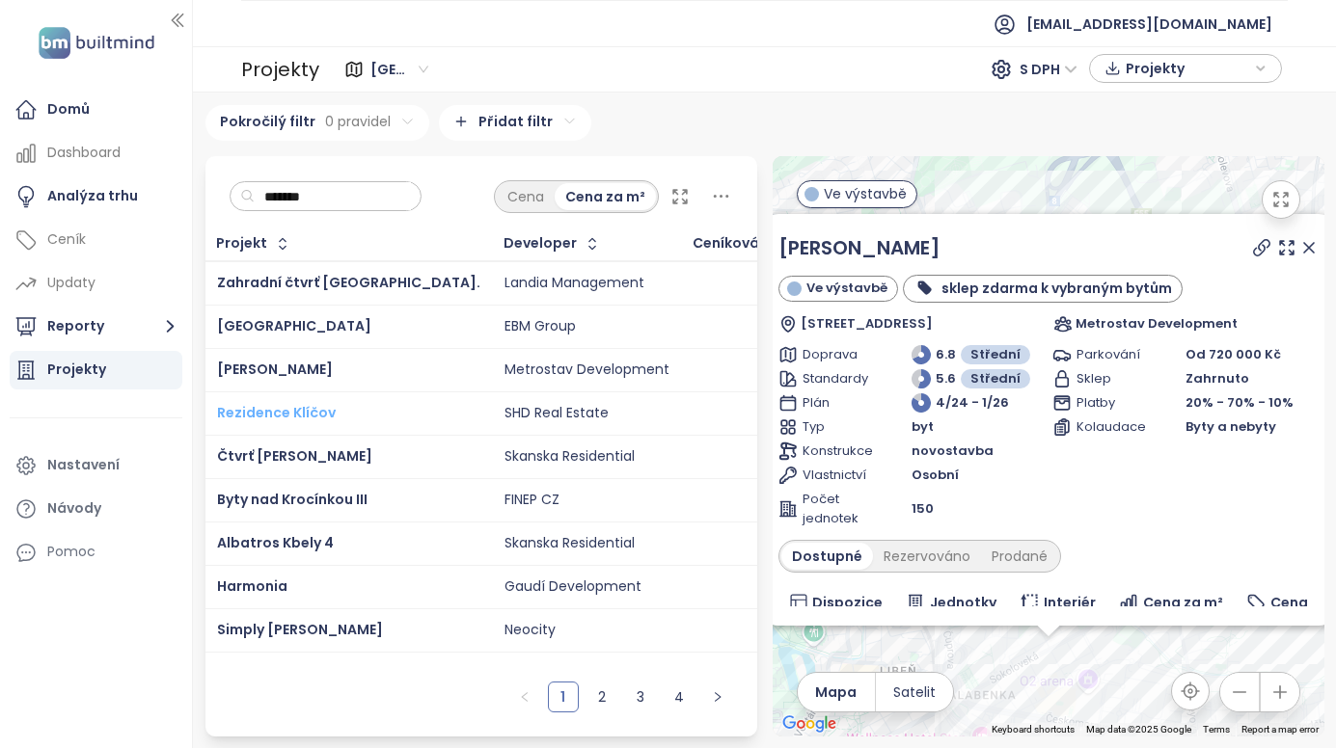
click at [279, 419] on span "Rezidence Klíčov" at bounding box center [276, 412] width 119 height 19
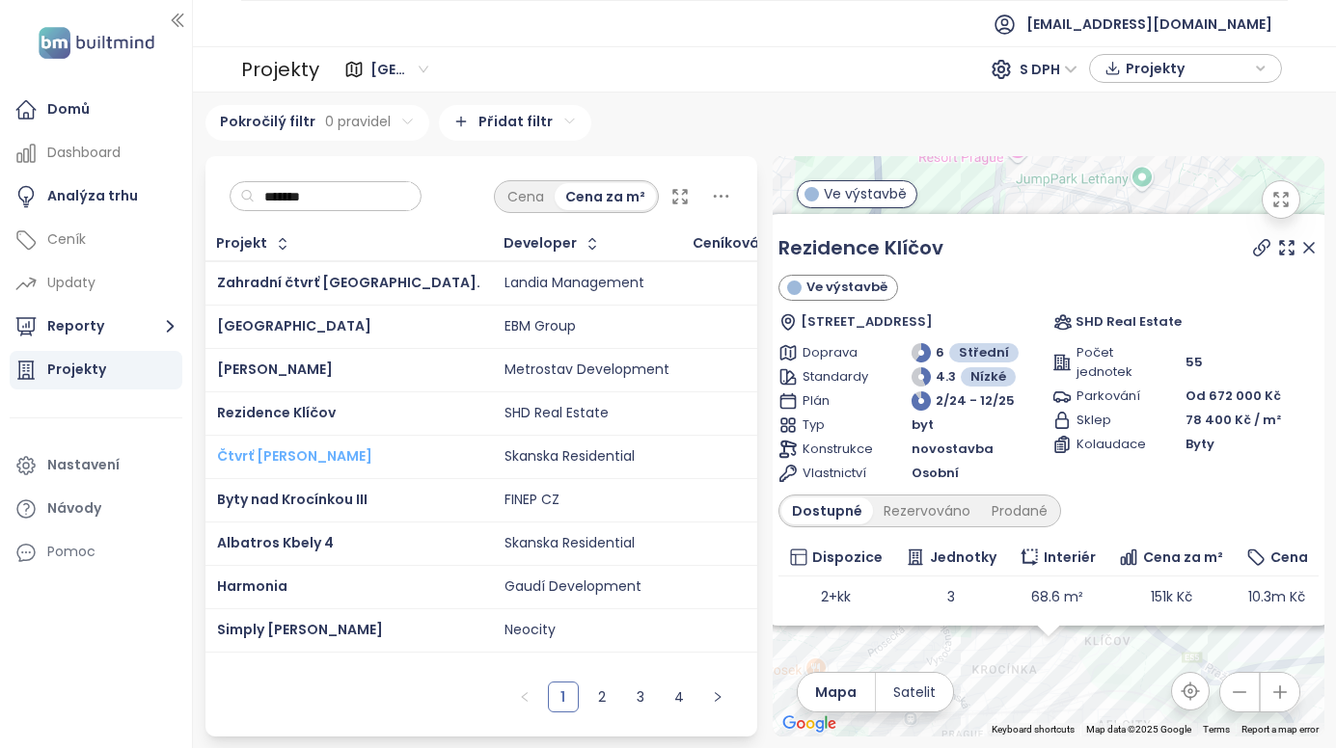
click at [307, 456] on span "Čtvrť Emila Kolbena - KAM" at bounding box center [294, 455] width 155 height 19
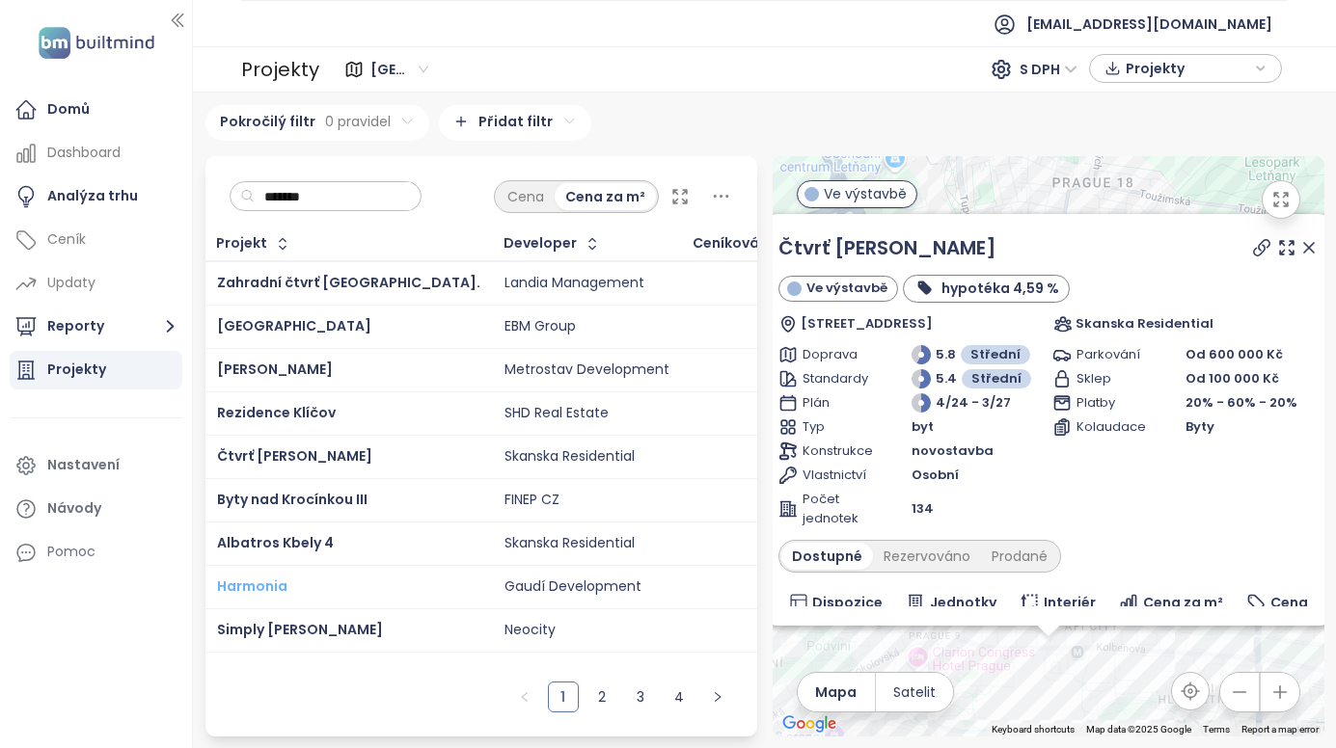
click at [278, 579] on span "Harmonia" at bounding box center [252, 586] width 70 height 19
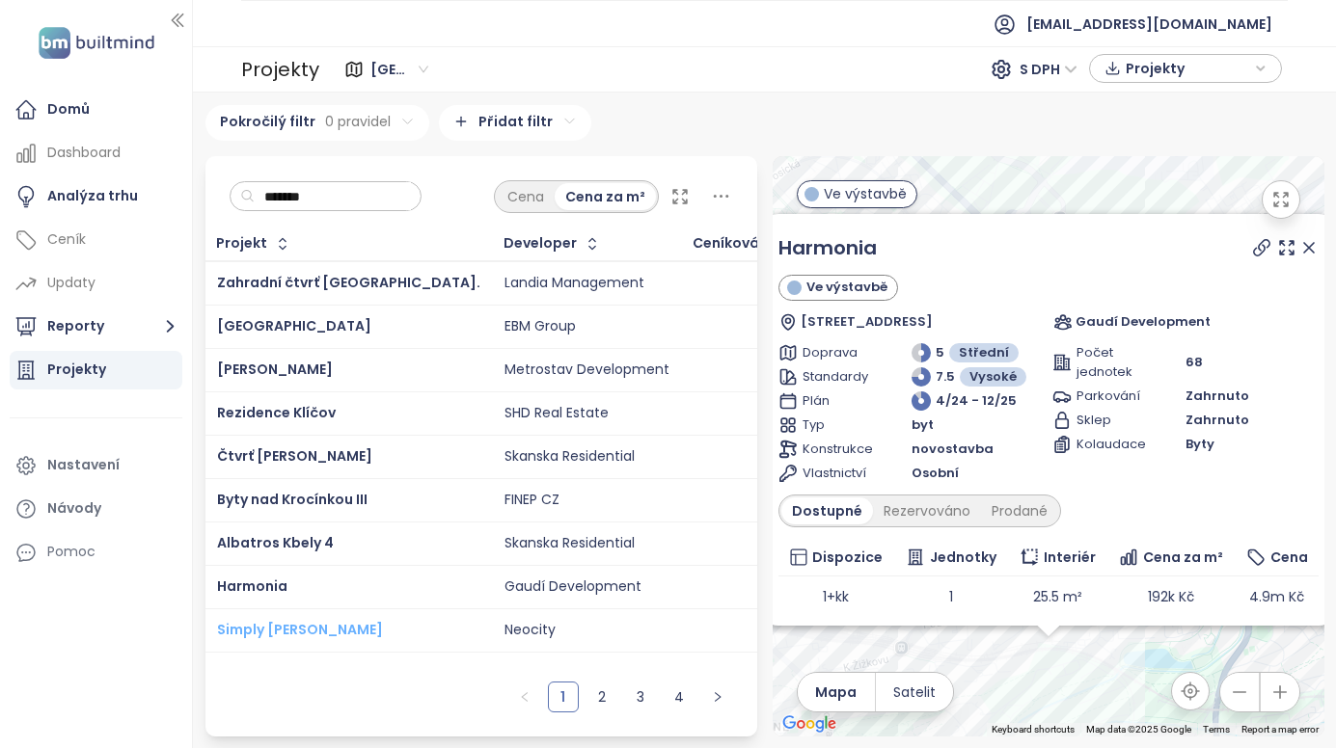
click at [232, 632] on span "Simply Prosek" at bounding box center [300, 629] width 166 height 19
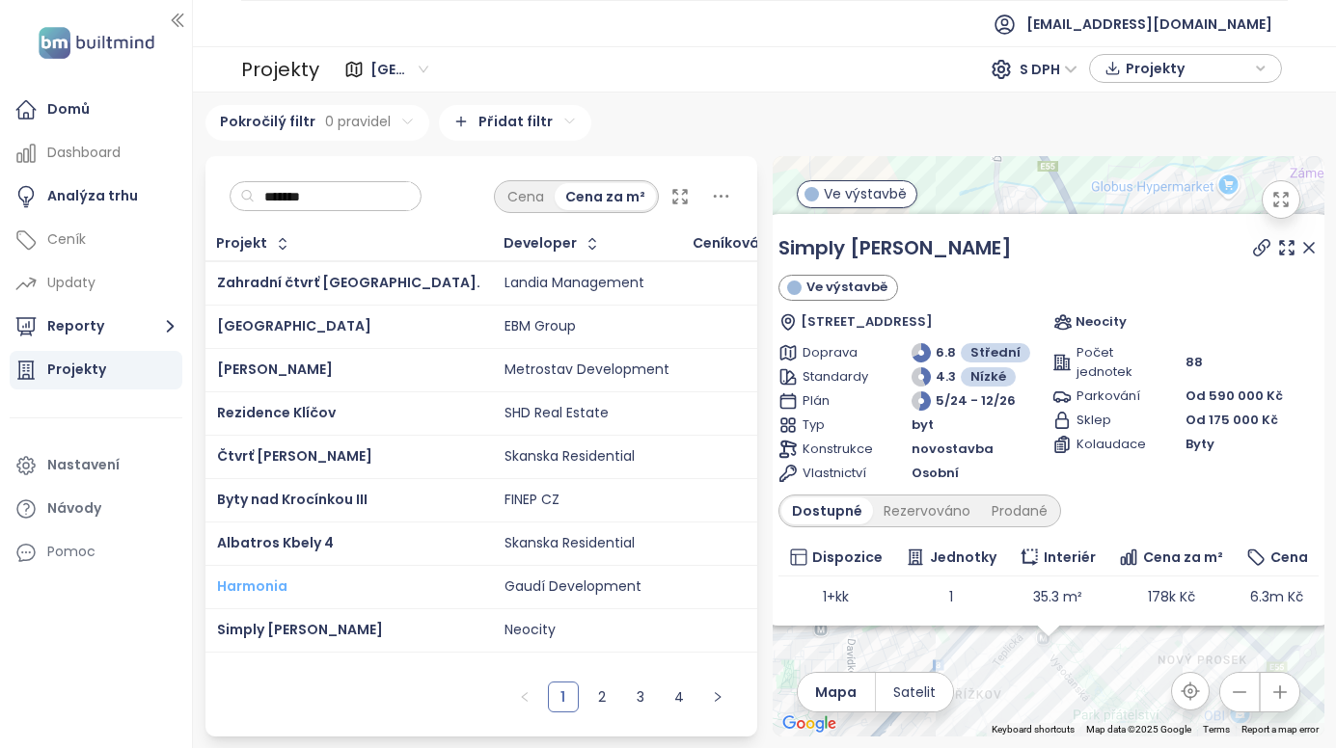
click at [250, 585] on span "Harmonia" at bounding box center [252, 586] width 70 height 19
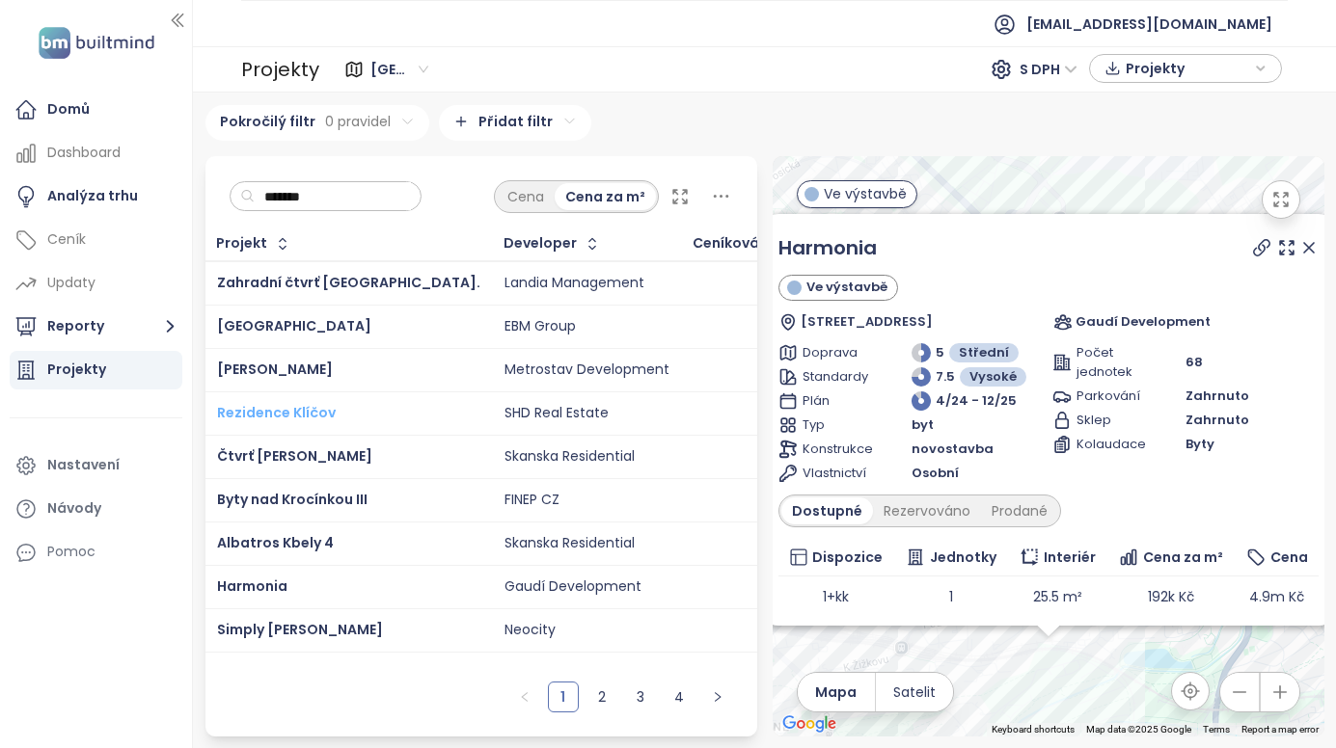
click at [281, 417] on span "Rezidence Klíčov" at bounding box center [276, 412] width 119 height 19
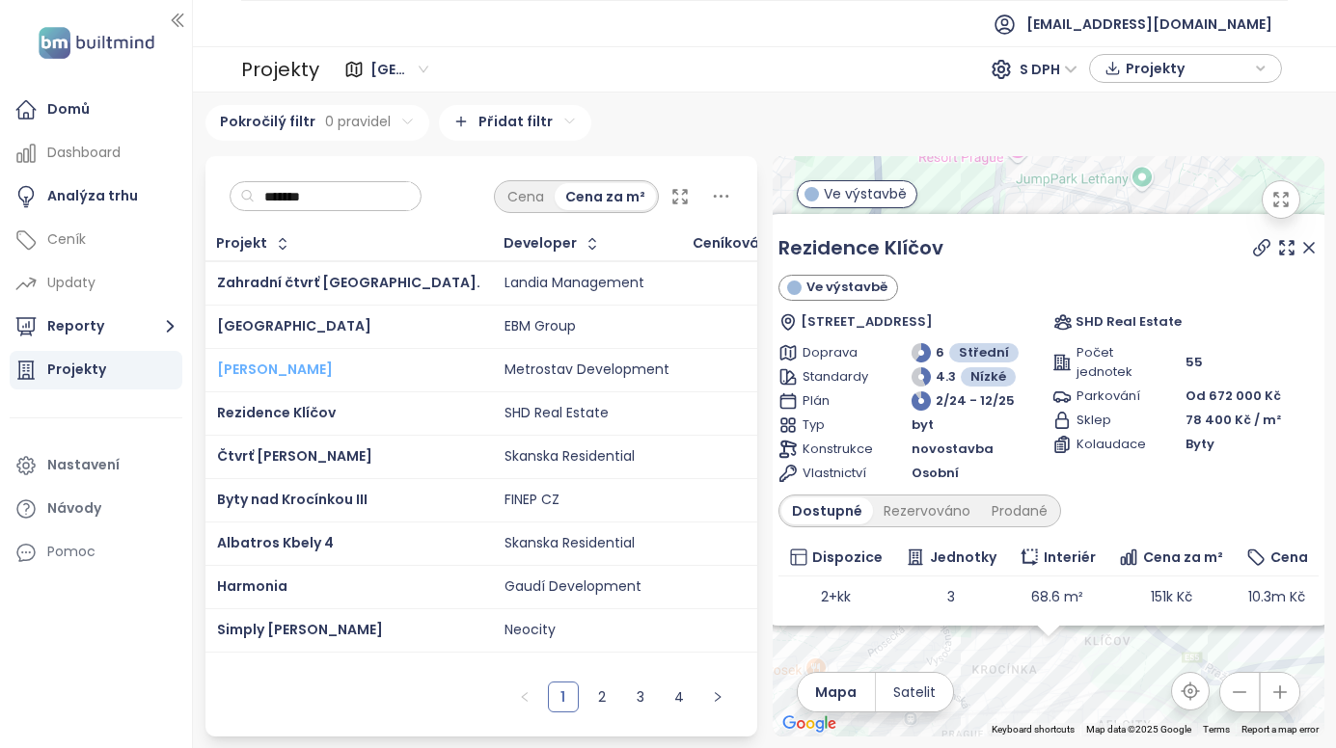
click at [288, 364] on span "Mido Harfa" at bounding box center [275, 369] width 116 height 19
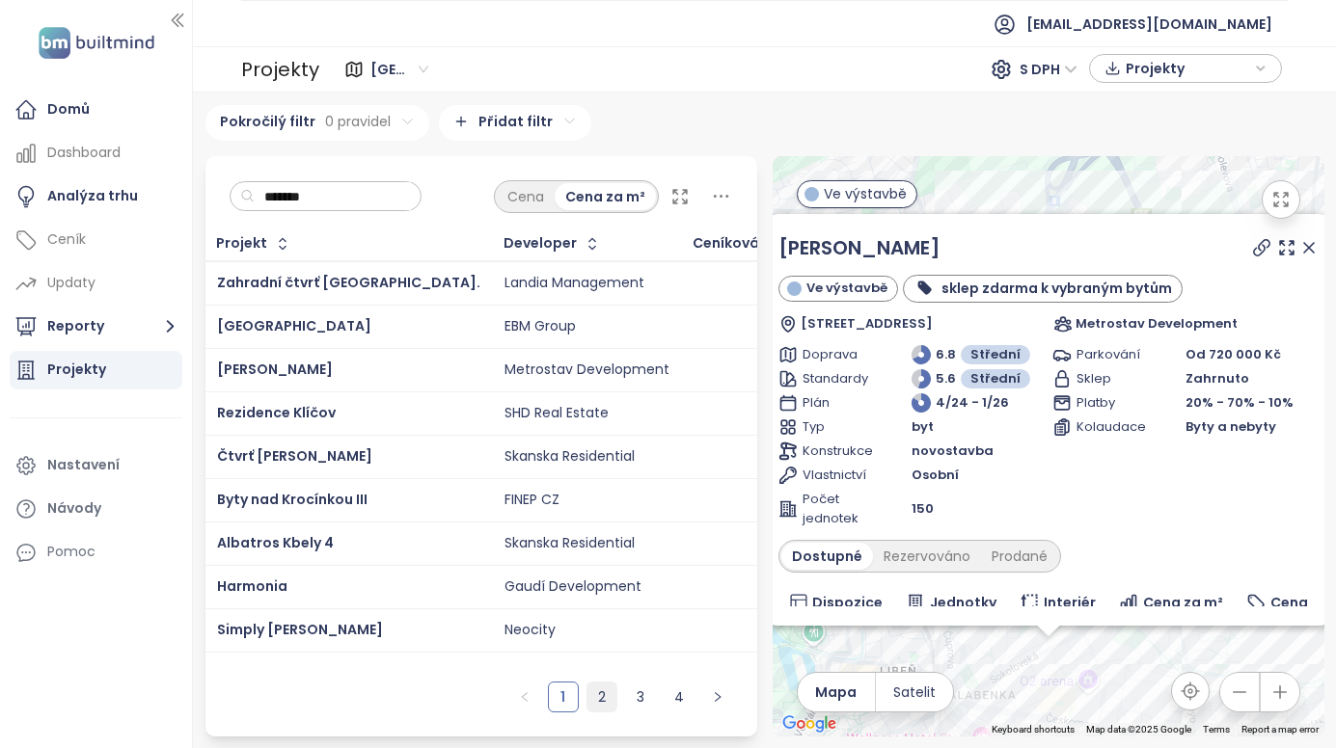
click at [585, 697] on ul "1 2 3 4" at bounding box center [621, 704] width 272 height 65
click at [591, 698] on link "2" at bounding box center [601, 697] width 29 height 29
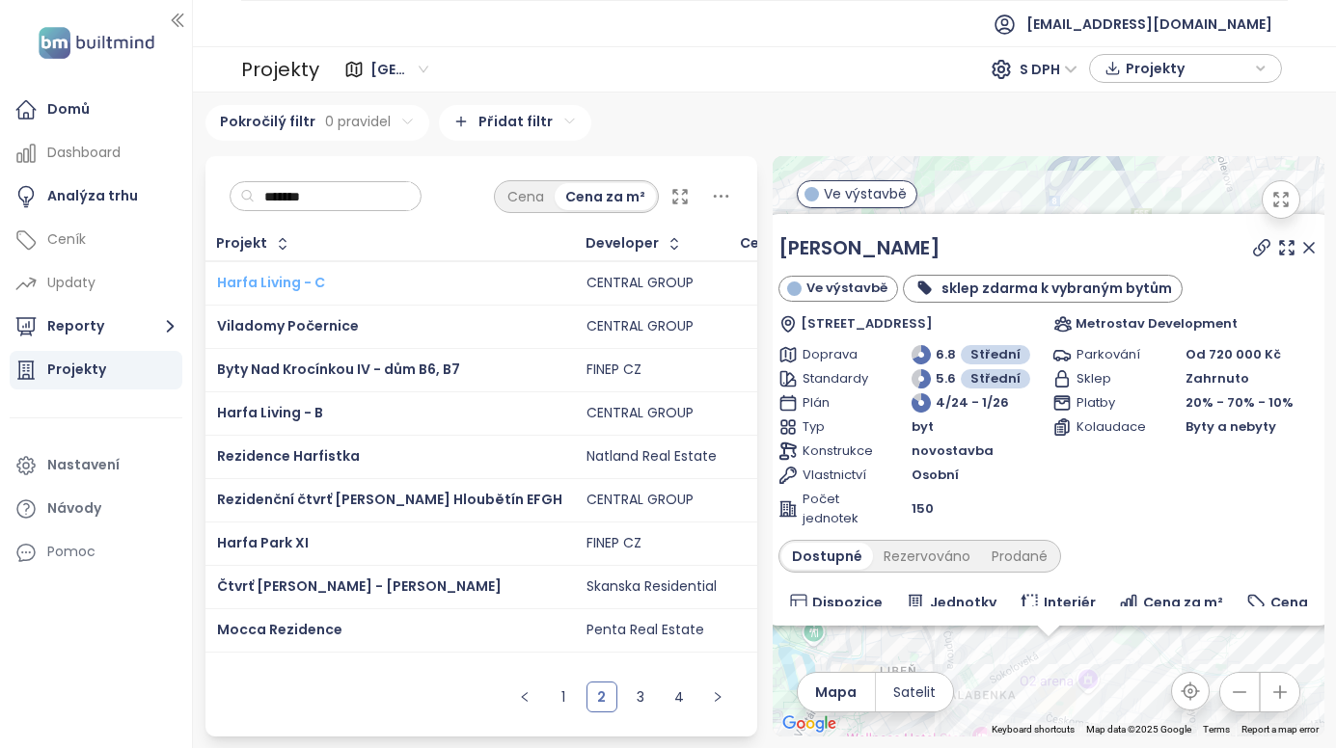
click at [271, 281] on span "Harfa Living - C" at bounding box center [271, 282] width 108 height 19
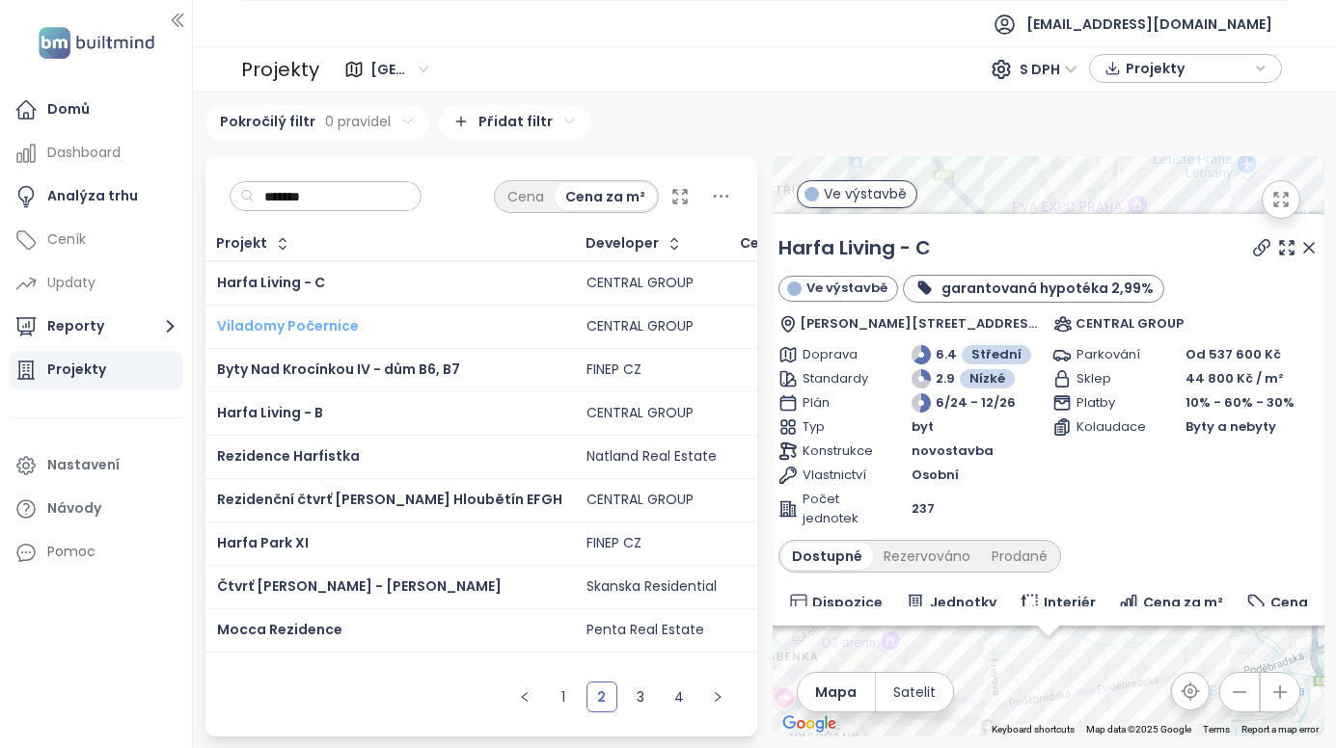
click at [322, 316] on span "Viladomy Počernice" at bounding box center [288, 325] width 142 height 19
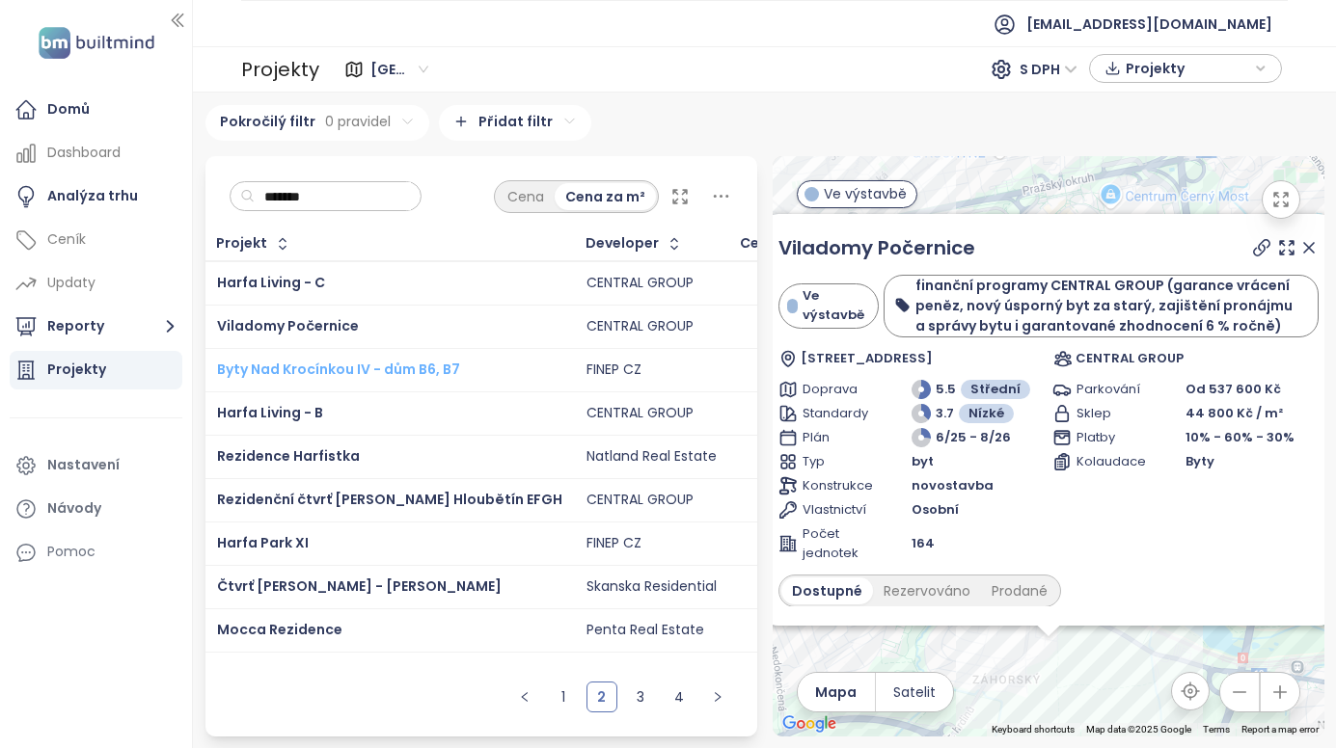
click at [375, 367] on span "Byty Nad Krocínkou IV - dům B6, B7" at bounding box center [338, 369] width 243 height 19
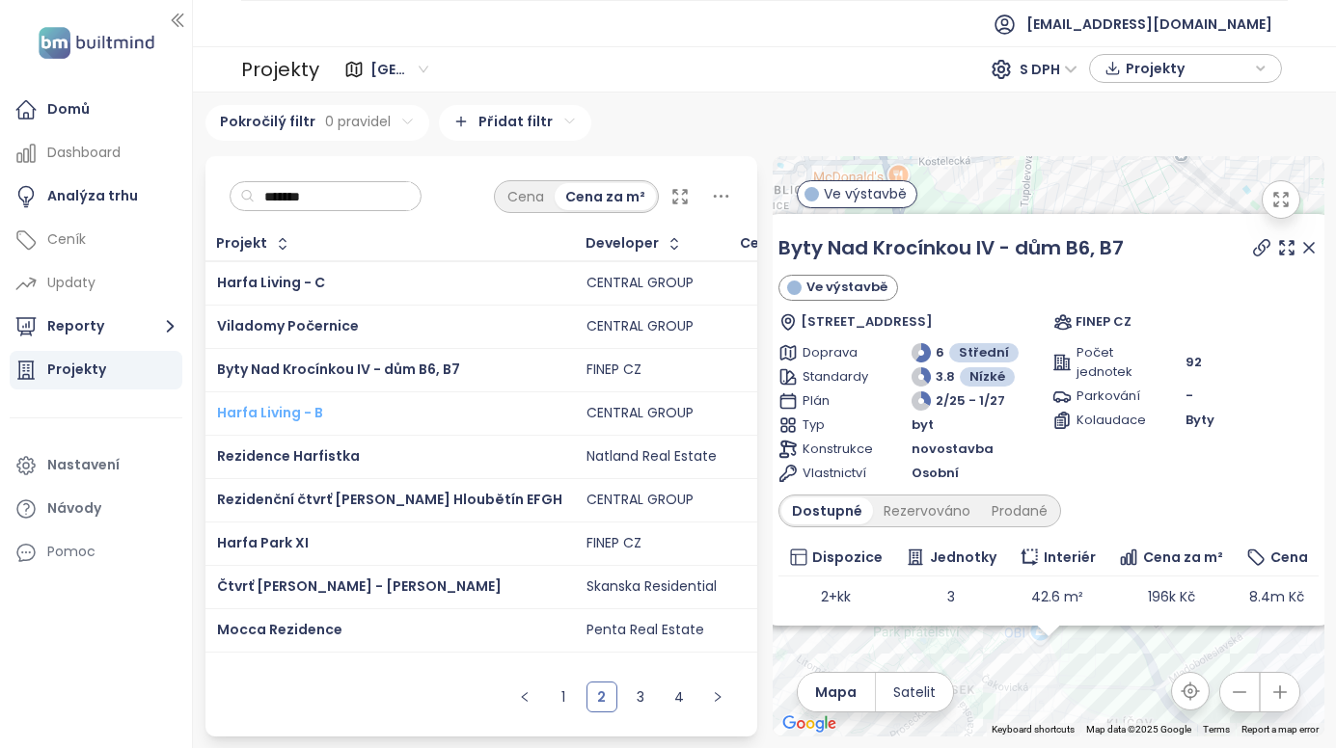
click at [303, 406] on span "Harfa Living - B" at bounding box center [270, 412] width 106 height 19
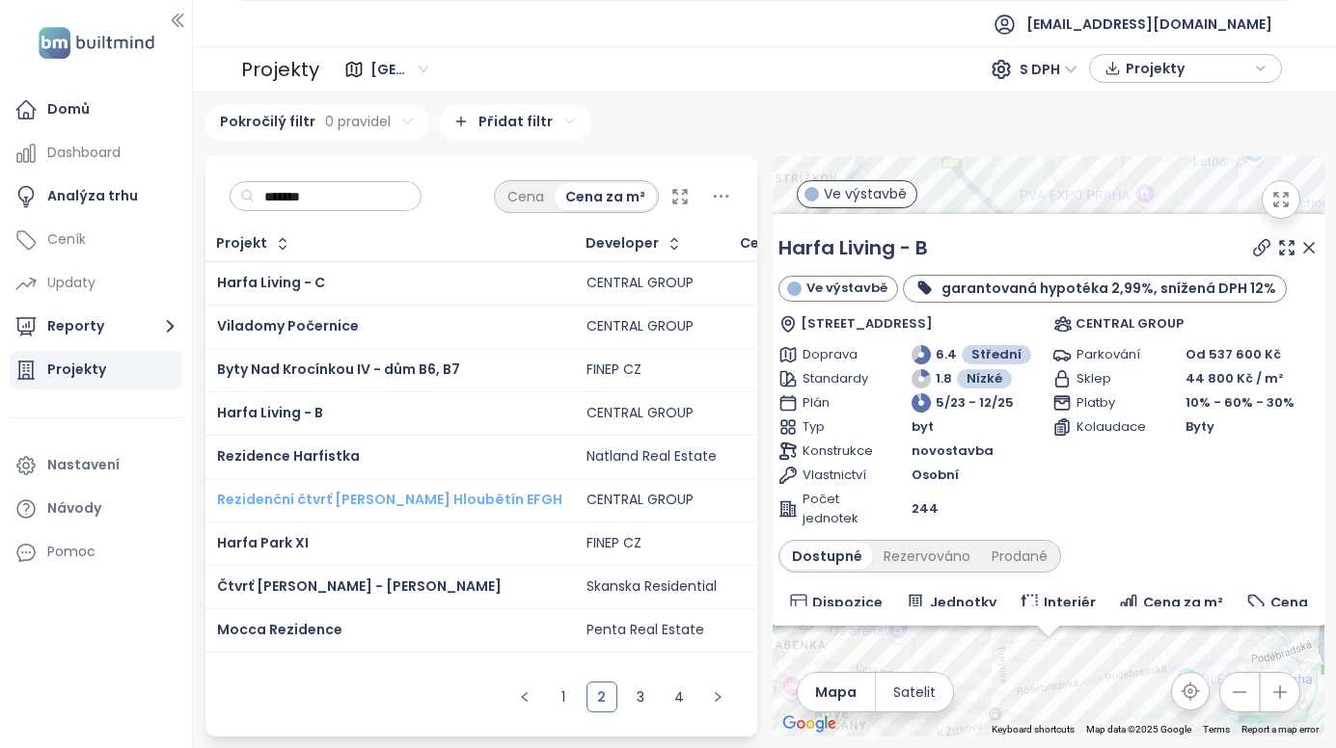
click at [303, 501] on span "Rezidenční čtvrť Tesla Hloubětín EFGH" at bounding box center [389, 499] width 345 height 19
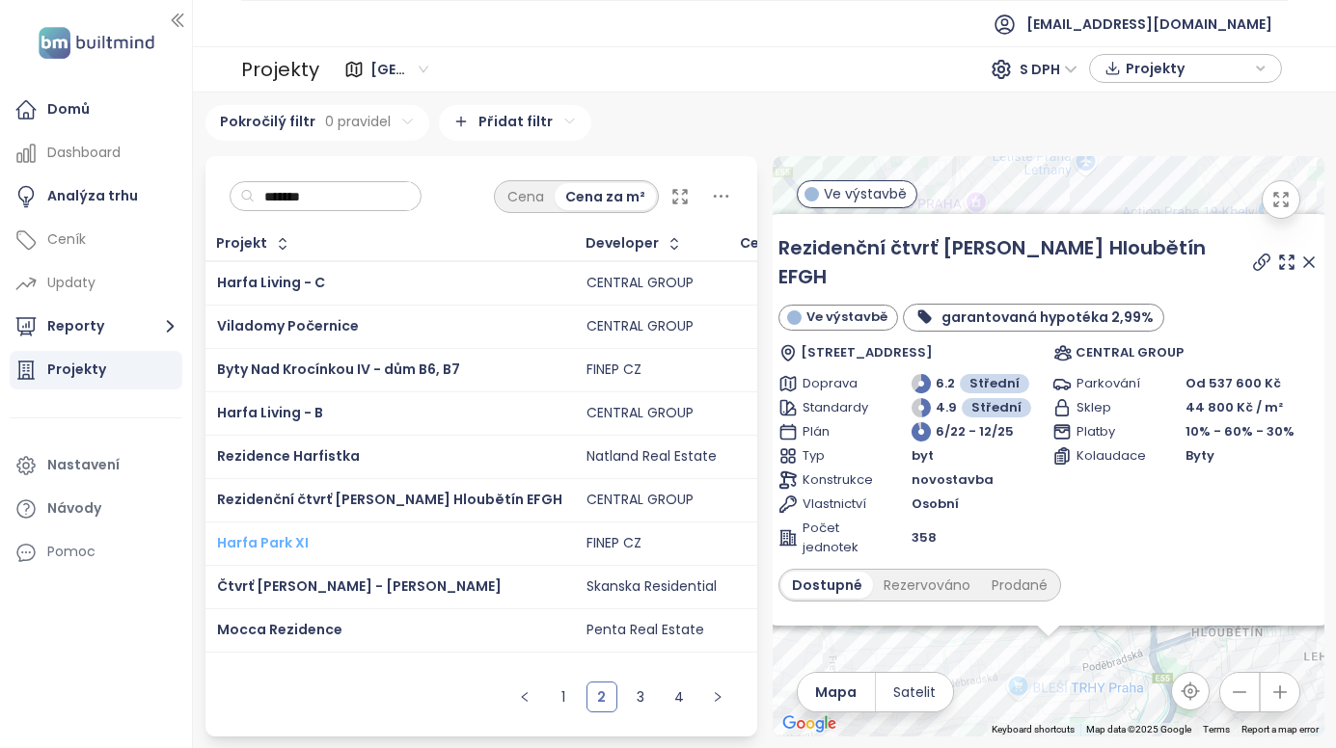
click at [275, 542] on span "Harfa Park XI" at bounding box center [263, 542] width 92 height 19
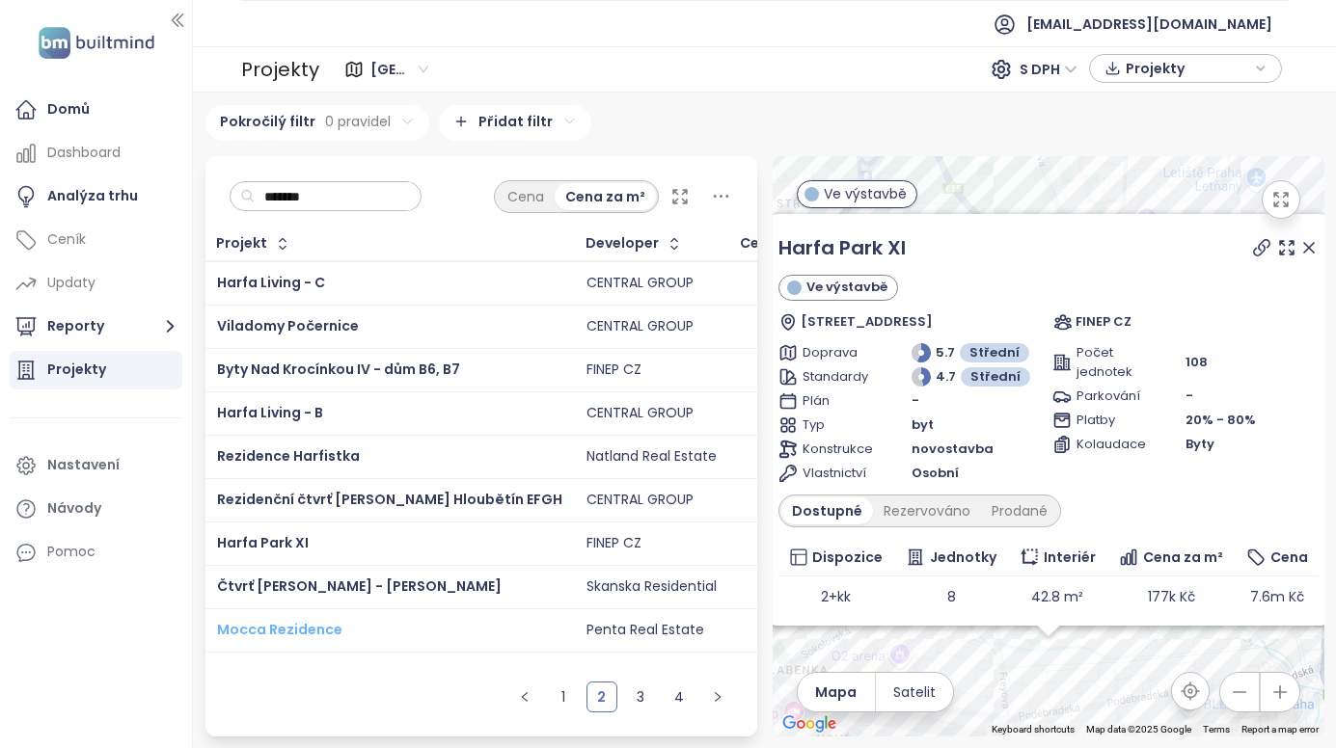
click at [299, 634] on span "Mocca Rezidence" at bounding box center [279, 629] width 125 height 19
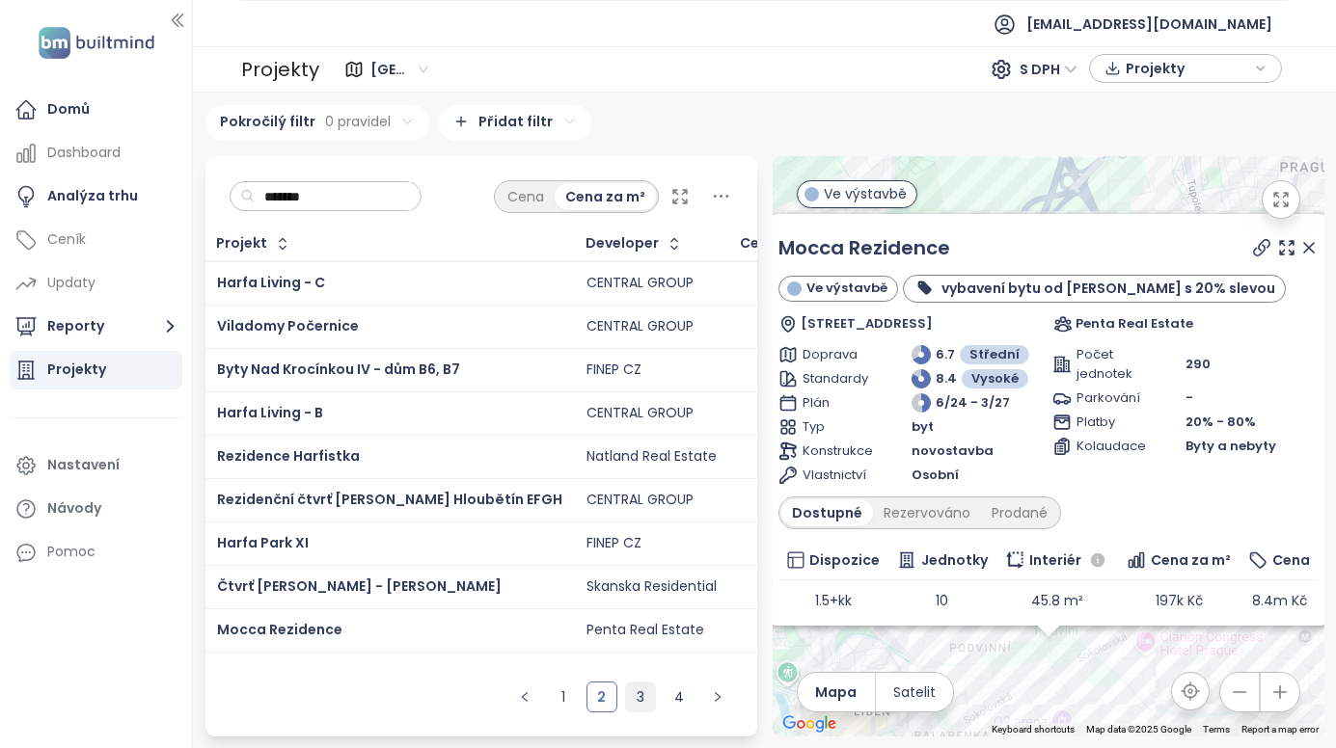
click at [647, 695] on link "3" at bounding box center [640, 697] width 29 height 29
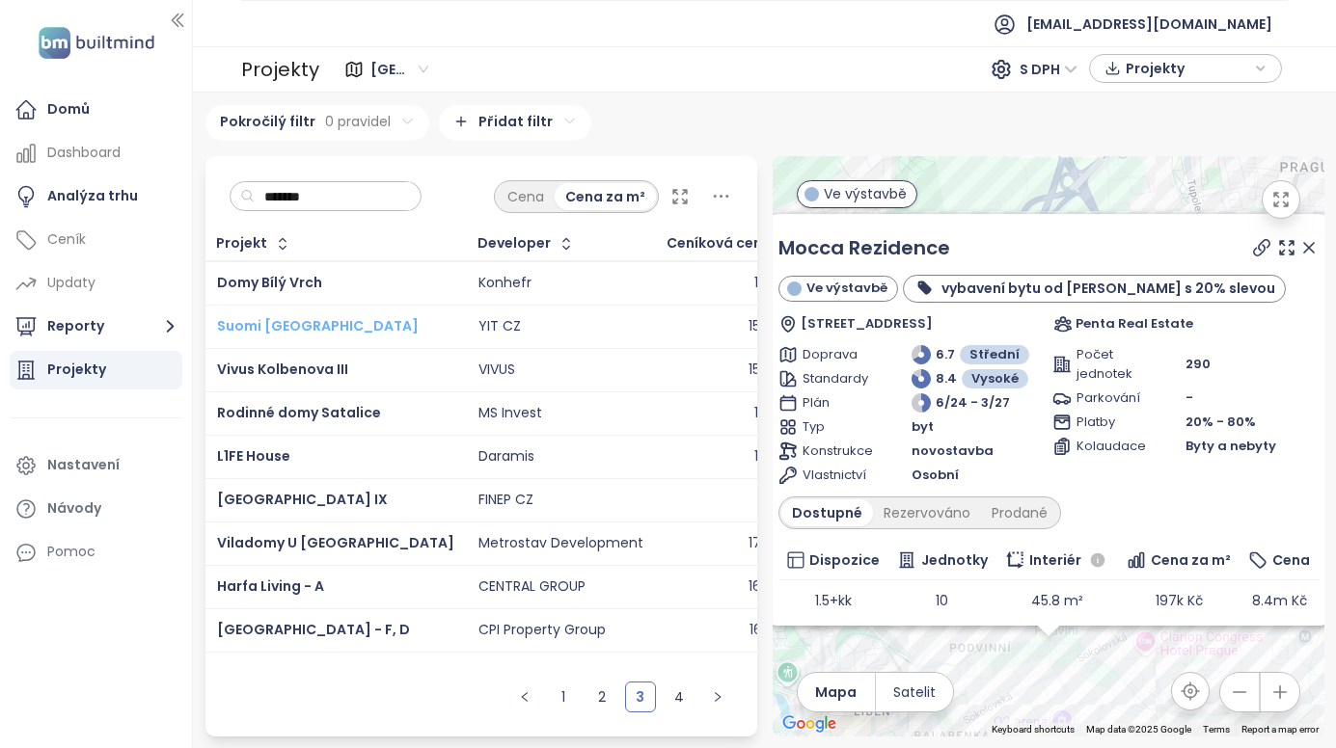
click at [276, 326] on span "Suomi [GEOGRAPHIC_DATA]" at bounding box center [318, 325] width 202 height 19
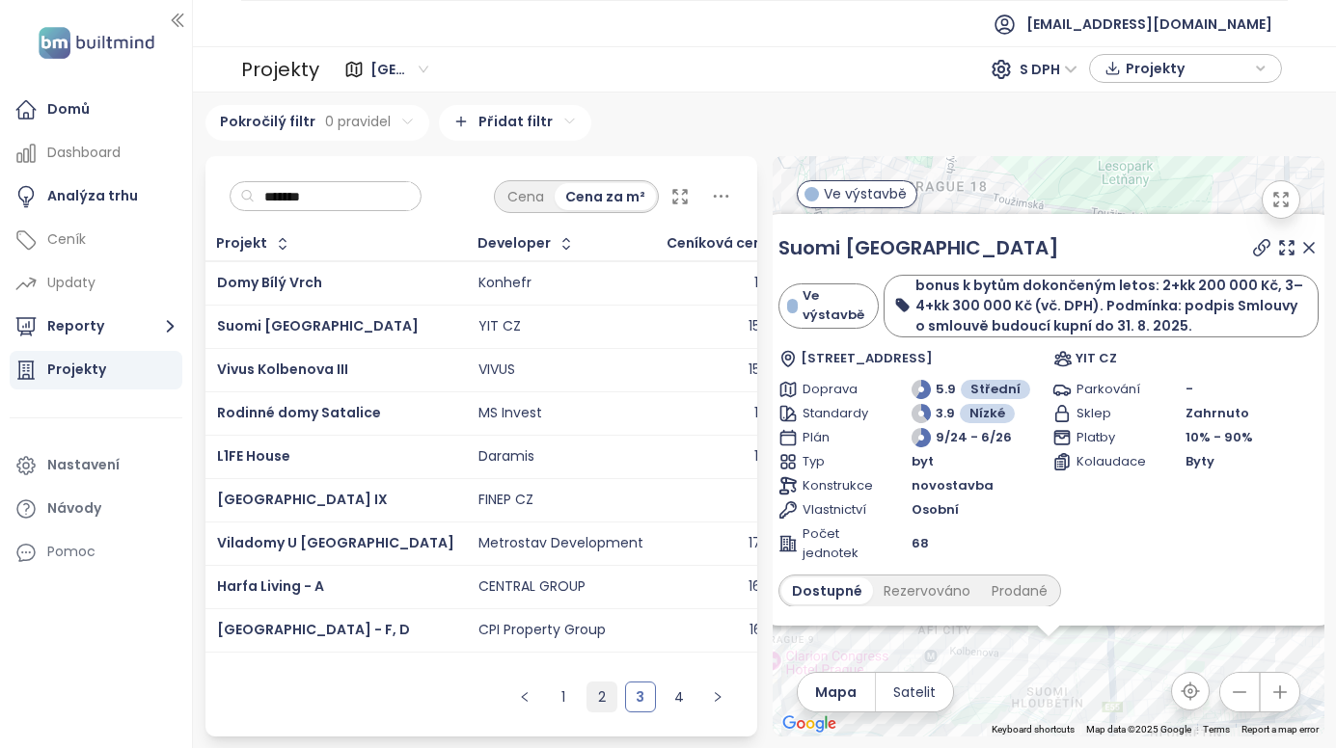
click at [597, 690] on link "2" at bounding box center [601, 697] width 29 height 29
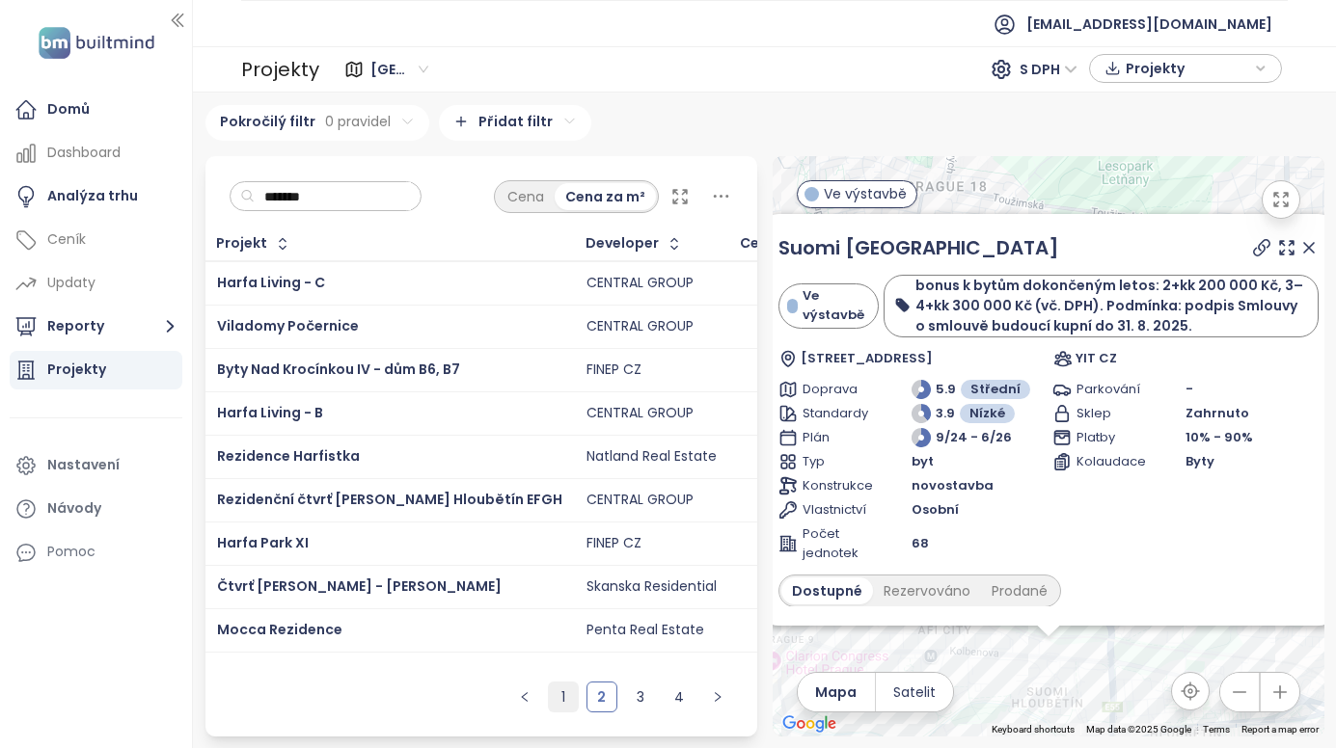
click at [553, 687] on link "1" at bounding box center [563, 697] width 29 height 29
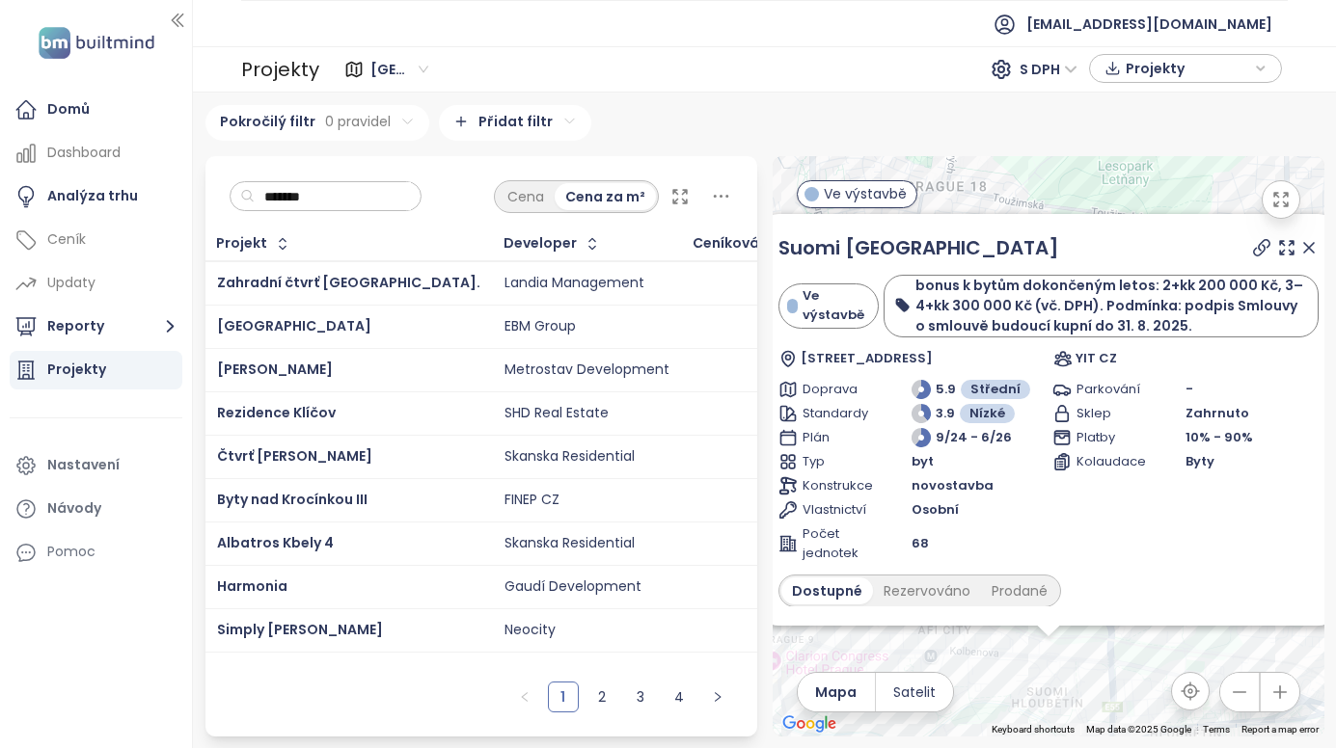
click at [1299, 251] on icon at bounding box center [1308, 247] width 19 height 19
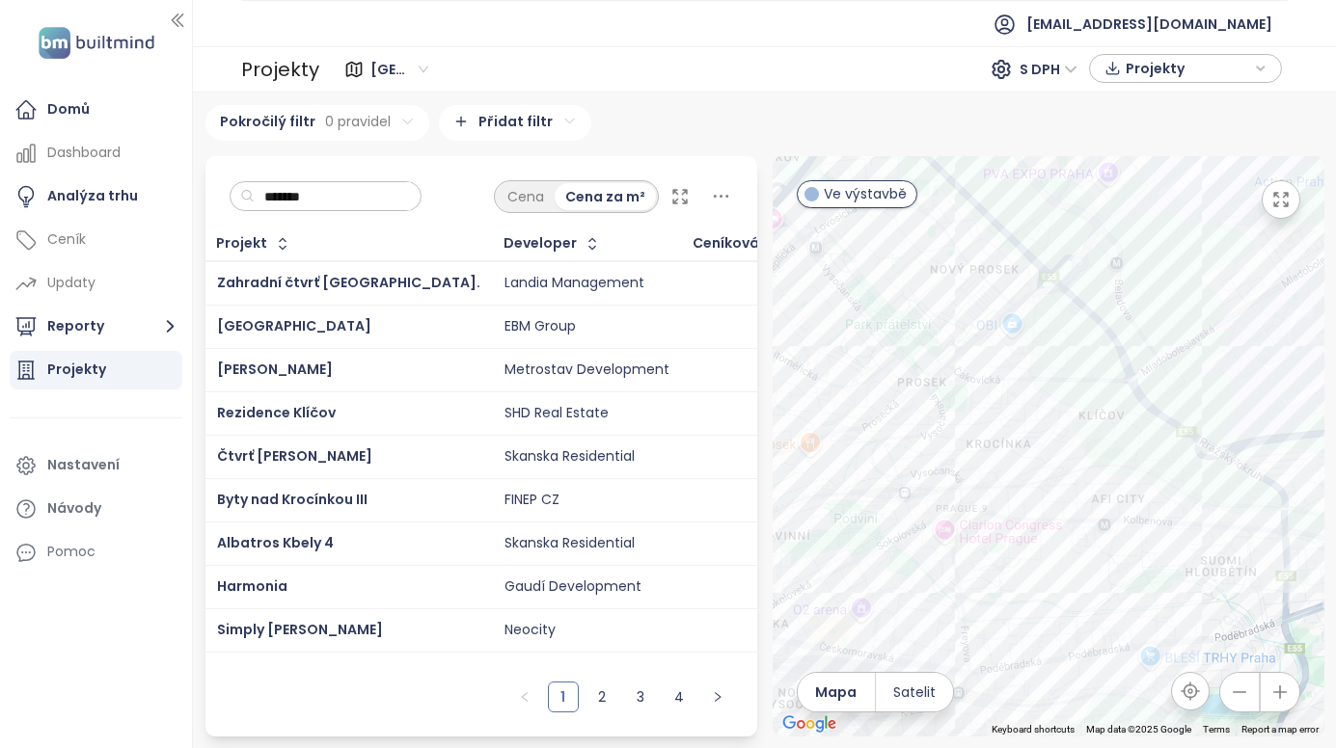
drag, startPoint x: 1007, startPoint y: 568, endPoint x: 1207, endPoint y: 409, distance: 256.0
click at [1207, 409] on div at bounding box center [1048, 446] width 552 height 580
click at [374, 375] on div "Mido Harfa" at bounding box center [348, 370] width 263 height 23
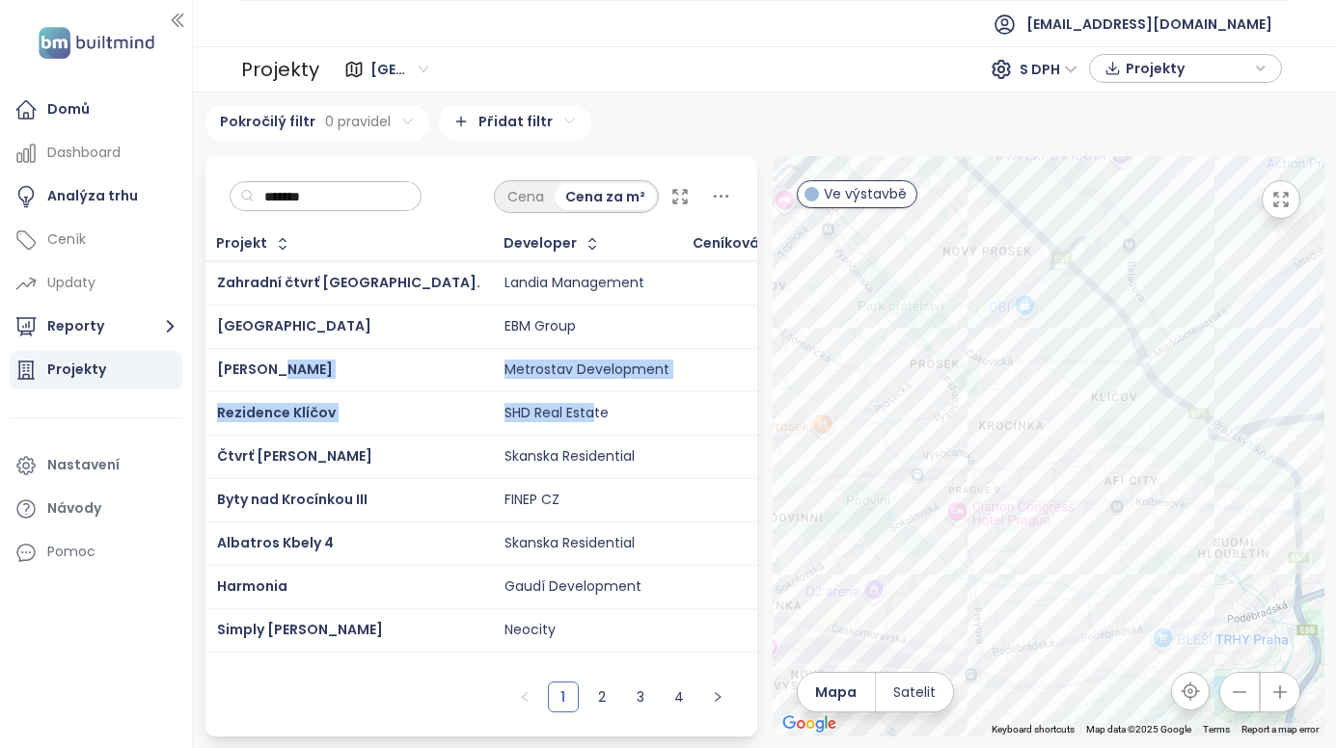
drag, startPoint x: 279, startPoint y: 360, endPoint x: 516, endPoint y: 408, distance: 242.1
click at [516, 408] on tbody "Zahradní čtvrť Kyje II. Landia Management 119k Kč 10 19 5 Villa Resort Kbely EB…" at bounding box center [770, 456] width 1131 height 391
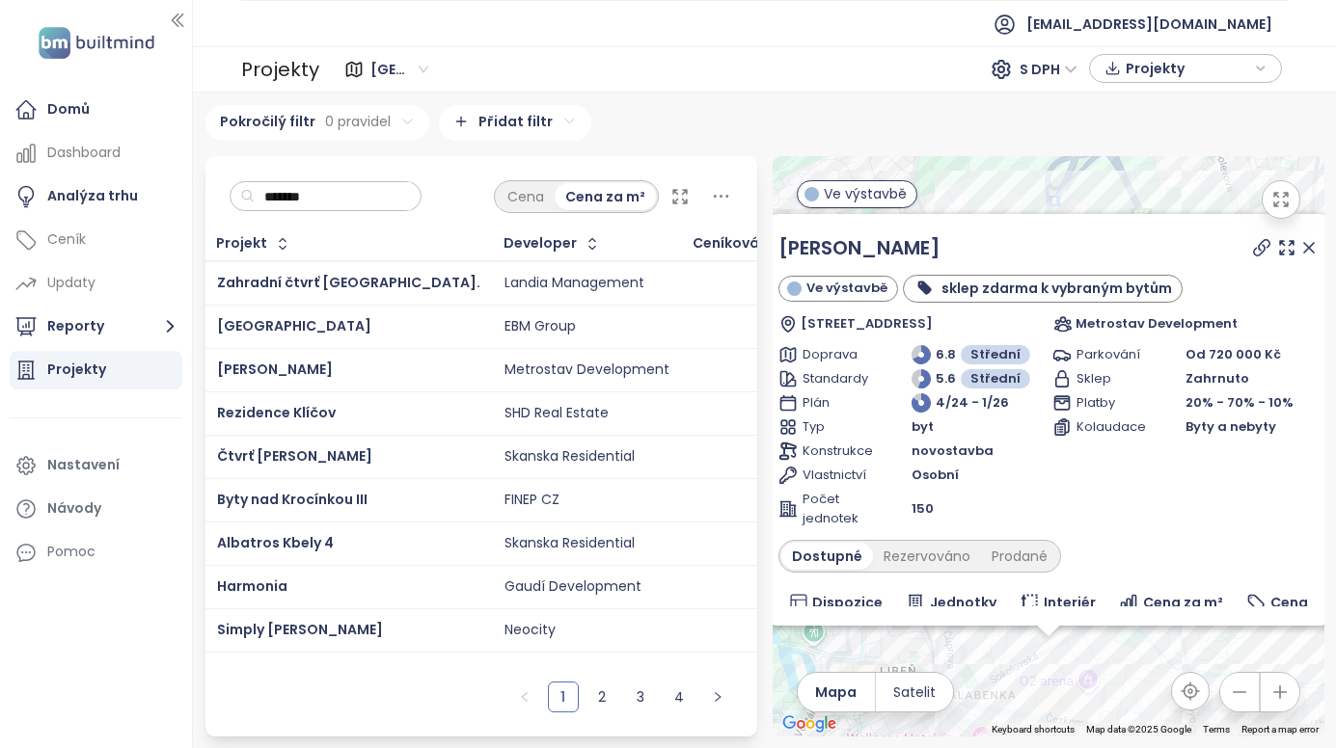
click at [1299, 242] on icon at bounding box center [1308, 247] width 19 height 19
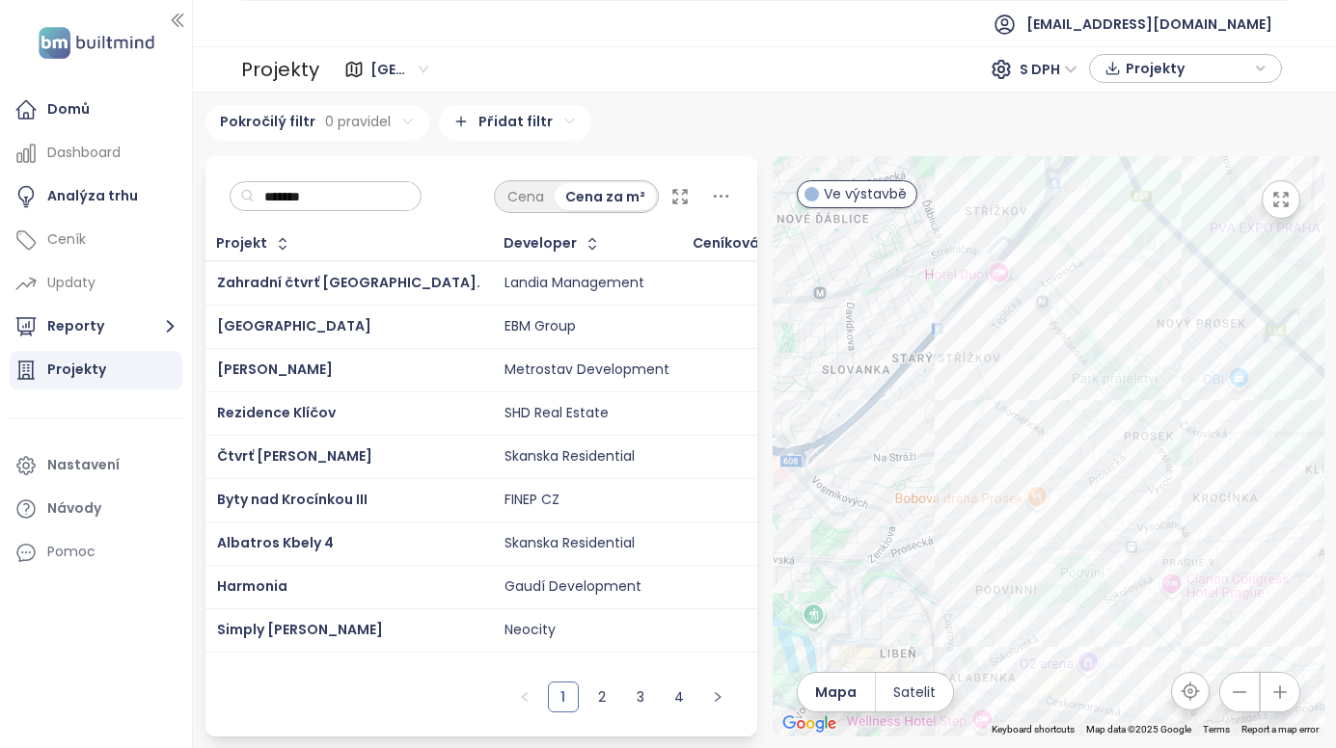
drag, startPoint x: 1138, startPoint y: 516, endPoint x: 1137, endPoint y: 496, distance: 20.3
click at [1137, 496] on div at bounding box center [1048, 446] width 552 height 580
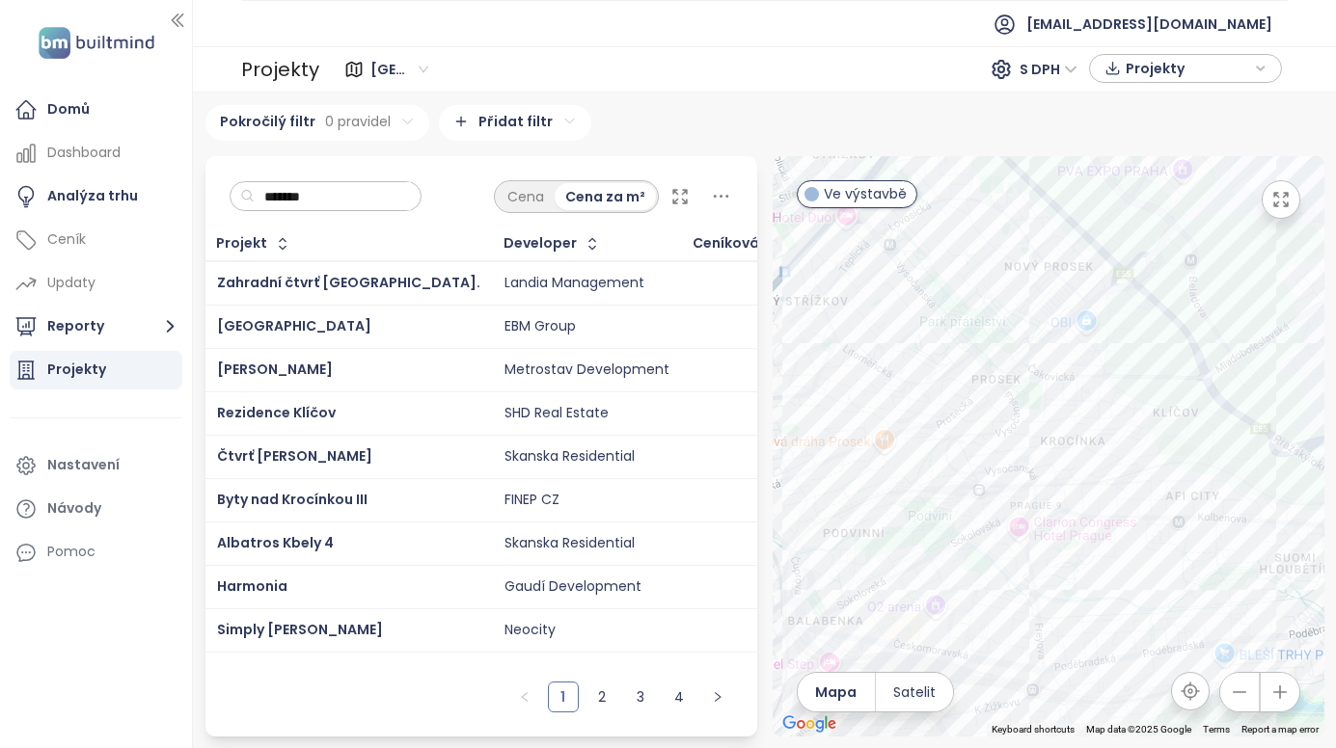
drag, startPoint x: 1040, startPoint y: 310, endPoint x: 889, endPoint y: 261, distance: 158.9
click at [889, 261] on div at bounding box center [1048, 446] width 552 height 580
drag, startPoint x: 918, startPoint y: 487, endPoint x: 879, endPoint y: 397, distance: 97.6
click at [879, 385] on div at bounding box center [1048, 446] width 552 height 580
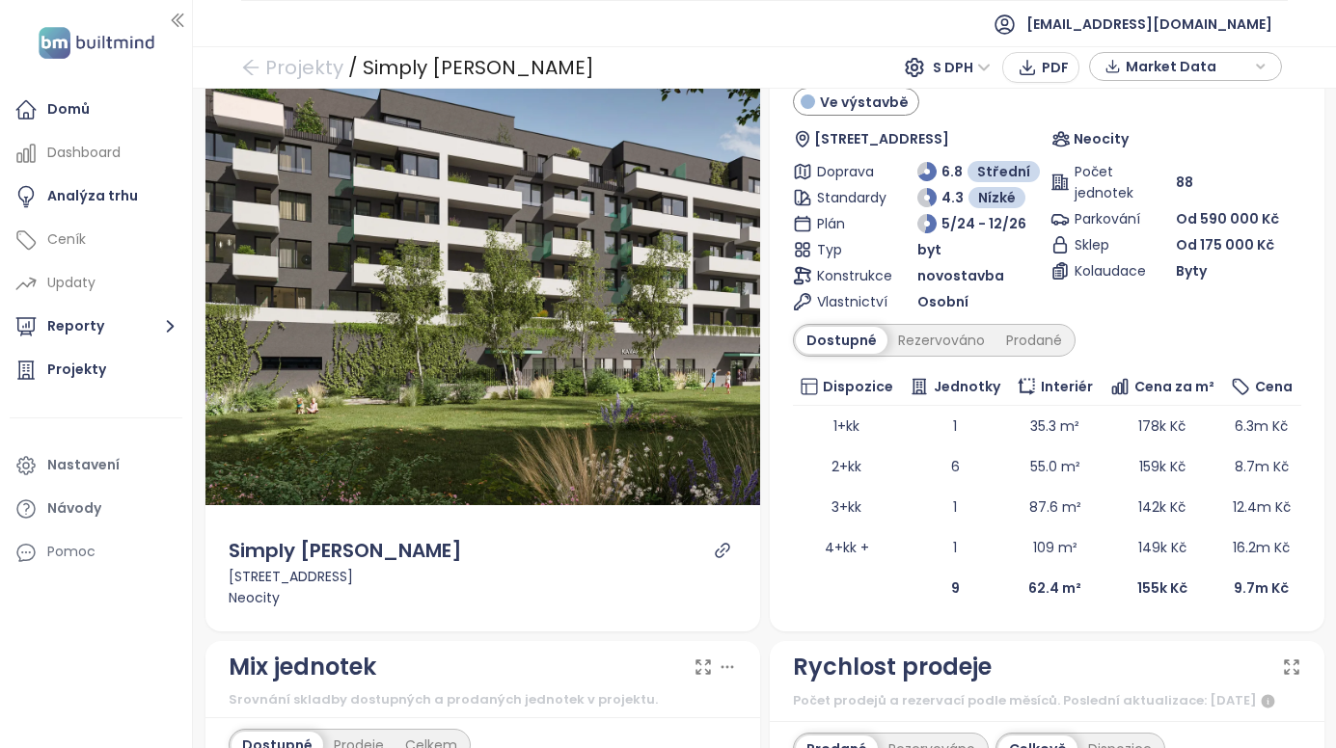
scroll to position [96, 0]
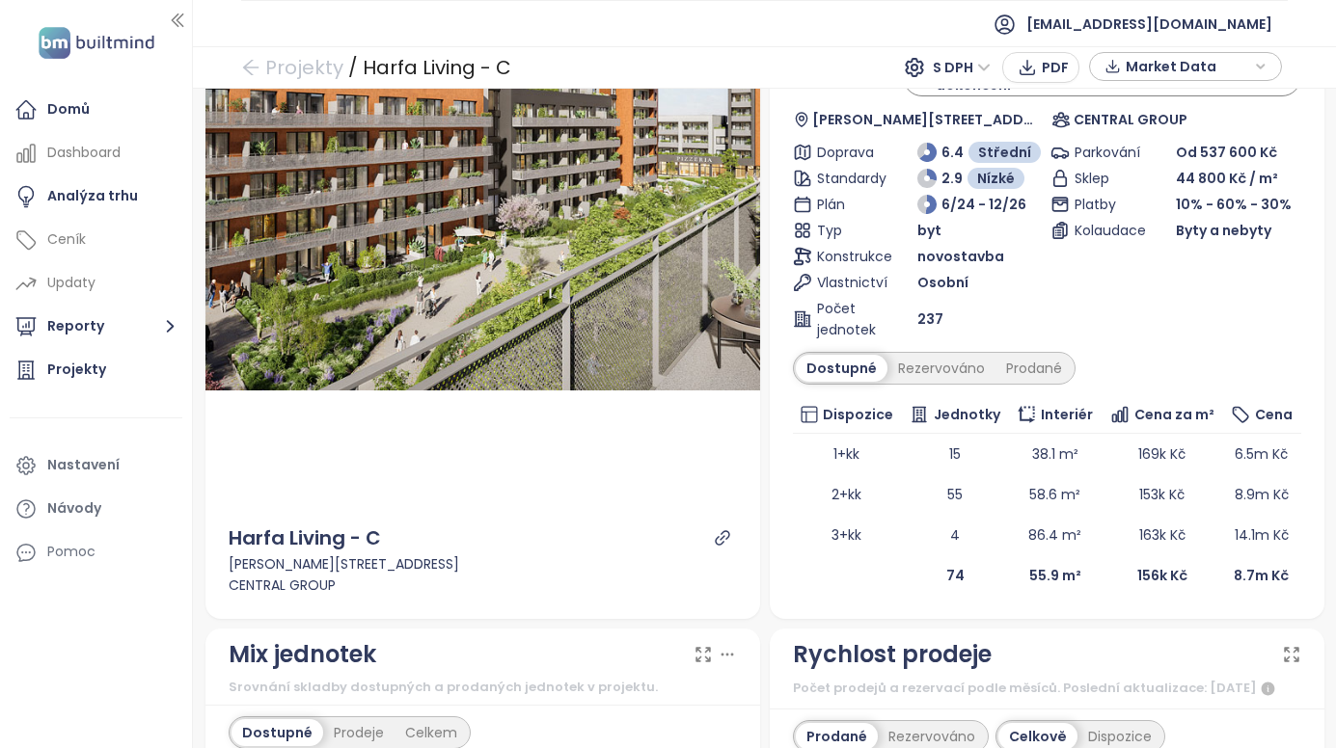
scroll to position [96, 0]
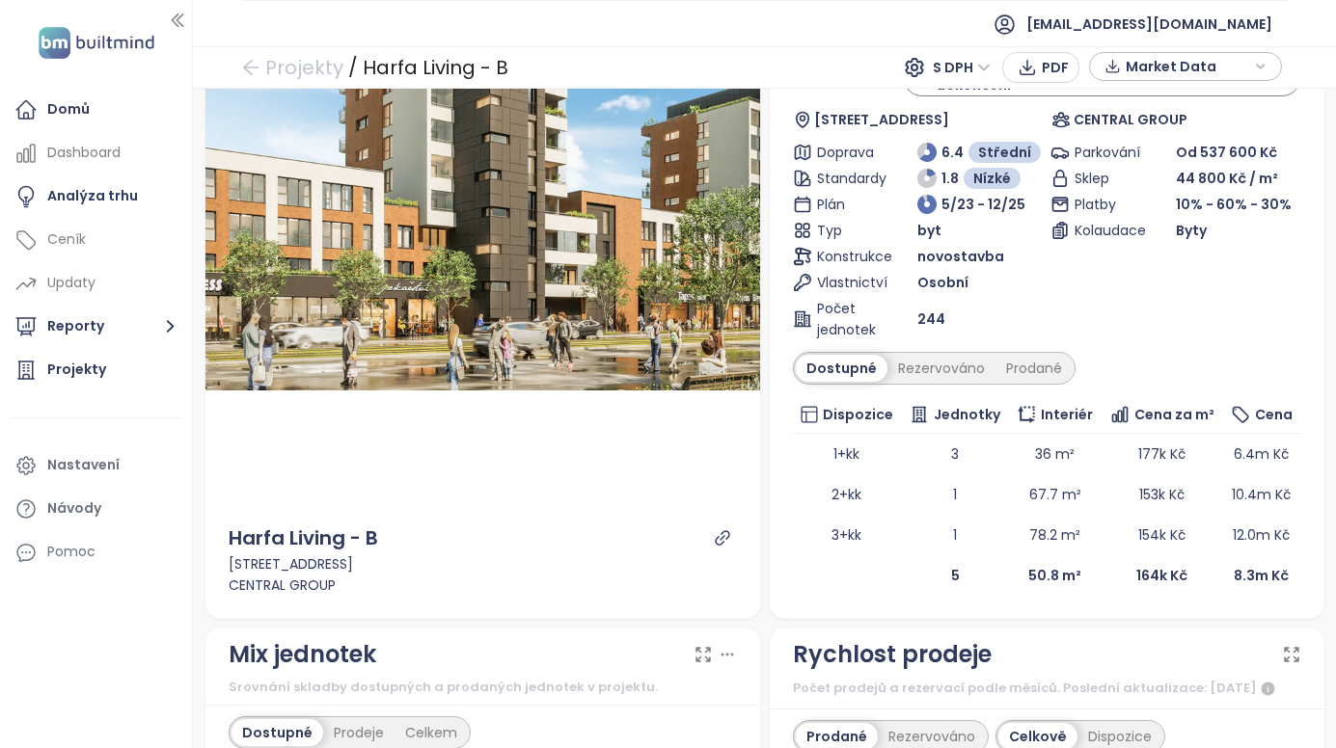
scroll to position [289, 0]
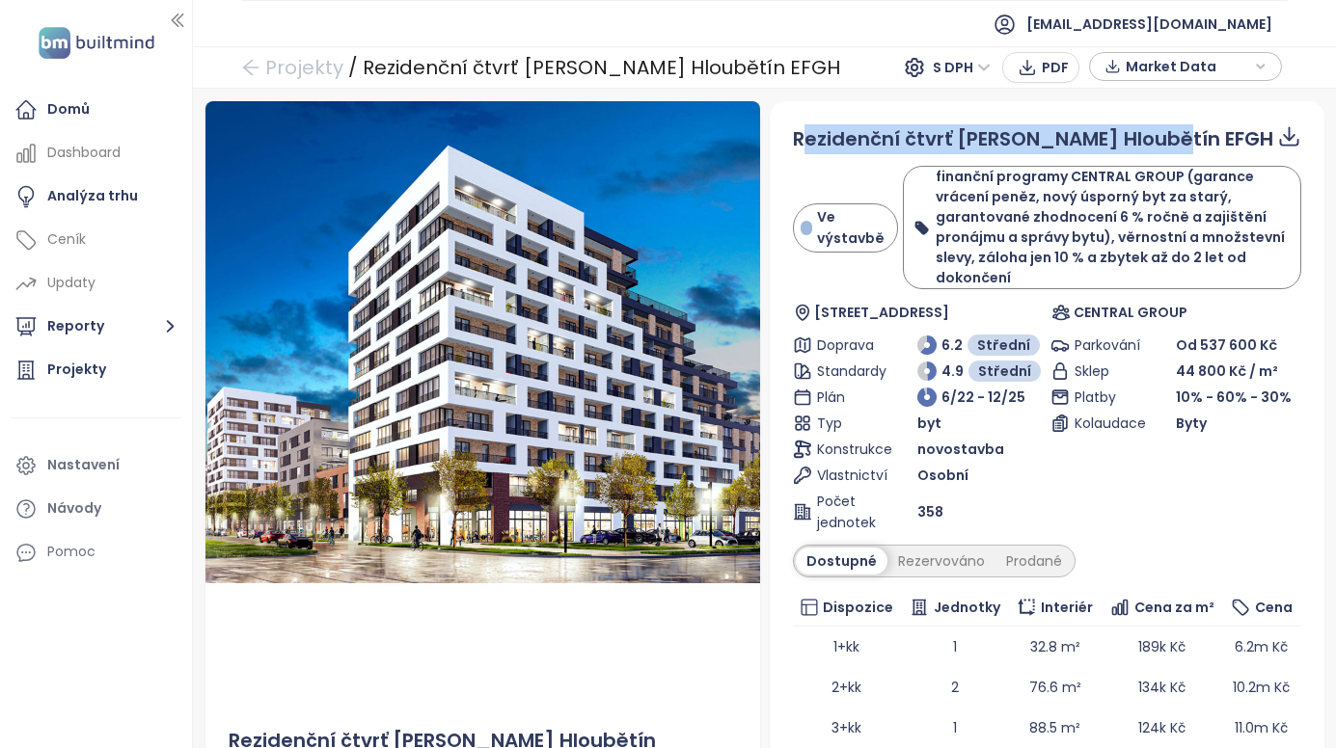
drag, startPoint x: 792, startPoint y: 136, endPoint x: 1157, endPoint y: 144, distance: 365.5
click at [1157, 144] on div "Rezidenční čtvrť [PERSON_NAME] Hloubětín EFGH" at bounding box center [1047, 139] width 508 height 30
click at [794, 136] on span "Rezidenční čtvrť [PERSON_NAME] Hloubětín EFGH" at bounding box center [1033, 138] width 480 height 27
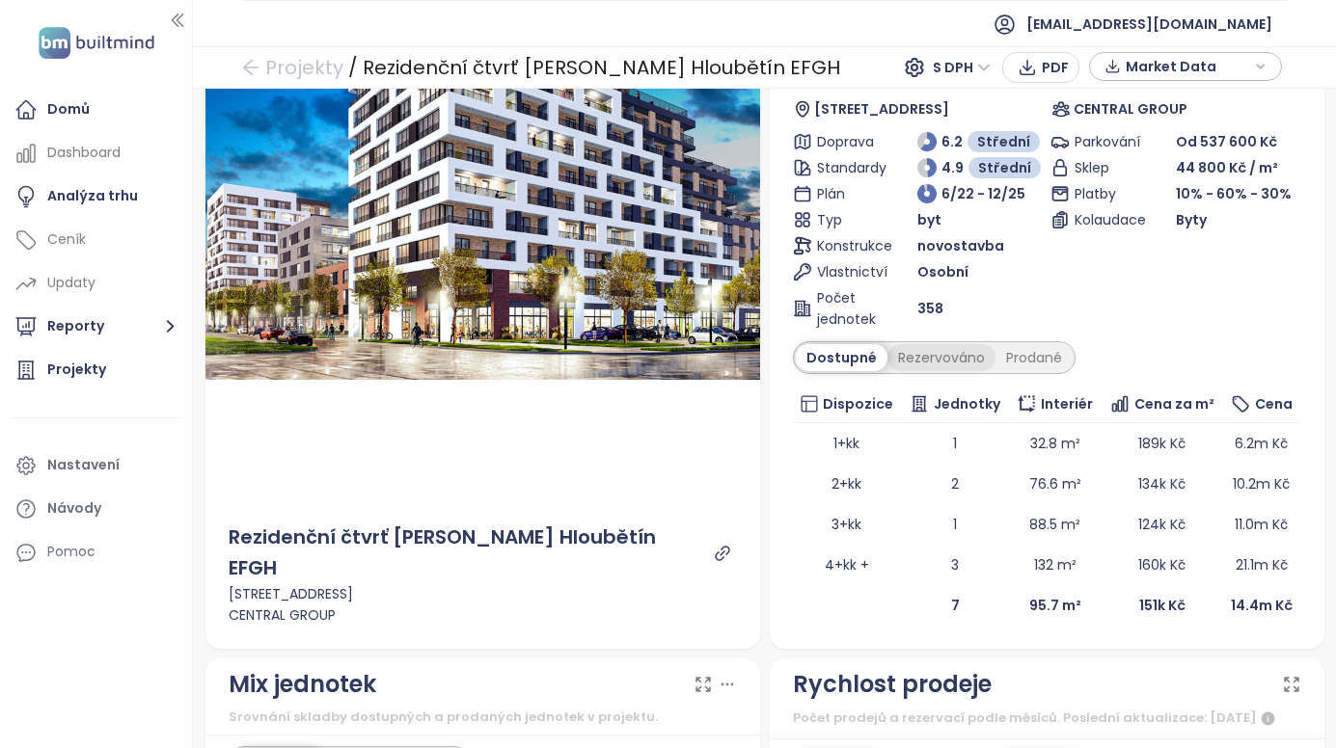
scroll to position [96, 0]
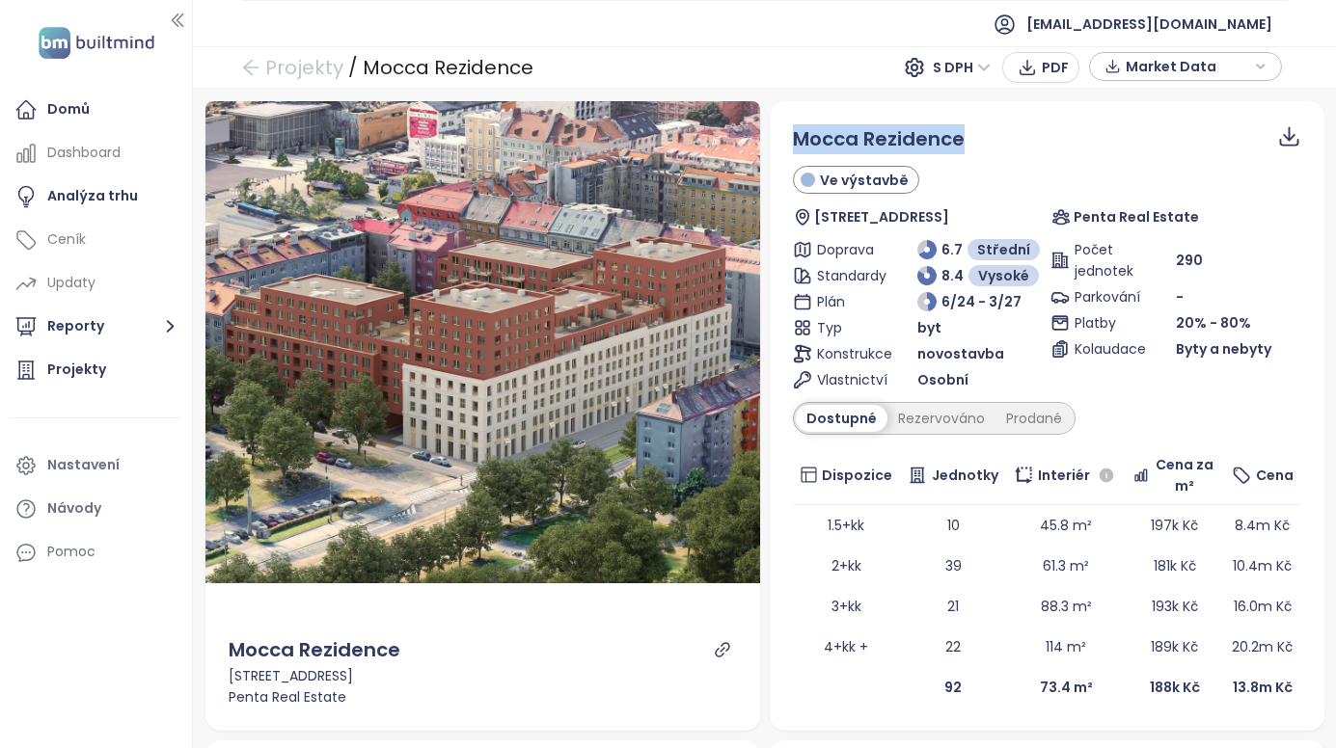
drag, startPoint x: 969, startPoint y: 144, endPoint x: 785, endPoint y: 126, distance: 185.0
click at [793, 126] on div "Mocca Rezidence" at bounding box center [1047, 139] width 508 height 30
copy span "Mocca Rezidence"
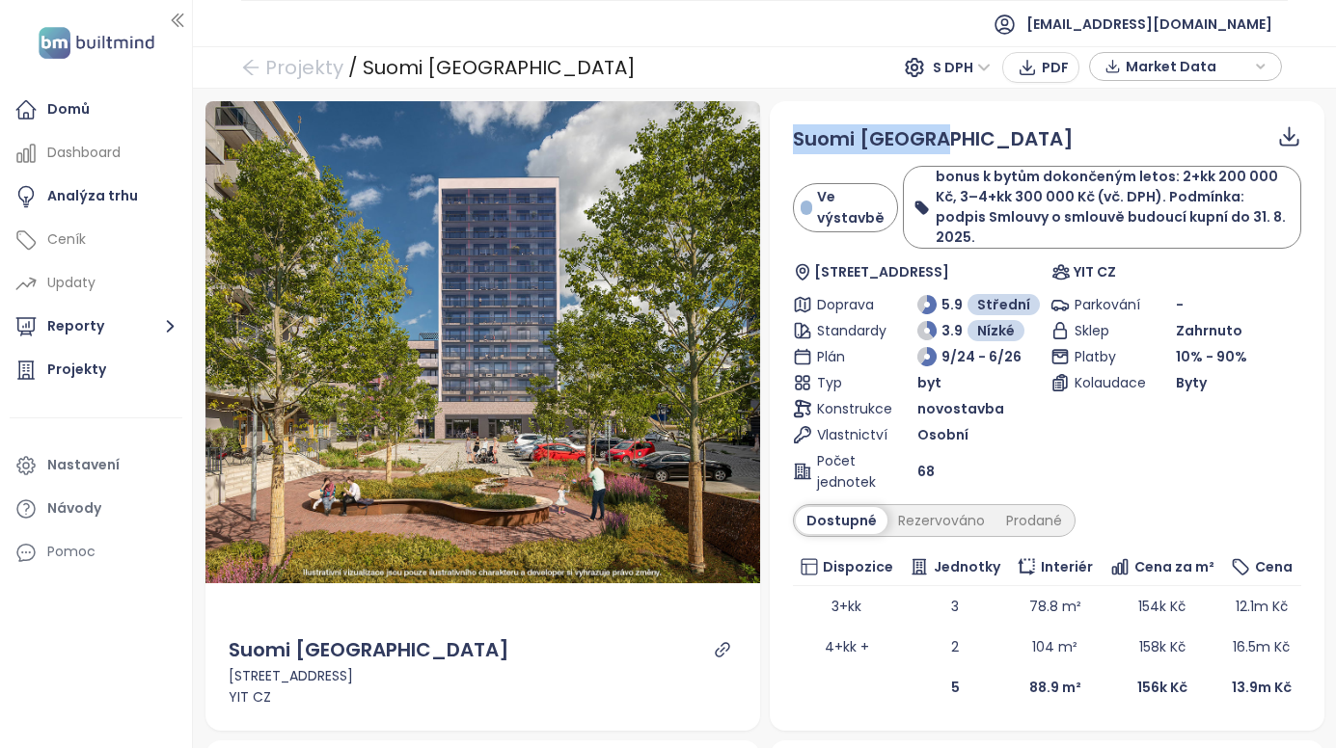
drag, startPoint x: 978, startPoint y: 127, endPoint x: 789, endPoint y: 141, distance: 189.5
click at [793, 141] on div "Suomi [GEOGRAPHIC_DATA]" at bounding box center [1047, 139] width 508 height 30
copy span "Suomi [GEOGRAPHIC_DATA]"
